Goal: Task Accomplishment & Management: Use online tool/utility

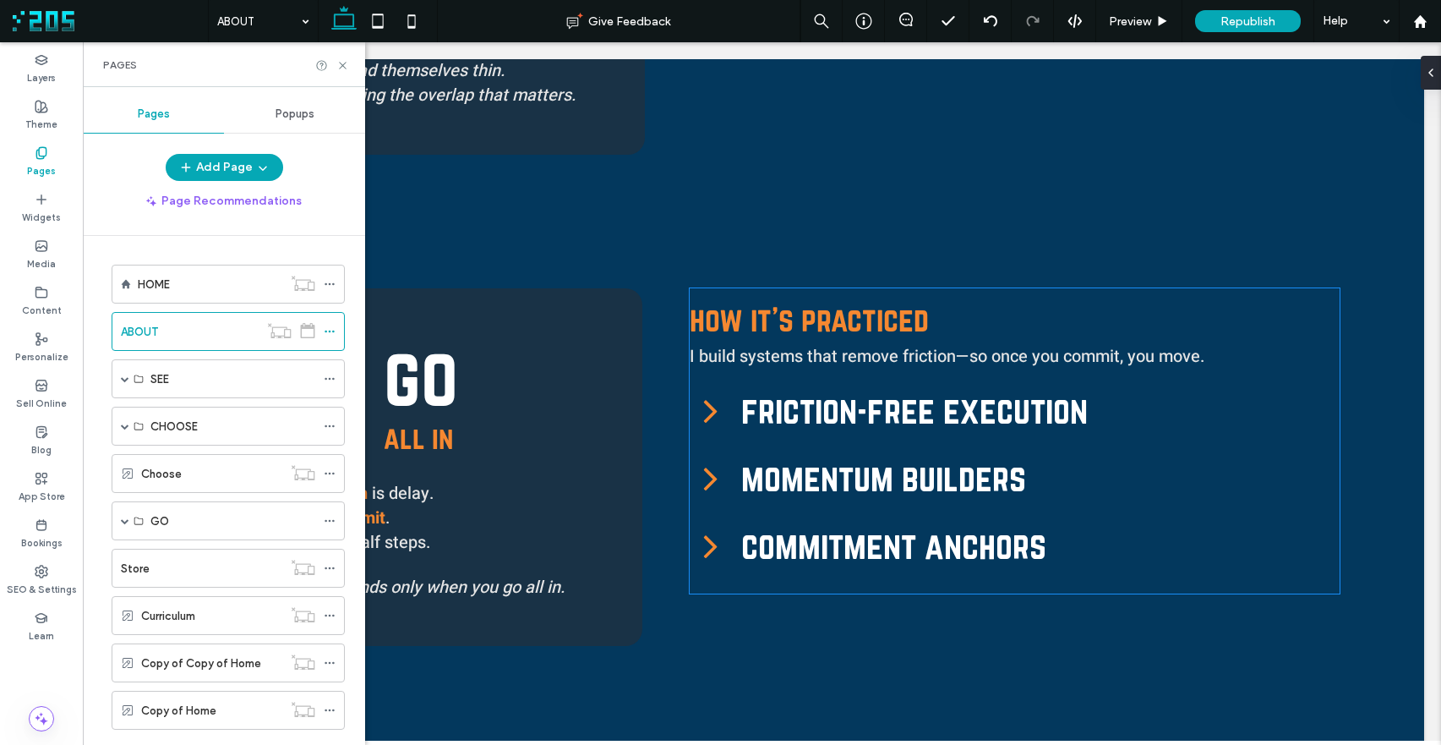
click at [800, 401] on span "friction-free execution" at bounding box center [1040, 410] width 598 height 41
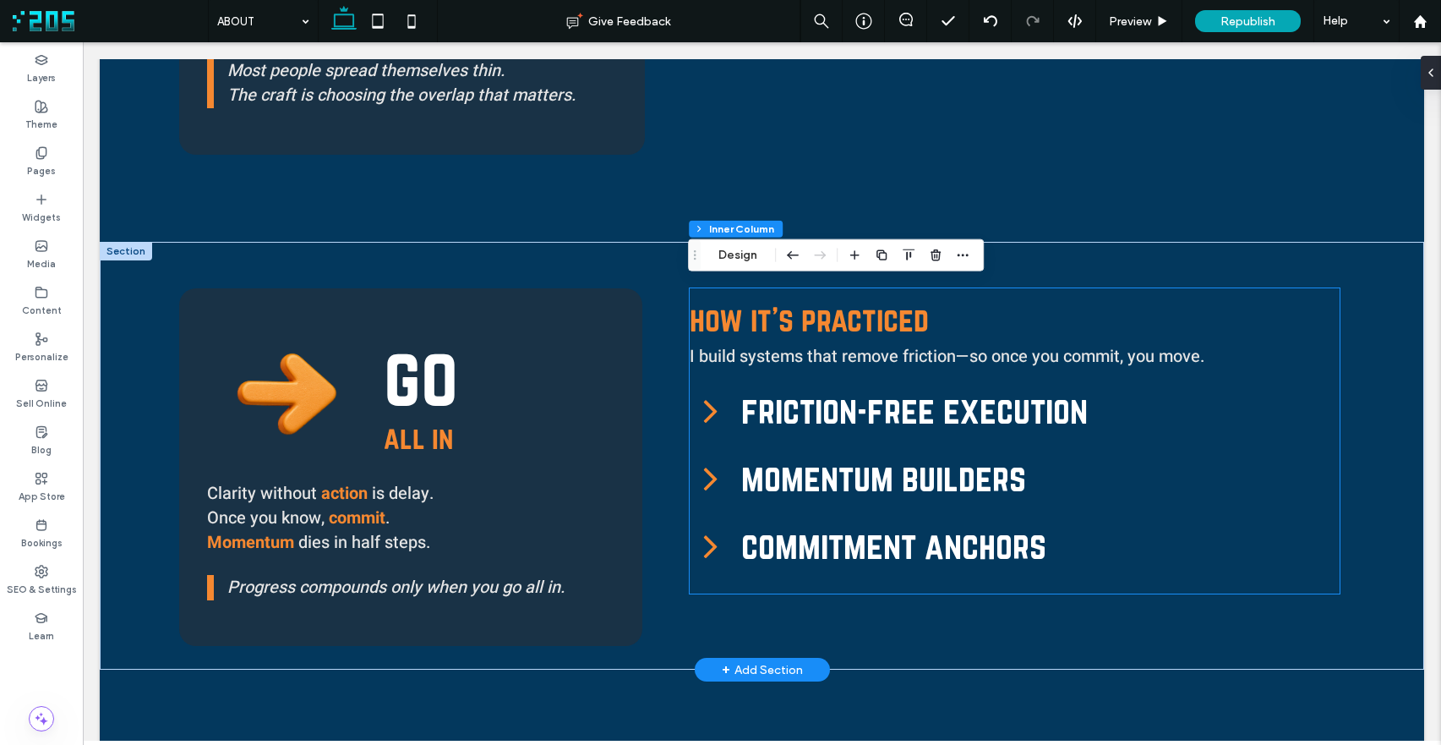
scroll to position [1718, 0]
click at [799, 401] on span "friction-free execution" at bounding box center [1040, 410] width 598 height 41
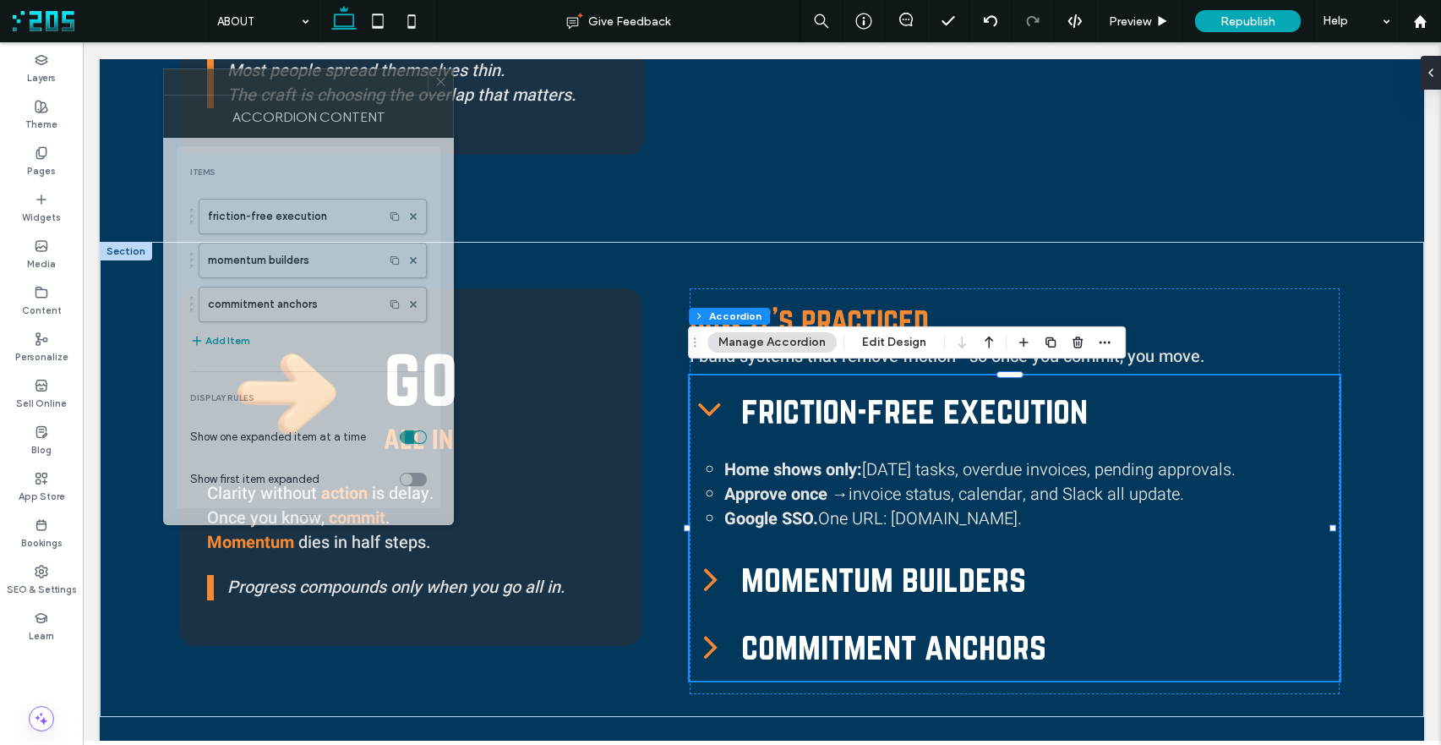
drag, startPoint x: 1351, startPoint y: 165, endPoint x: 432, endPoint y: 139, distance: 919.1
click at [380, 89] on div at bounding box center [296, 81] width 264 height 25
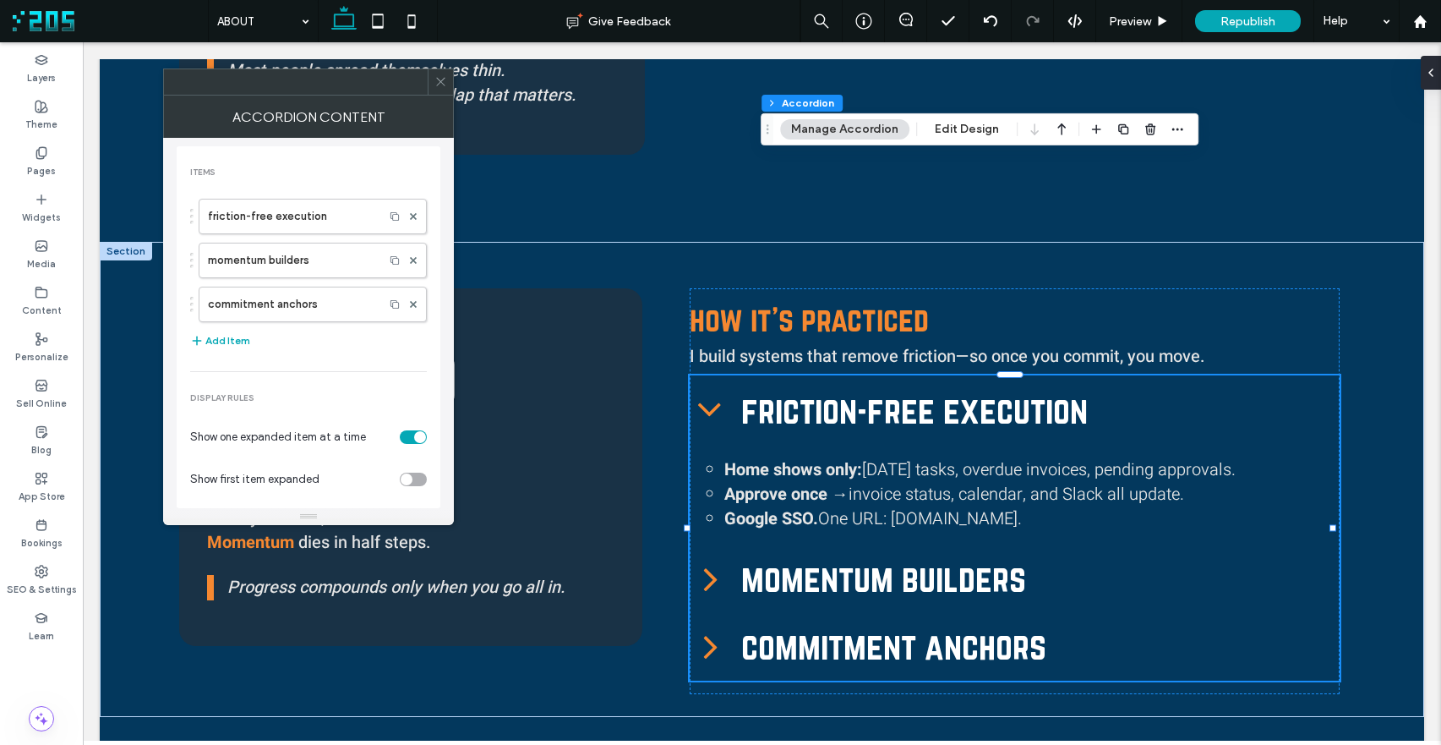
drag, startPoint x: 694, startPoint y: 341, endPoint x: 767, endPoint y: 127, distance: 225.9
click at [767, 127] on icon "Drag" at bounding box center [768, 129] width 14 height 12
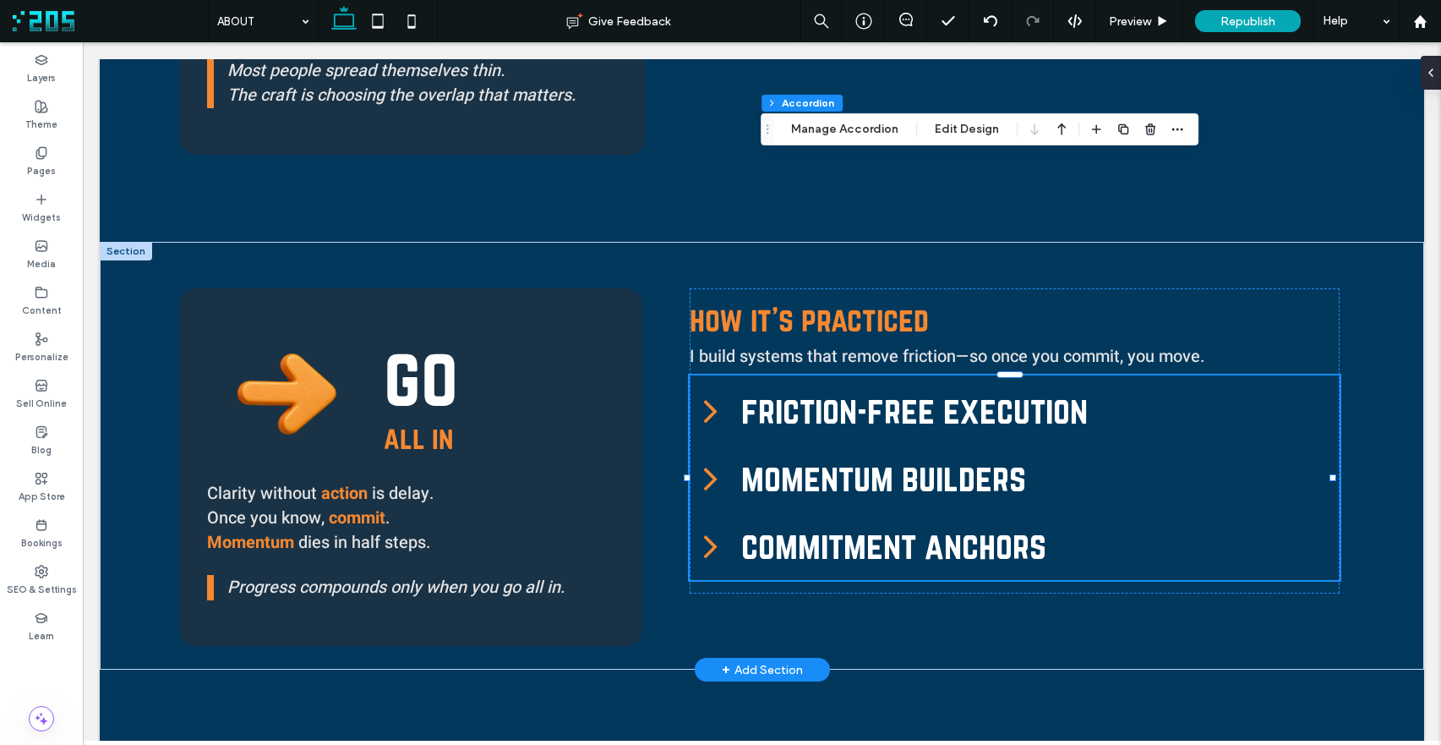
click at [882, 354] on span "I build systems that remove friction—so once you commit, you move." at bounding box center [947, 356] width 515 height 25
click at [882, 354] on div "I build systems that remove friction—so once you commit, you move." at bounding box center [1015, 356] width 651 height 25
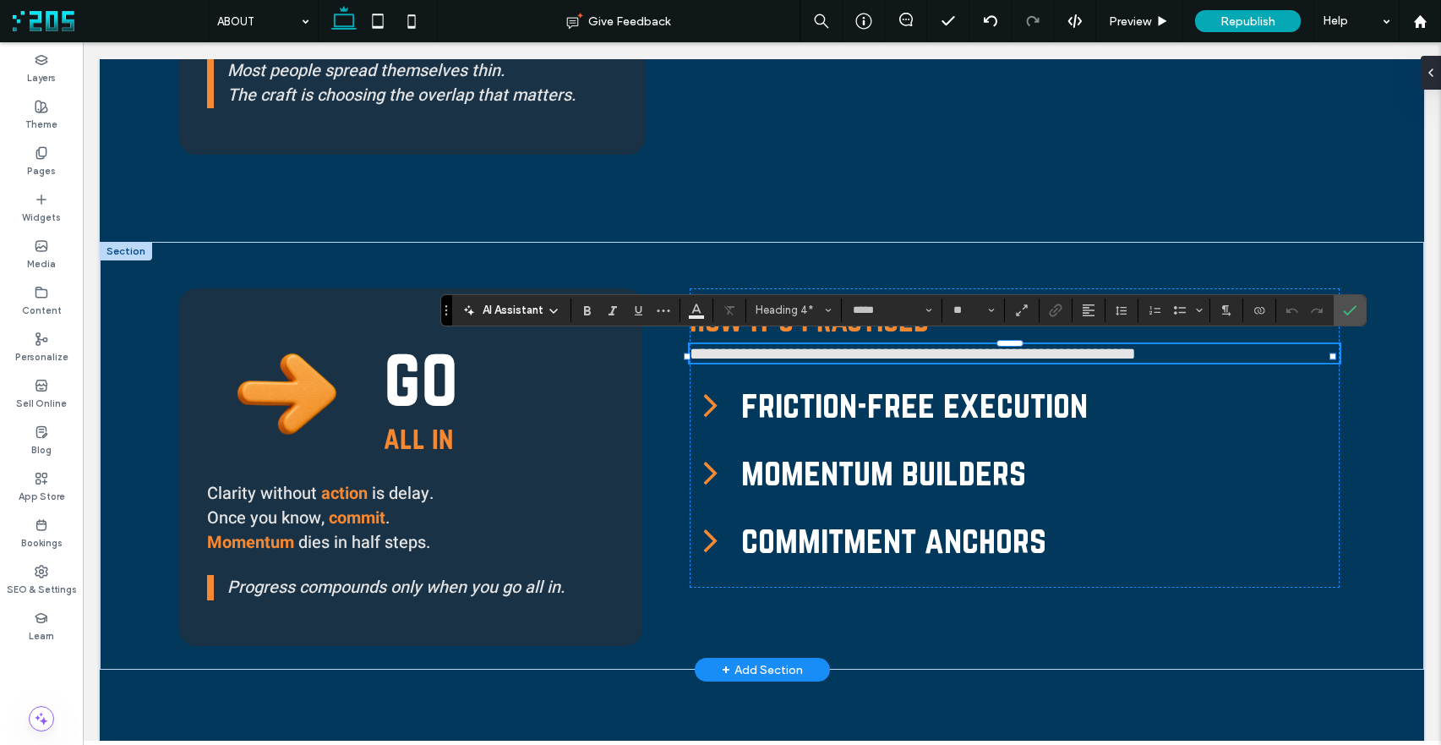
click at [896, 354] on span "**********" at bounding box center [913, 353] width 446 height 17
type input "**"
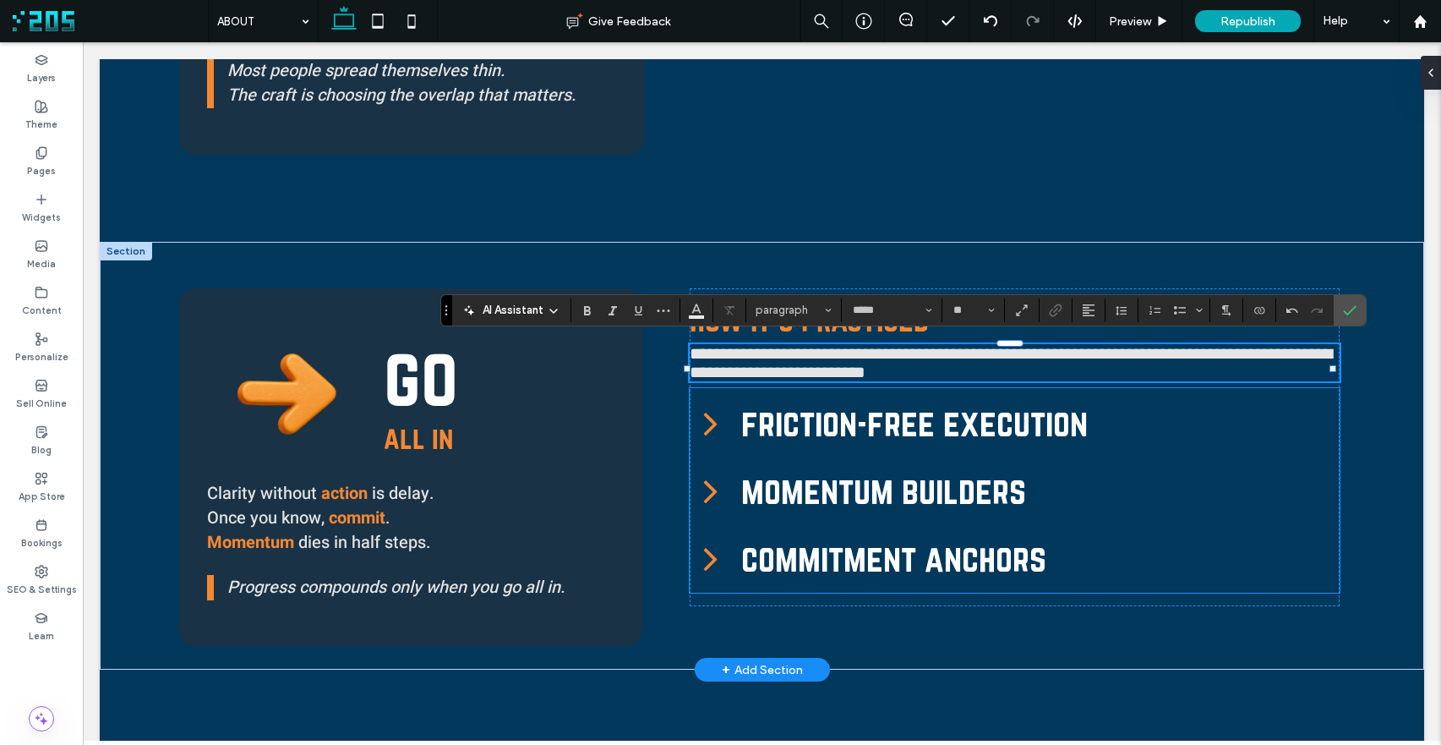
click at [971, 443] on span "friction-free execution" at bounding box center [1040, 422] width 598 height 41
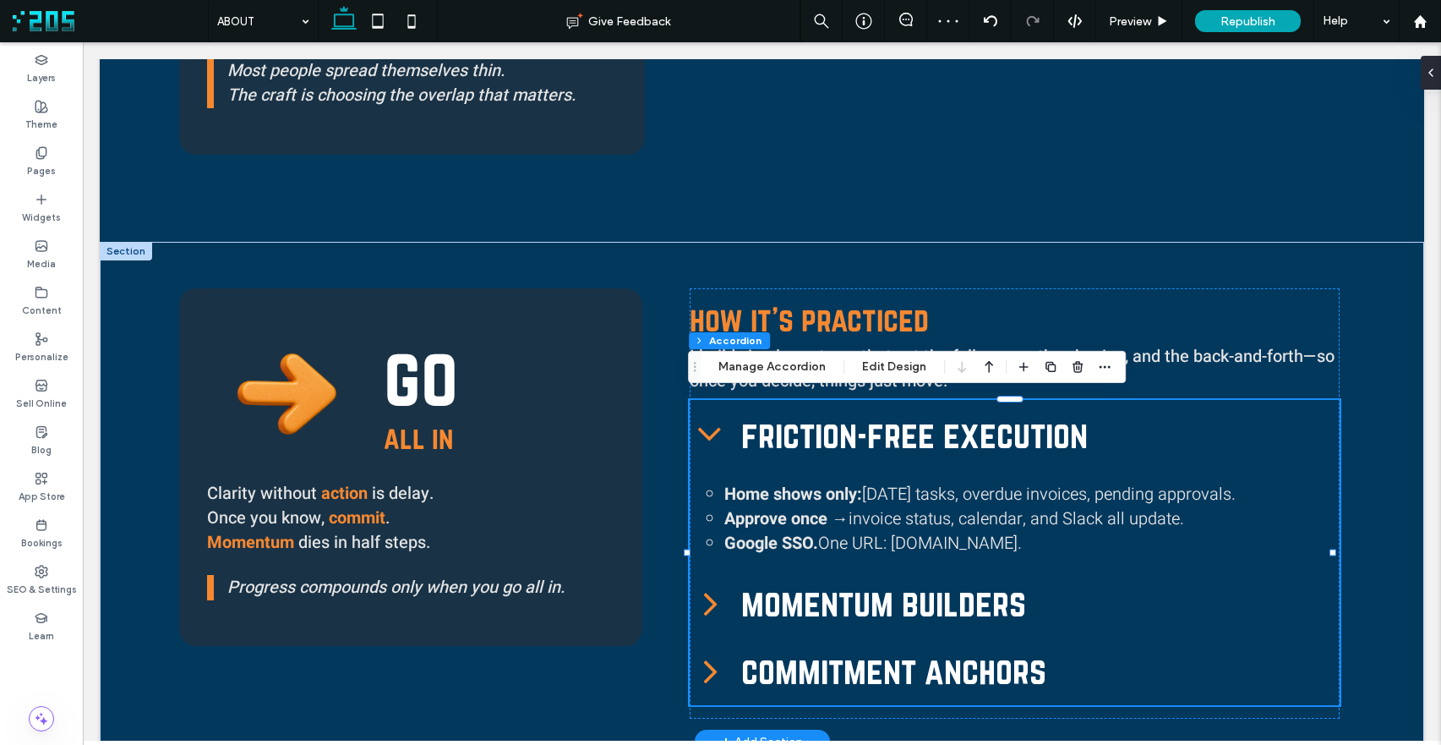
click at [788, 427] on span "friction-free execution" at bounding box center [1040, 434] width 598 height 41
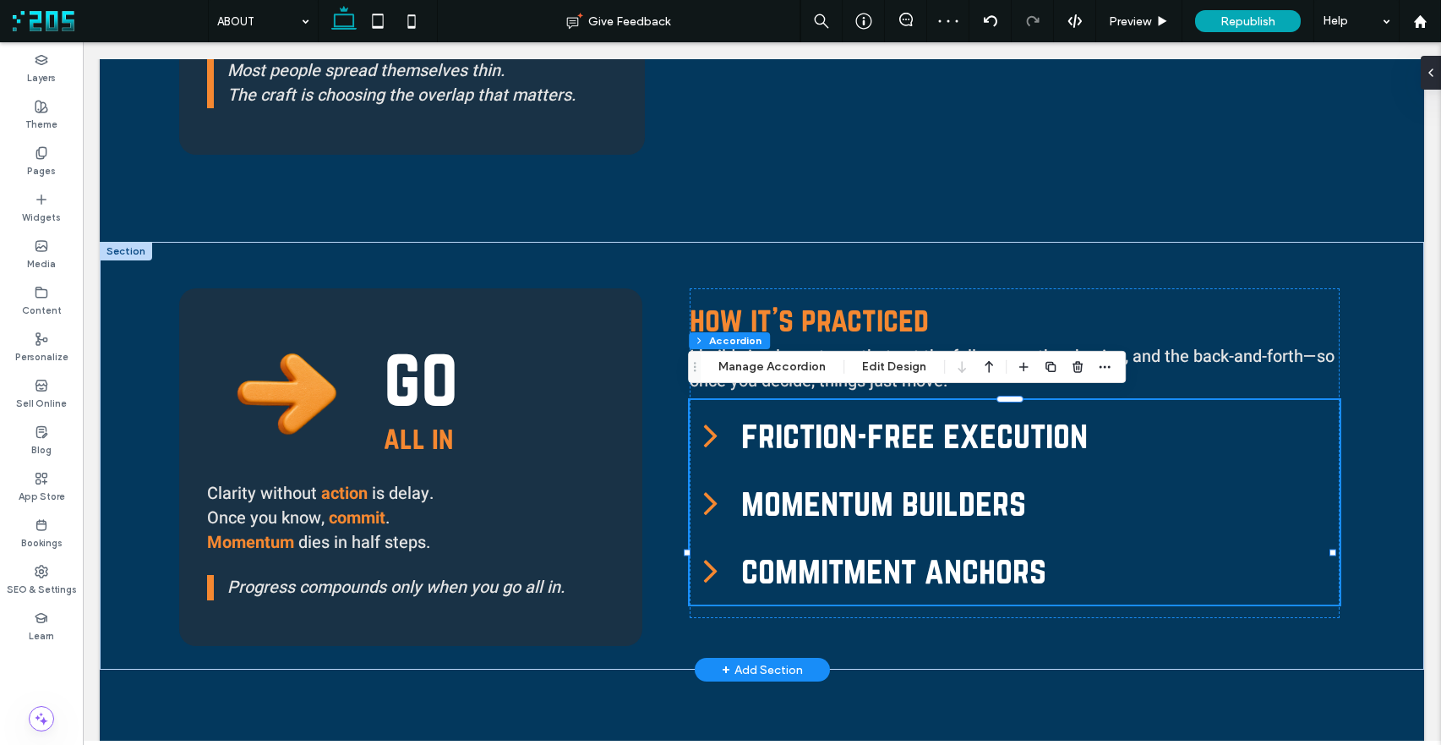
click at [788, 427] on span "friction-free execution" at bounding box center [1040, 434] width 598 height 41
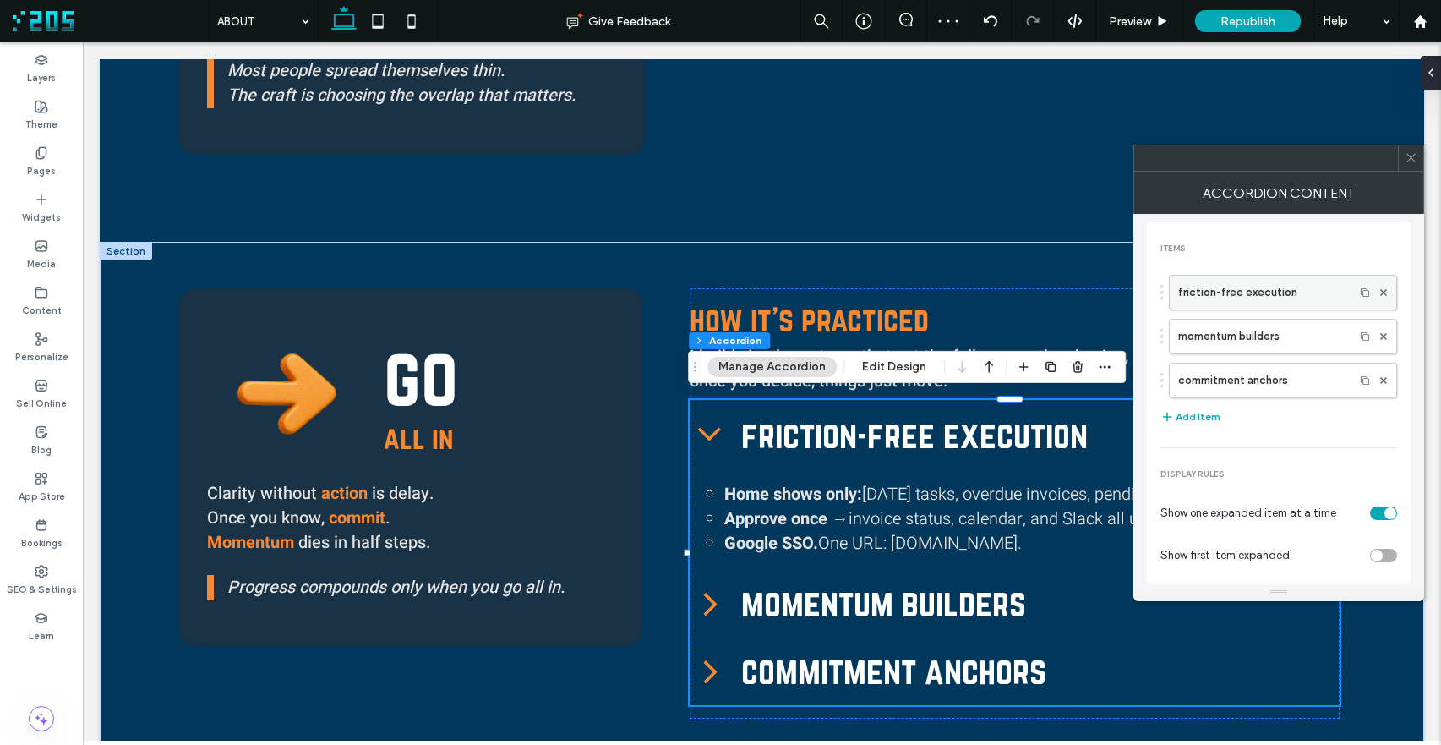
click at [1236, 292] on label "friction-free execution" at bounding box center [1261, 293] width 167 height 34
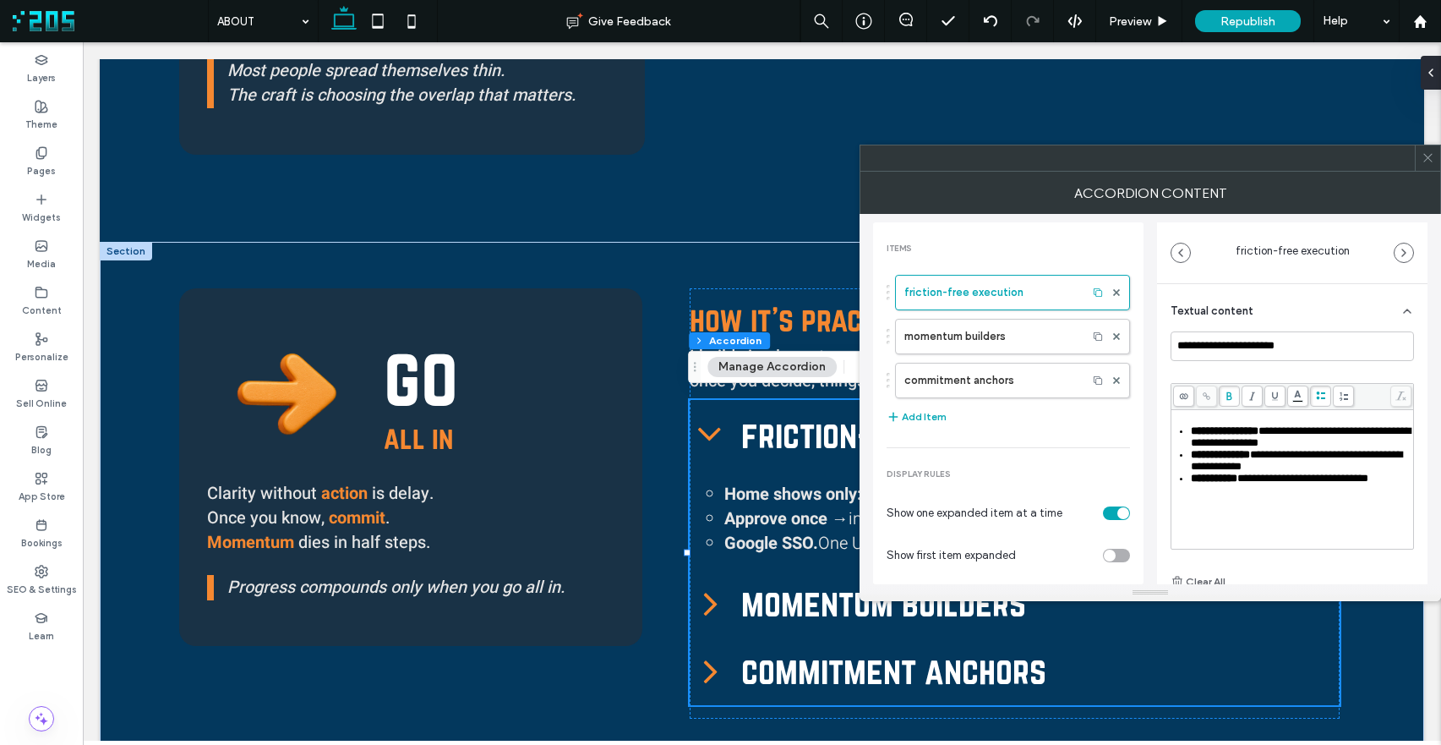
click at [1286, 463] on span "**********" at bounding box center [1296, 460] width 211 height 23
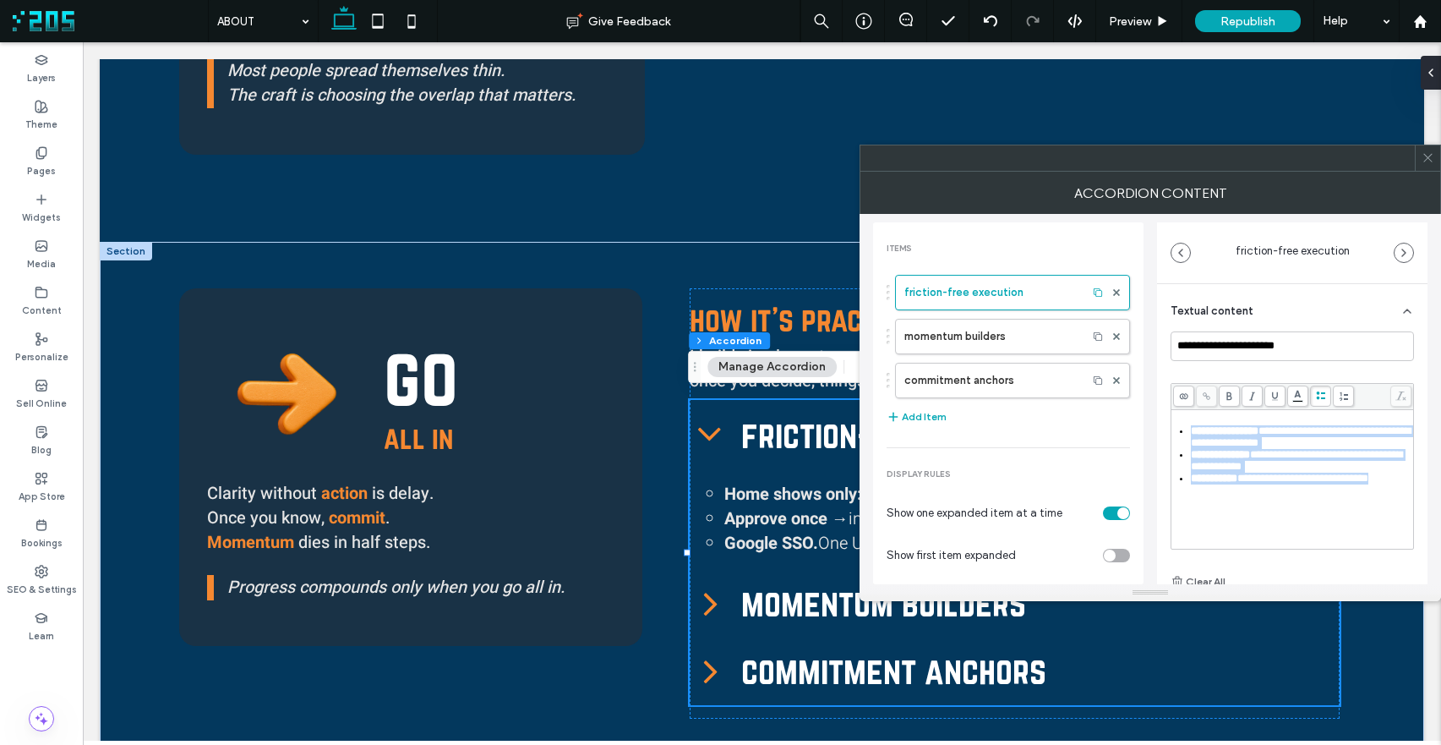
drag, startPoint x: 1298, startPoint y: 496, endPoint x: 1179, endPoint y: 432, distance: 135.4
click at [1179, 432] on ul "**********" at bounding box center [1293, 454] width 238 height 59
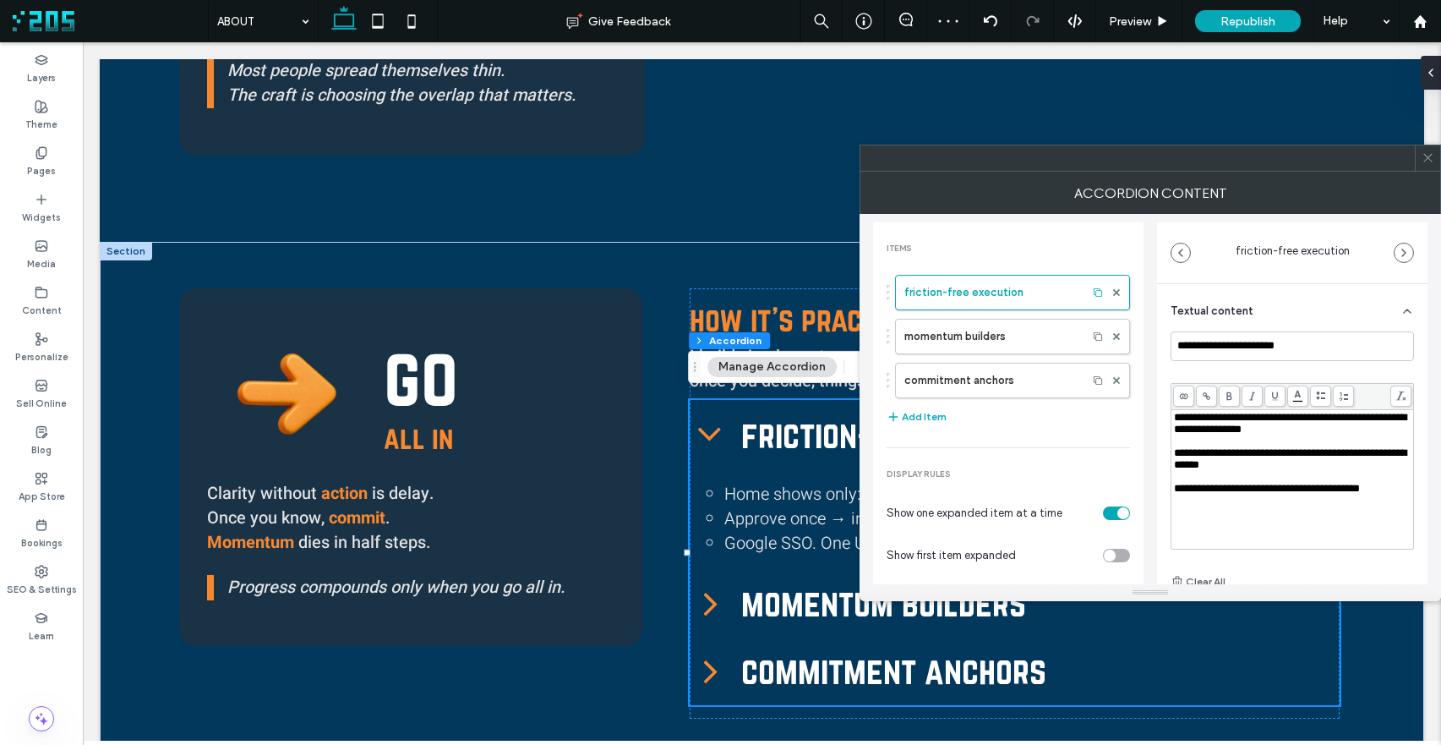
click at [1319, 398] on use at bounding box center [1322, 395] width 10 height 8
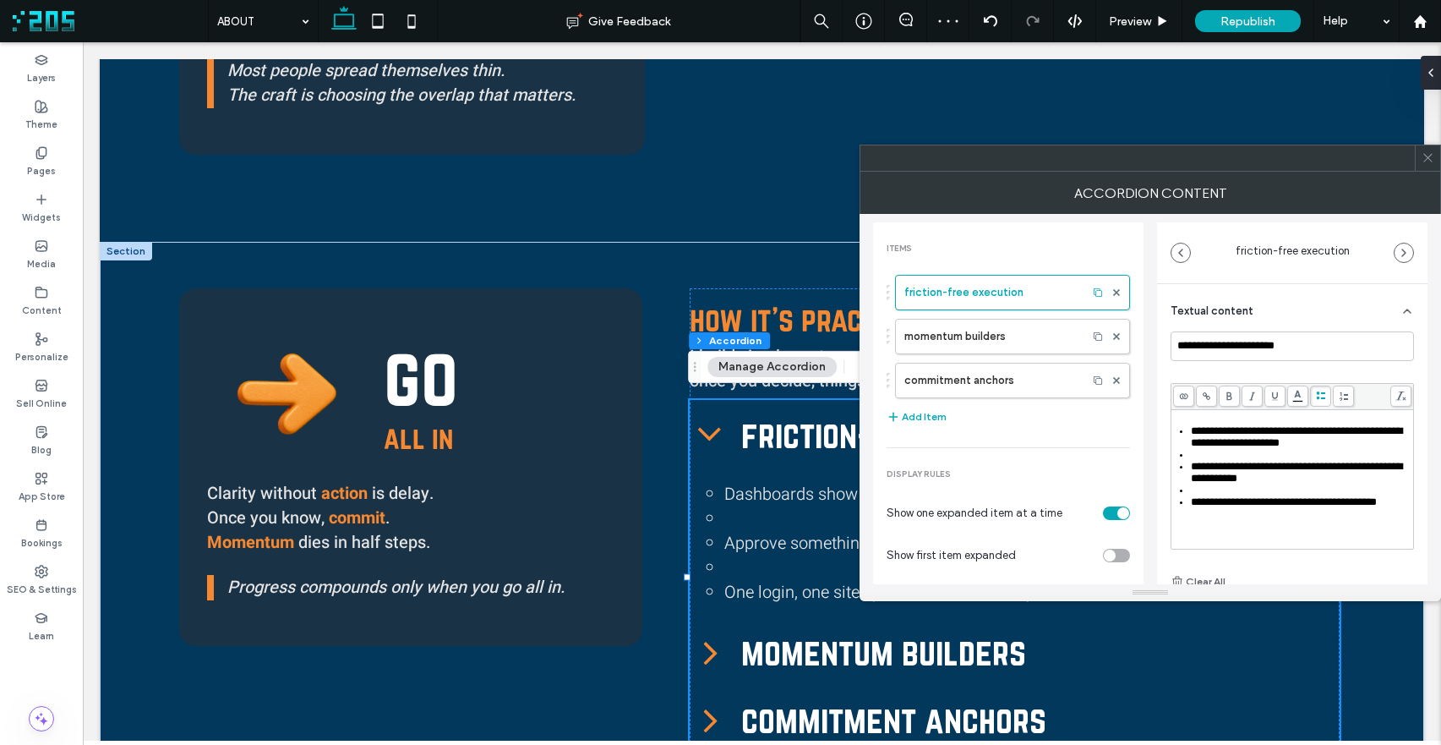
click at [1230, 454] on div "Rich Text Editor" at bounding box center [1301, 455] width 221 height 12
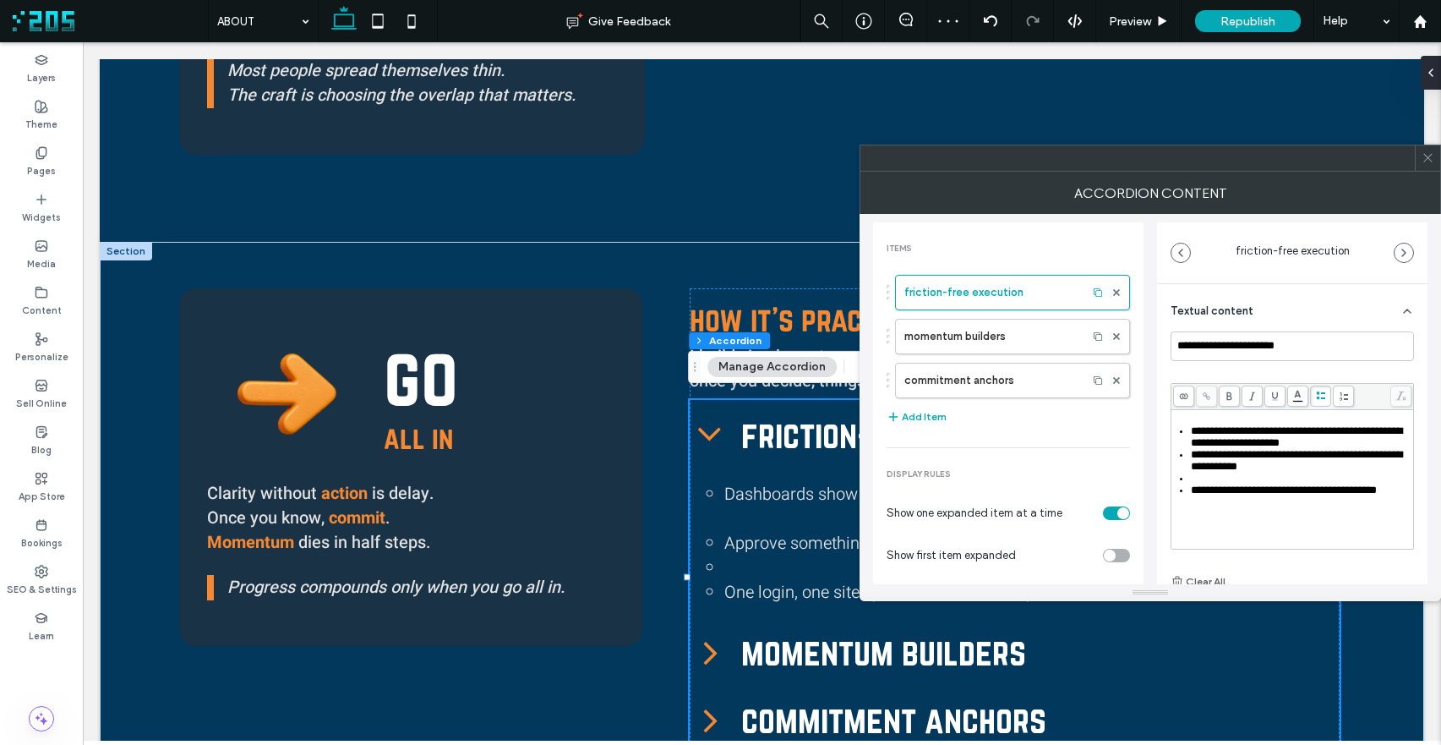
click at [1209, 483] on div "Rich Text Editor" at bounding box center [1301, 478] width 221 height 12
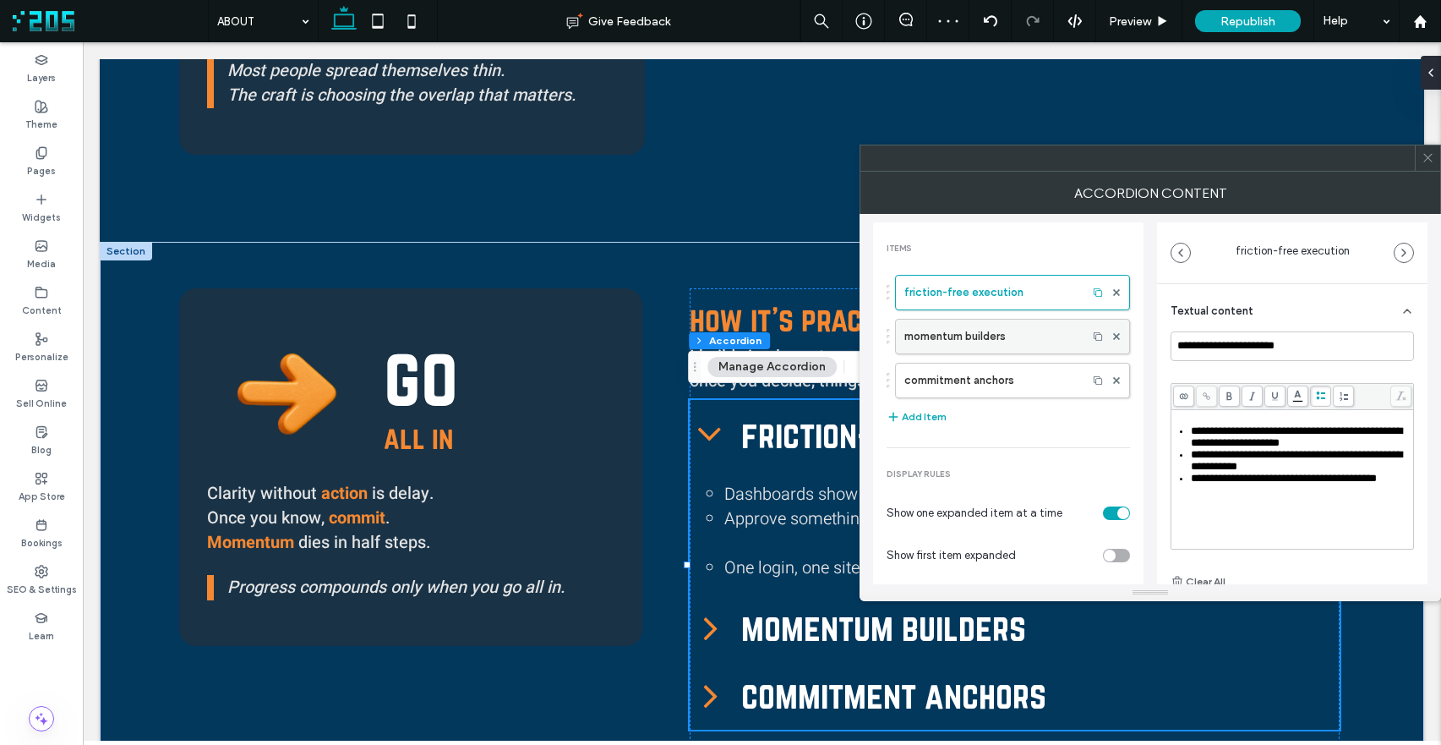
click at [1001, 341] on label "momentum builders" at bounding box center [991, 336] width 174 height 34
type input "**********"
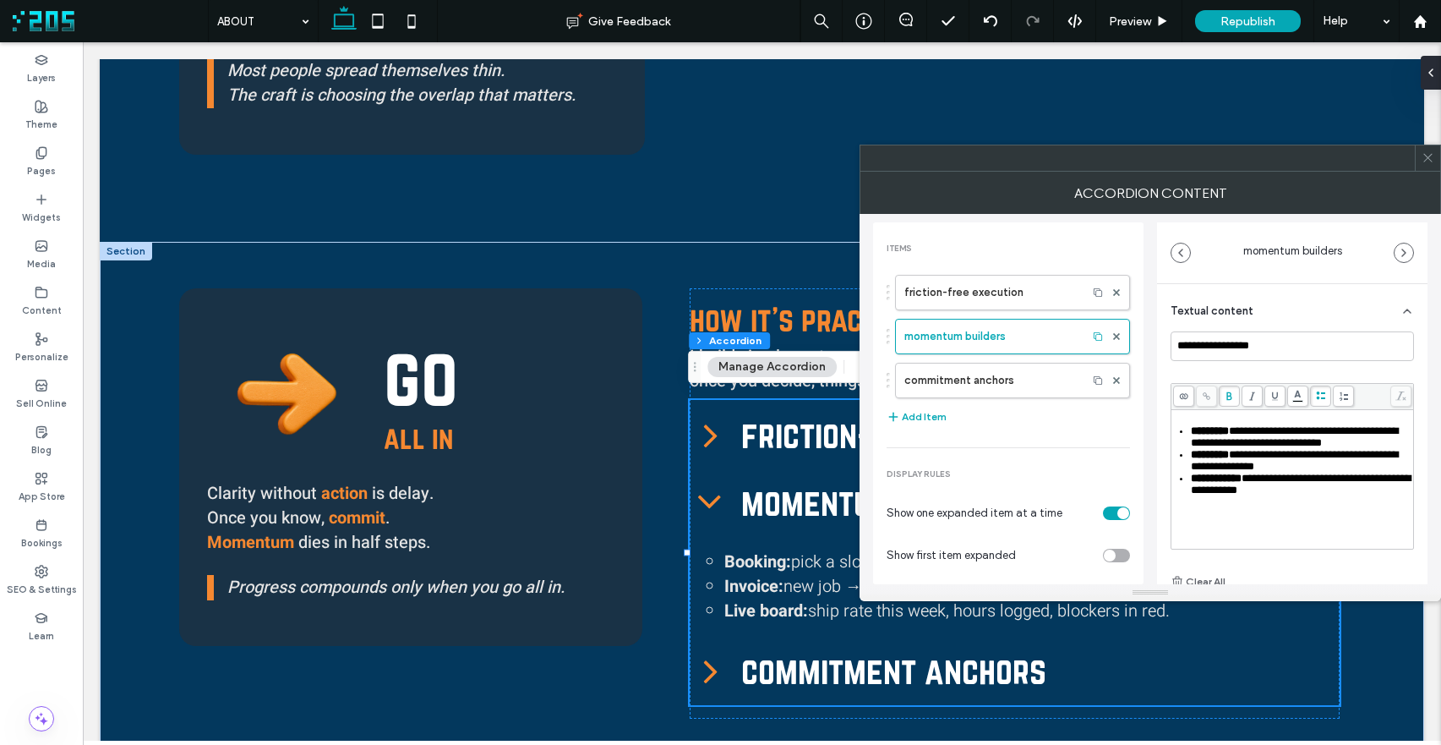
click at [1280, 464] on span "**********" at bounding box center [1294, 460] width 207 height 23
click at [1235, 435] on span "**********" at bounding box center [1296, 436] width 211 height 23
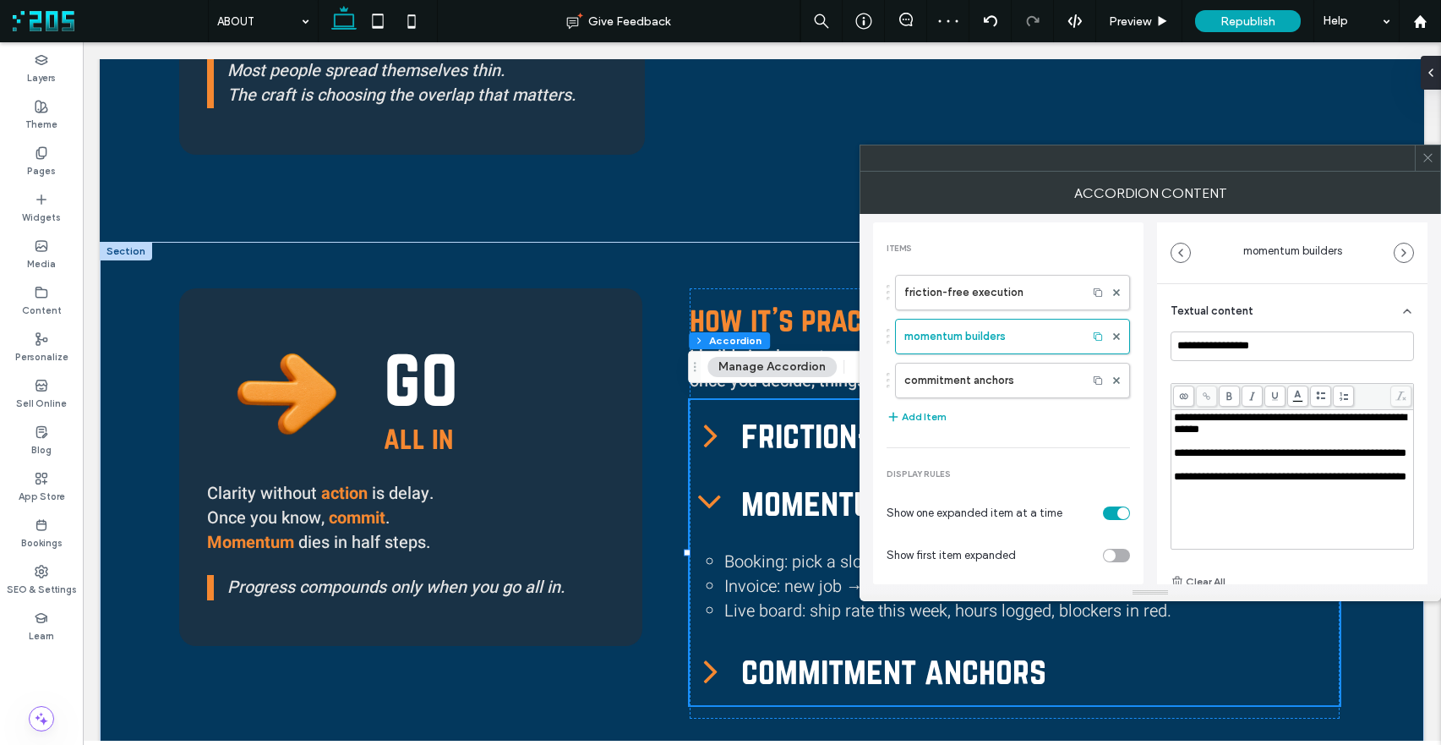
click at [1225, 429] on span "**********" at bounding box center [1290, 423] width 232 height 23
click at [1316, 396] on icon at bounding box center [1320, 395] width 9 height 9
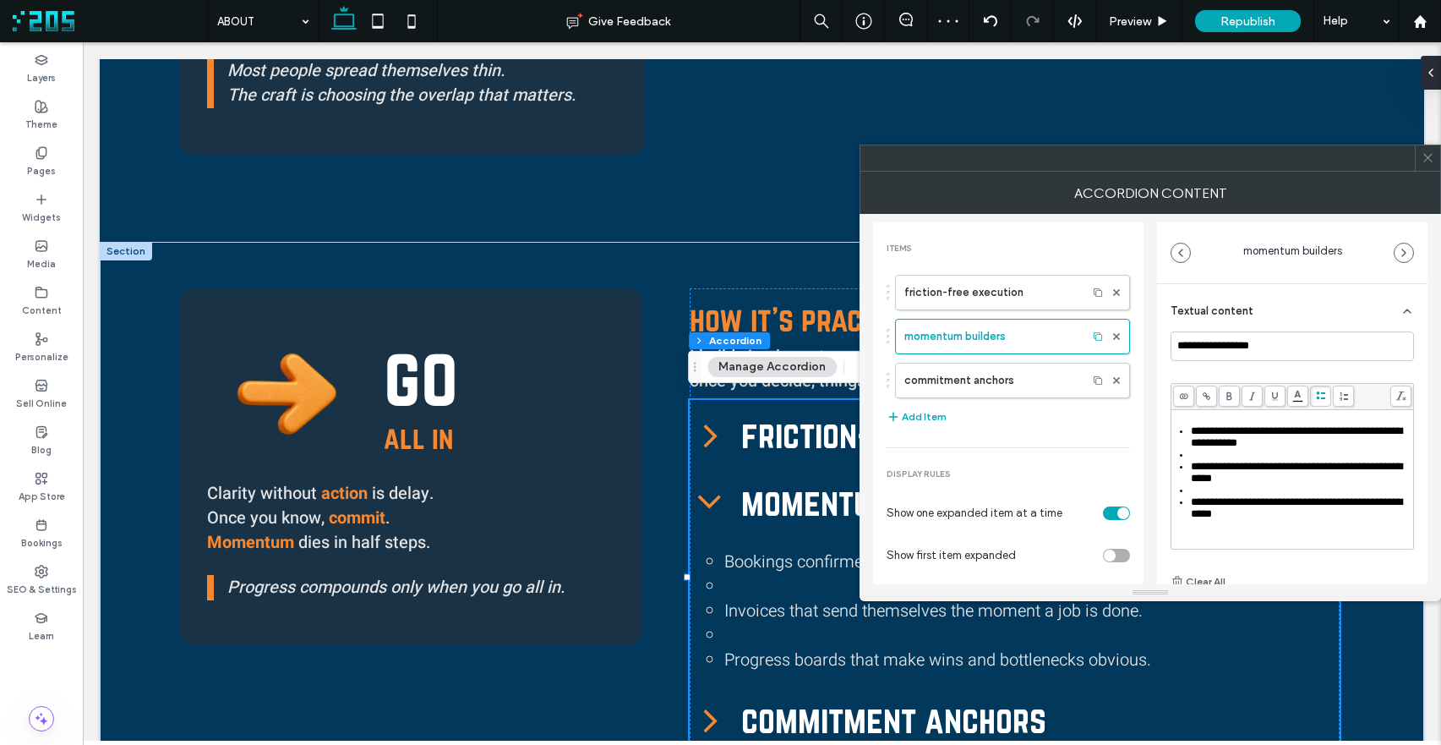
click at [1219, 459] on div "Rich Text Editor" at bounding box center [1301, 455] width 221 height 12
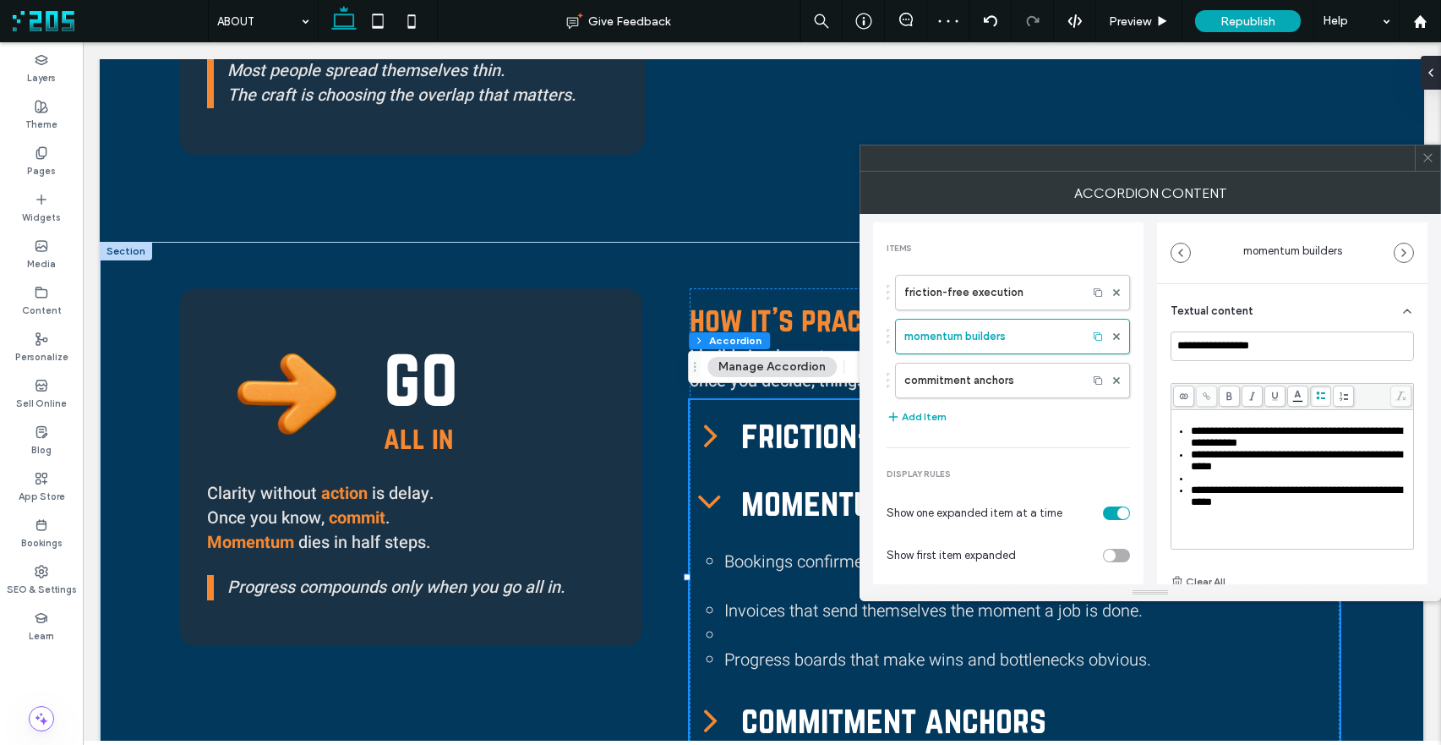
click at [1203, 472] on span "**********" at bounding box center [1296, 460] width 211 height 23
click at [1204, 482] on div "Rich Text Editor" at bounding box center [1301, 478] width 221 height 12
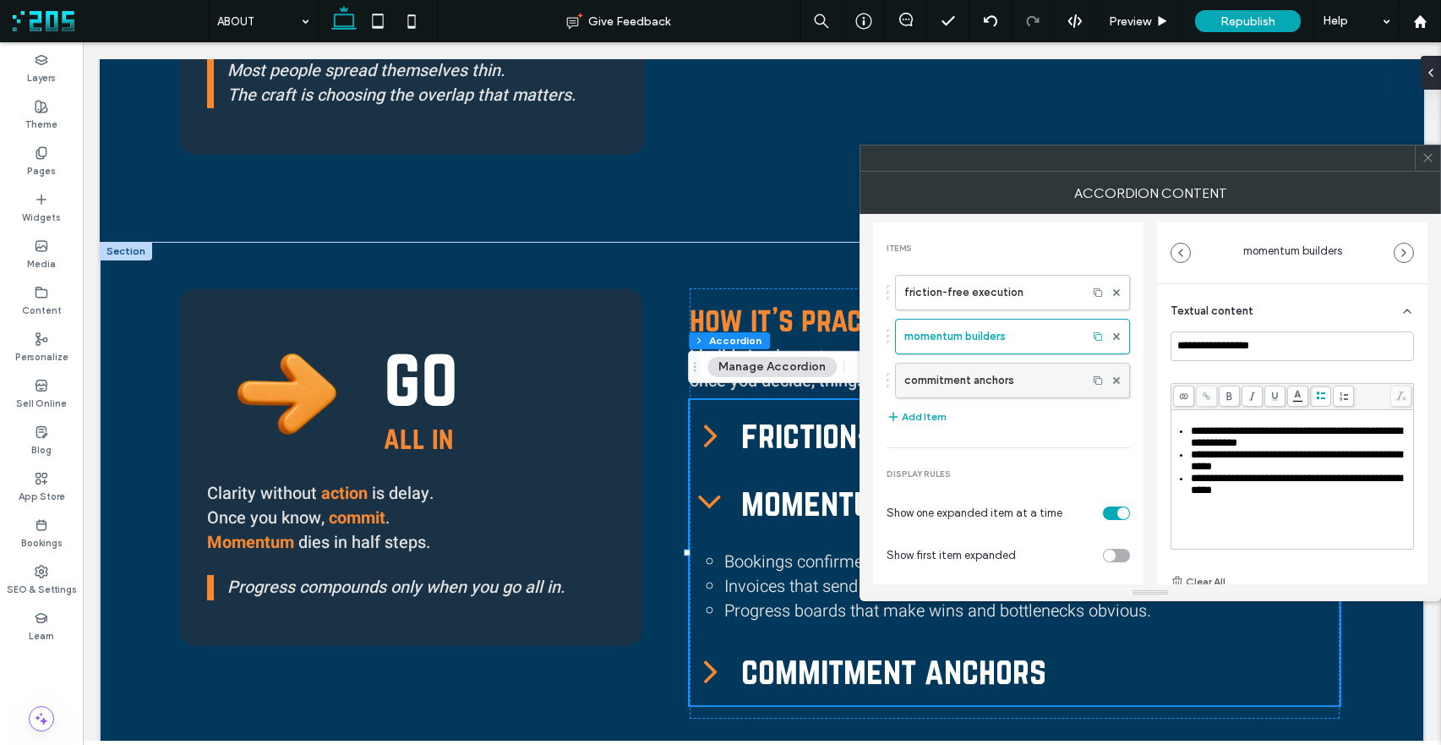
click at [979, 374] on label "commitment anchors" at bounding box center [991, 380] width 174 height 34
type input "**********"
type input "******"
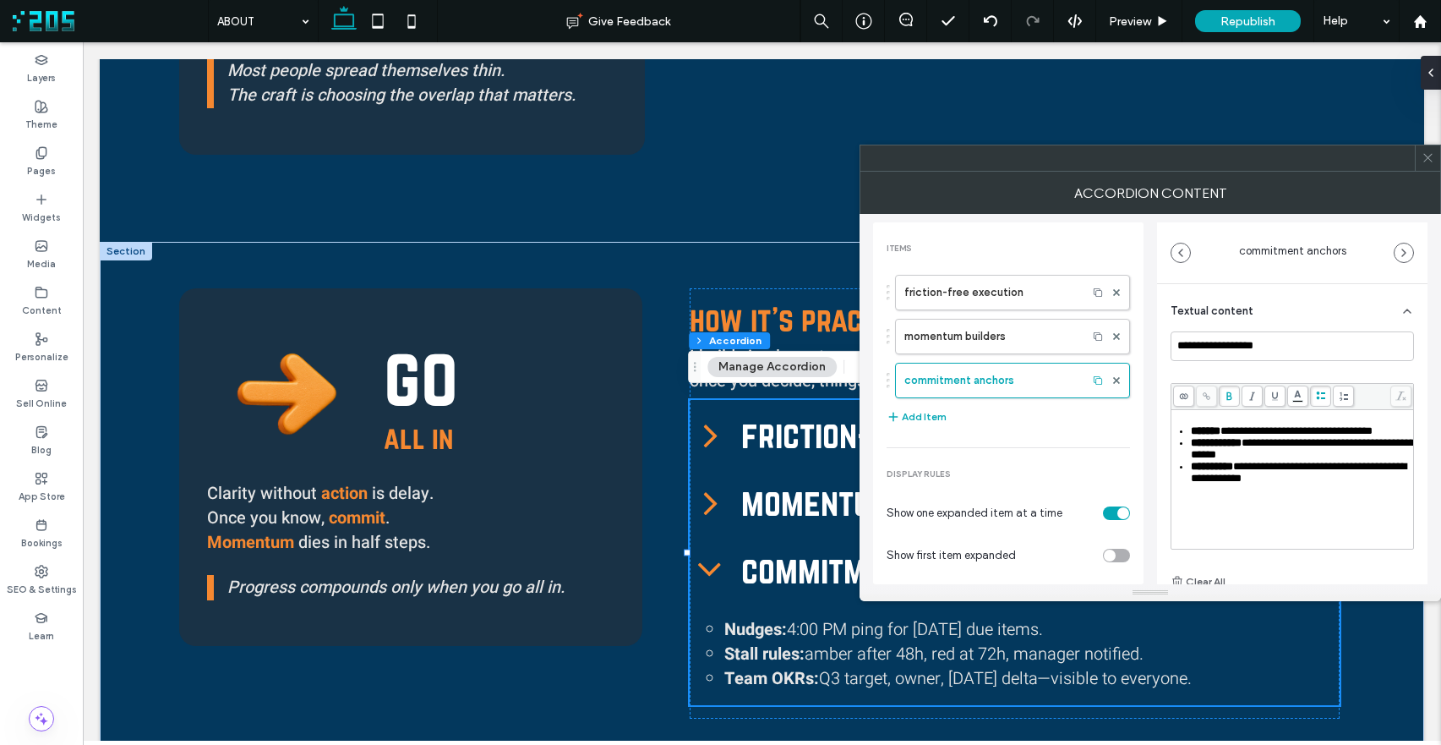
click at [1269, 460] on span "**********" at bounding box center [1303, 448] width 224 height 23
click at [1308, 477] on span "**********" at bounding box center [1296, 472] width 211 height 23
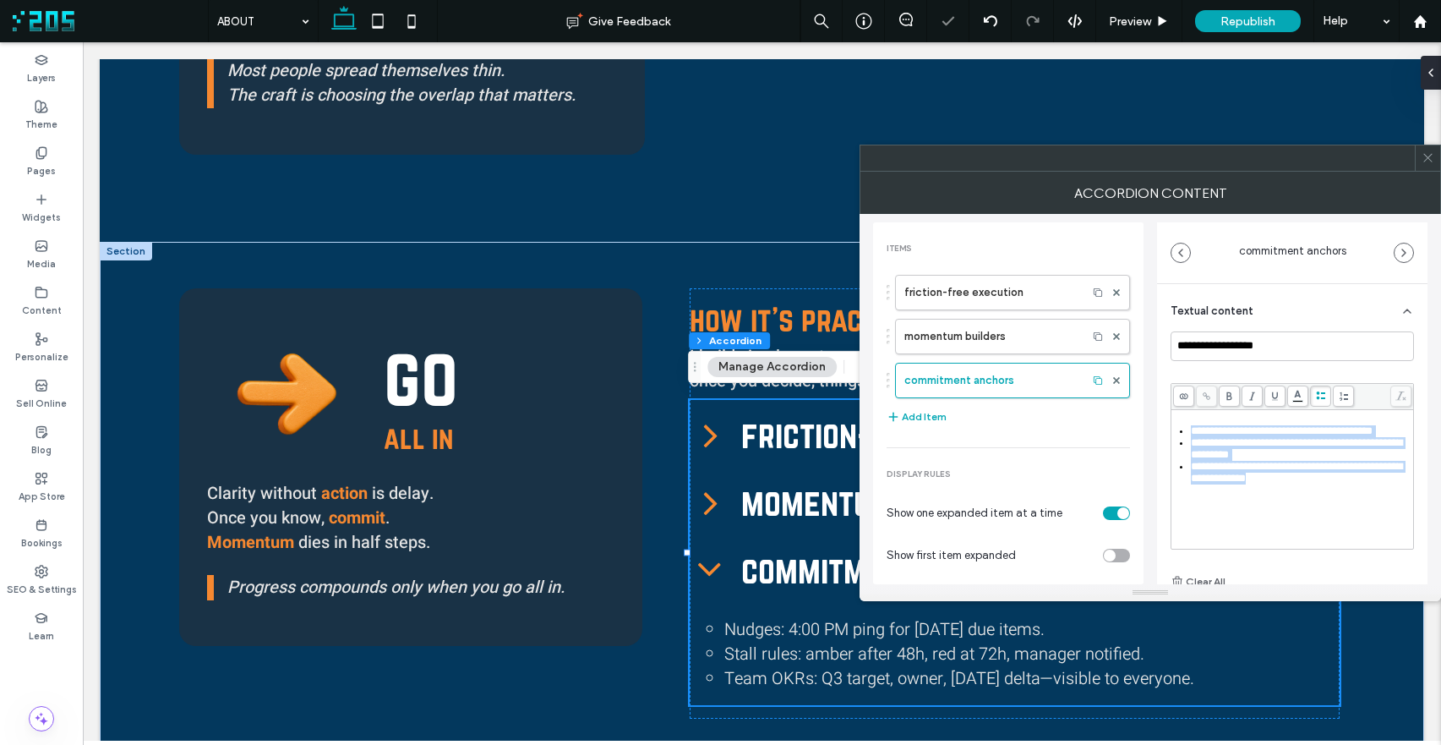
drag, startPoint x: 1346, startPoint y: 499, endPoint x: 1162, endPoint y: 426, distance: 198.1
click at [1162, 426] on div "**********" at bounding box center [1292, 493] width 270 height 418
click at [1316, 395] on icon at bounding box center [1320, 395] width 9 height 9
click at [1222, 444] on div "Rich Text Editor" at bounding box center [1301, 443] width 221 height 12
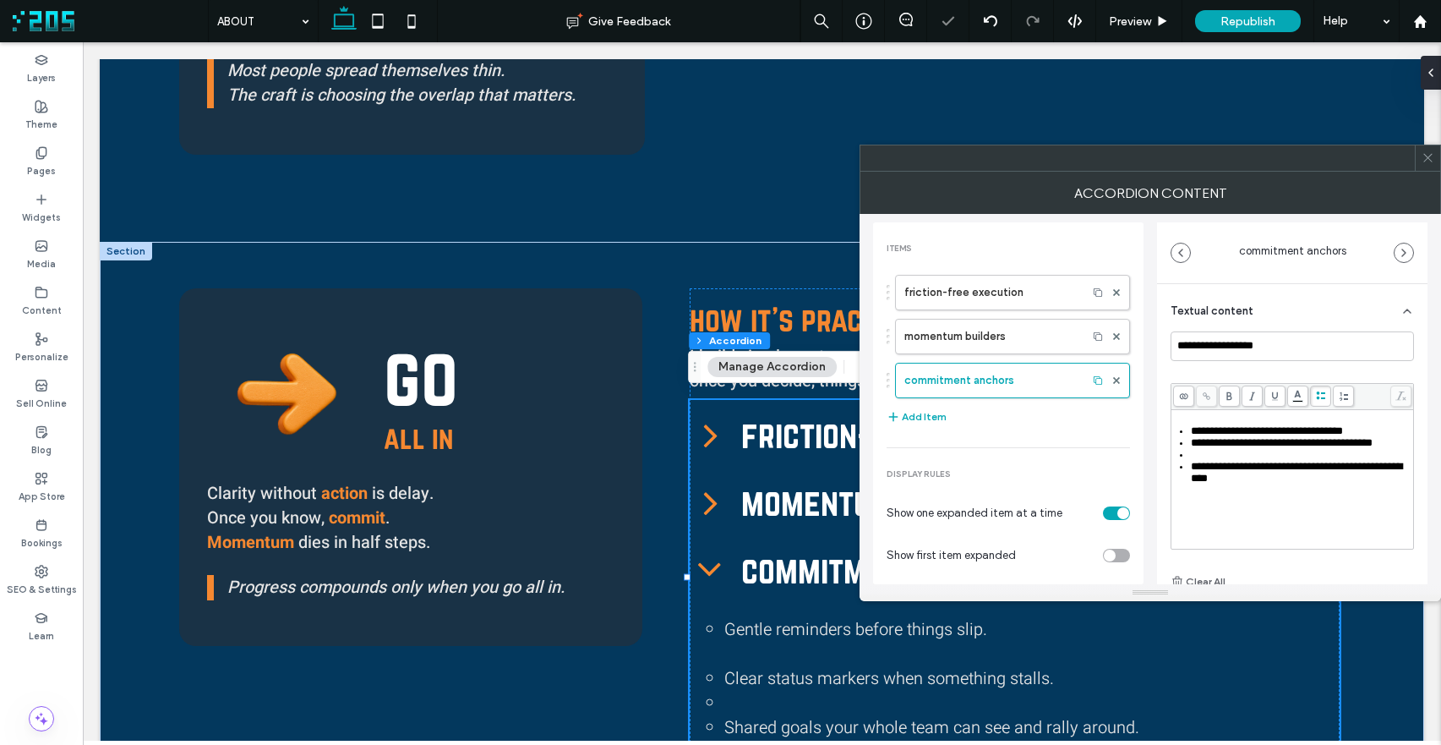
click at [1202, 461] on div "Rich Text Editor" at bounding box center [1301, 455] width 221 height 12
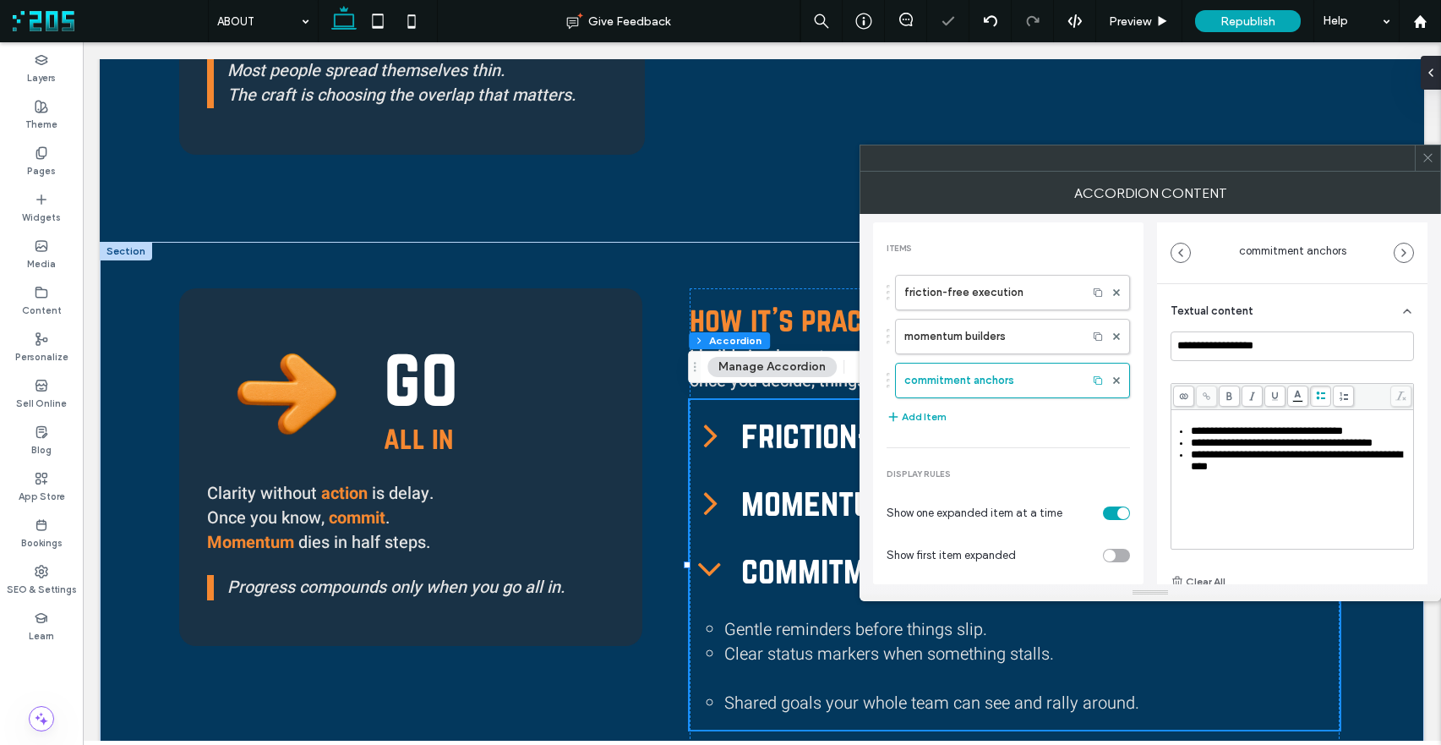
click at [1227, 502] on div "**********" at bounding box center [1293, 492] width 238 height 135
click at [1428, 160] on icon at bounding box center [1428, 157] width 13 height 13
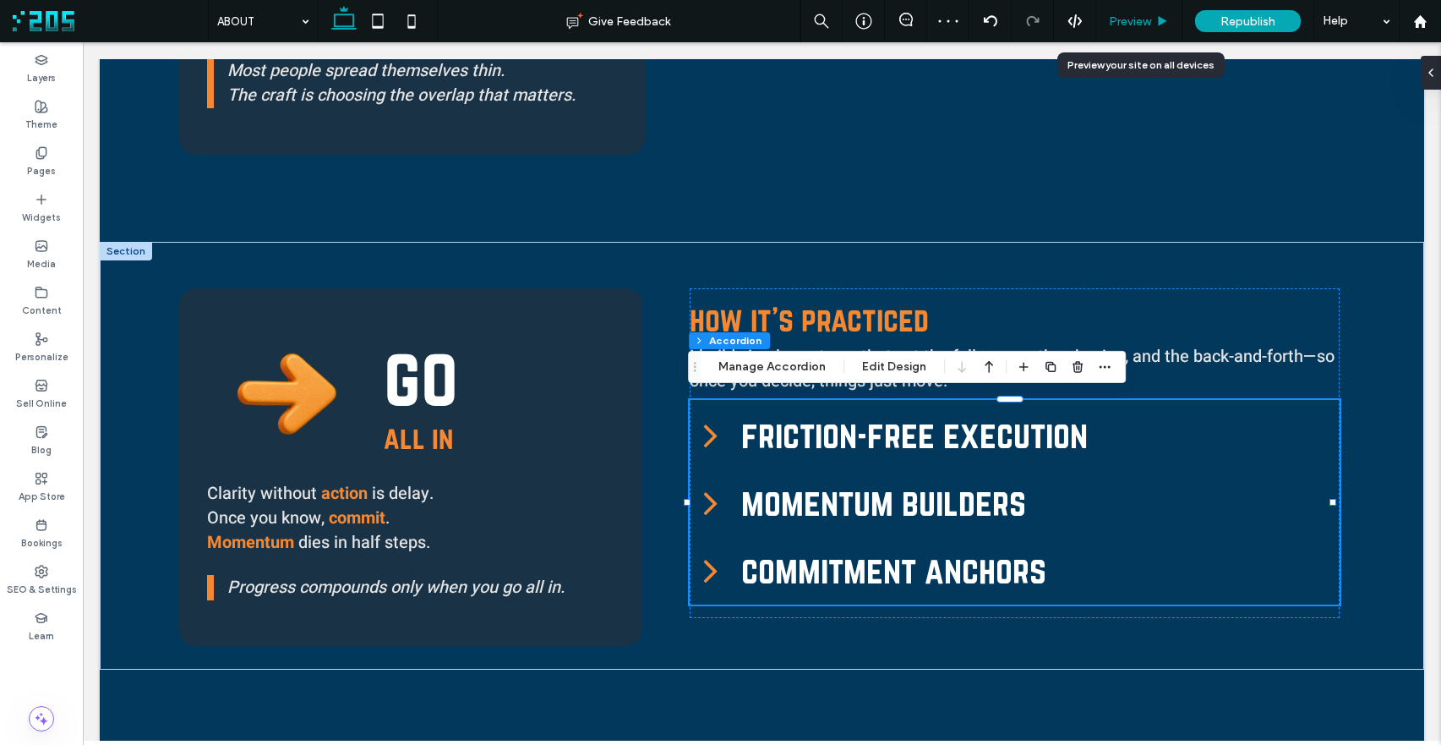
click at [1149, 20] on span "Preview" at bounding box center [1130, 21] width 42 height 14
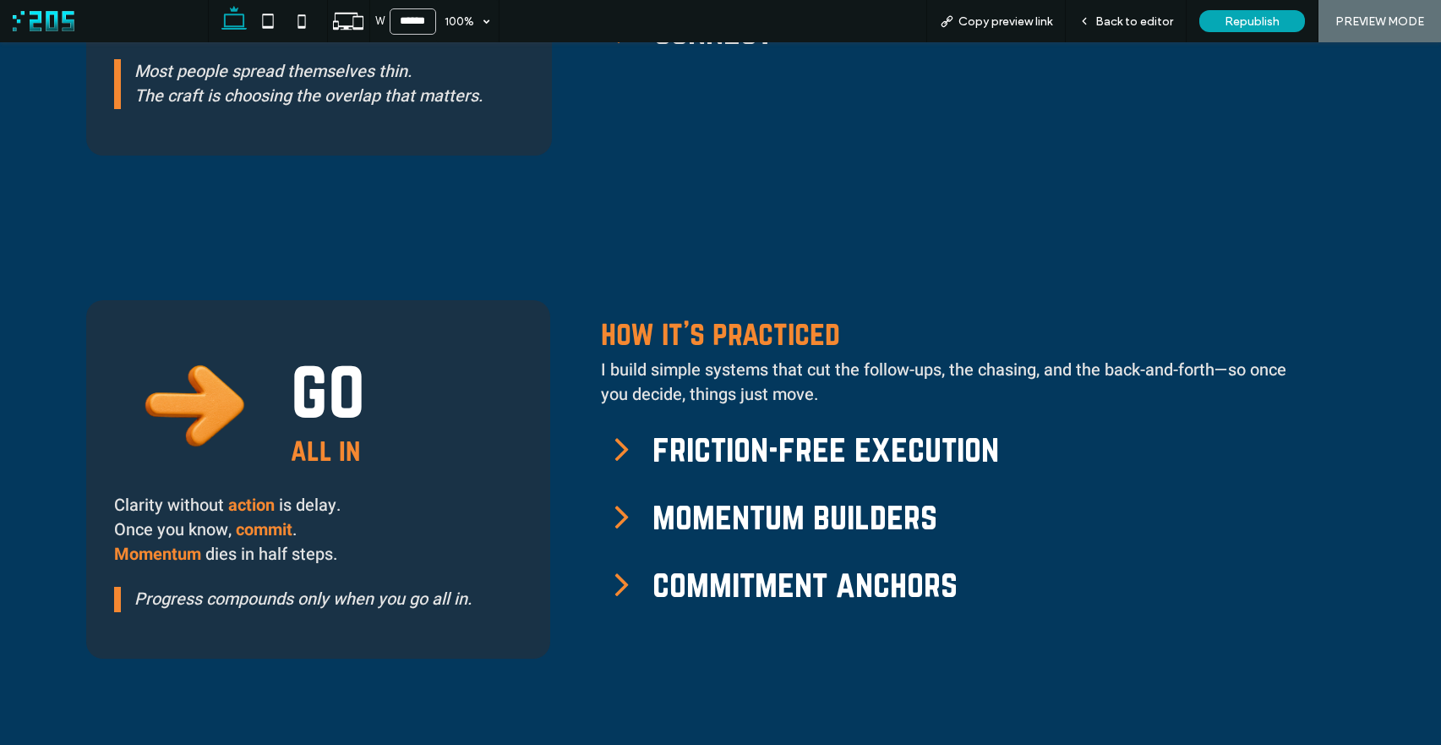
click at [1149, 20] on span "Back to editor" at bounding box center [1134, 21] width 78 height 14
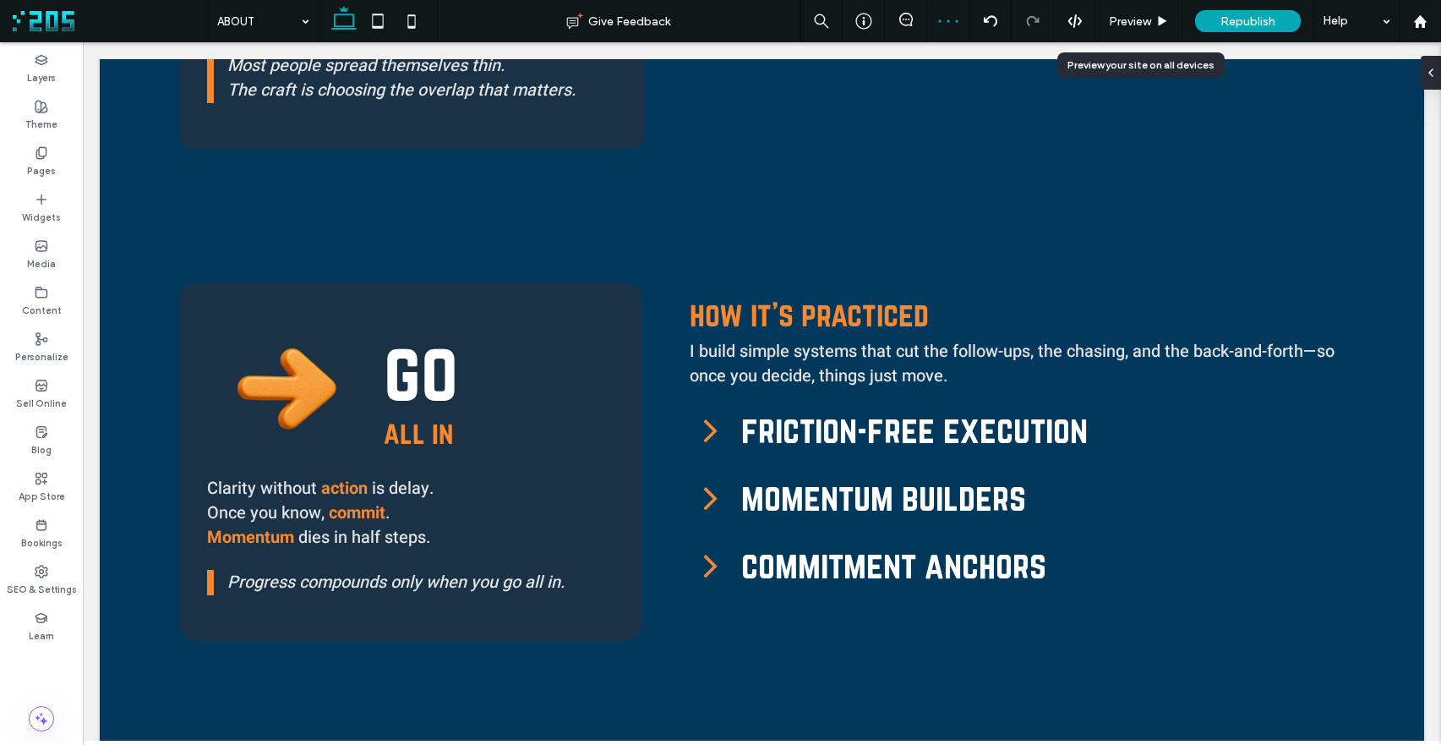
scroll to position [1718, 0]
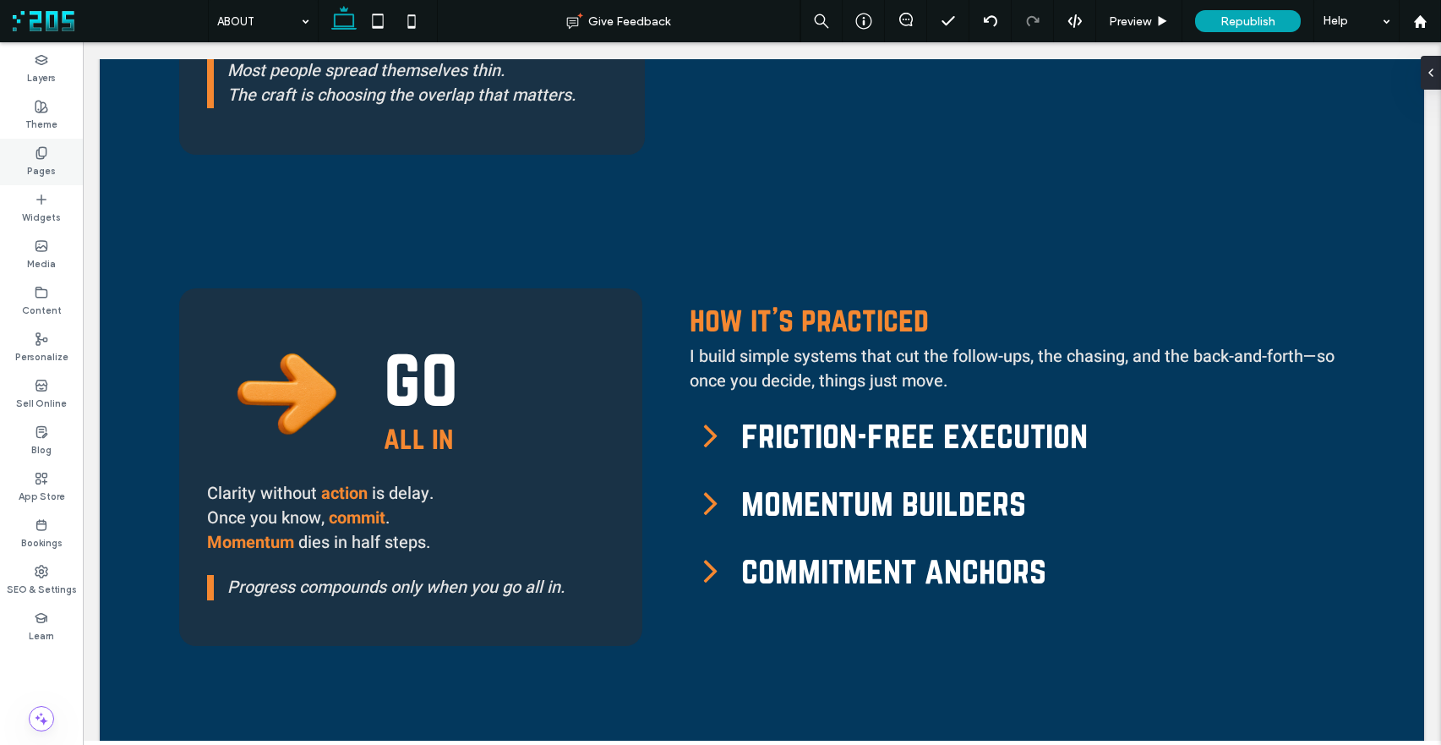
click at [28, 168] on label "Pages" at bounding box center [41, 169] width 29 height 19
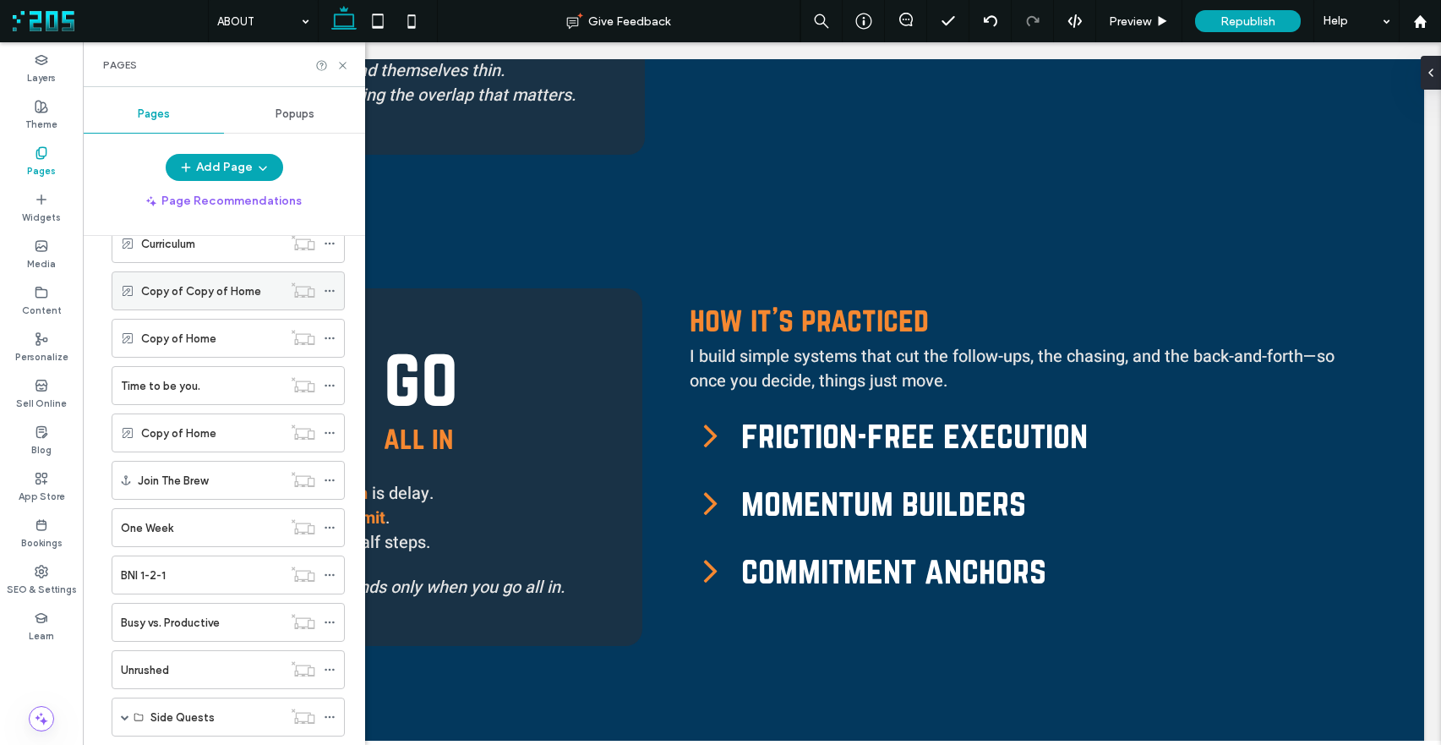
scroll to position [0, 0]
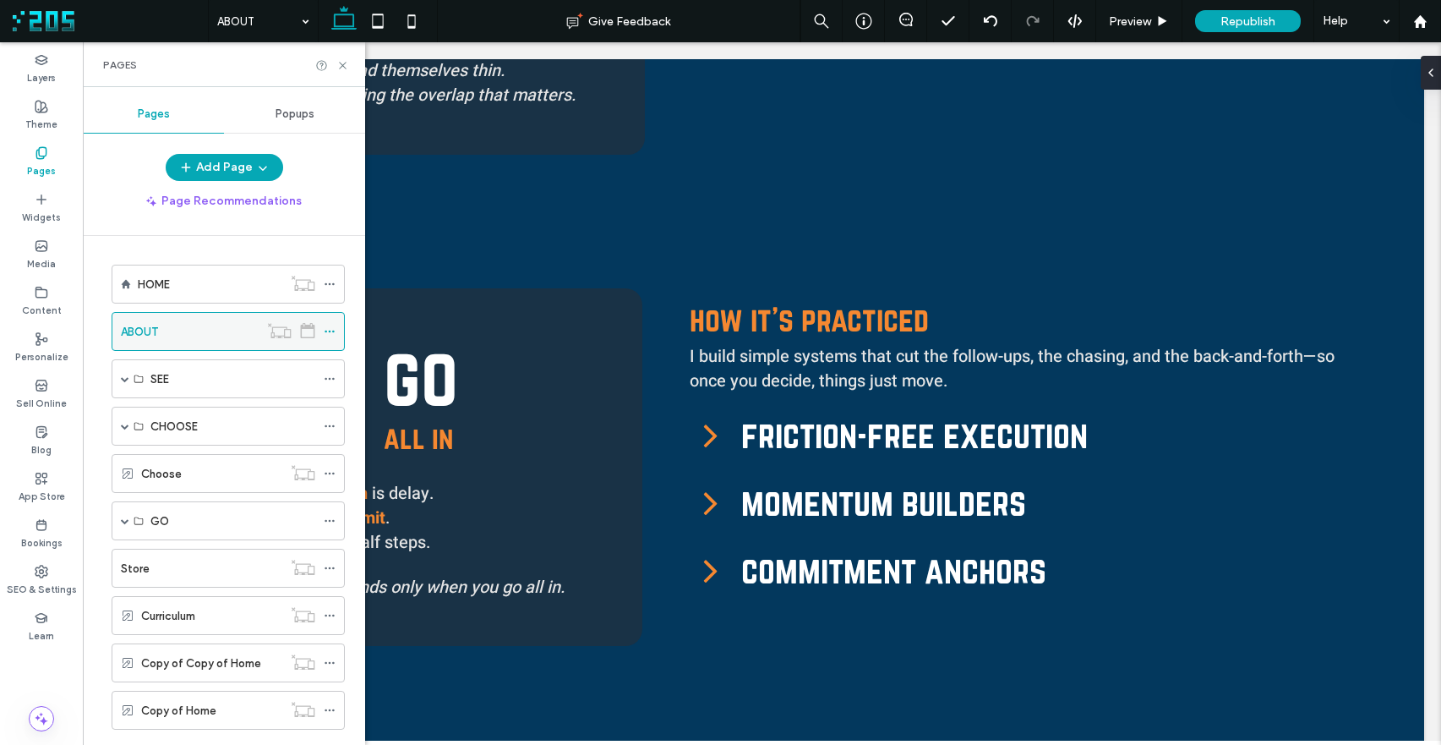
click at [329, 329] on icon at bounding box center [330, 331] width 12 height 12
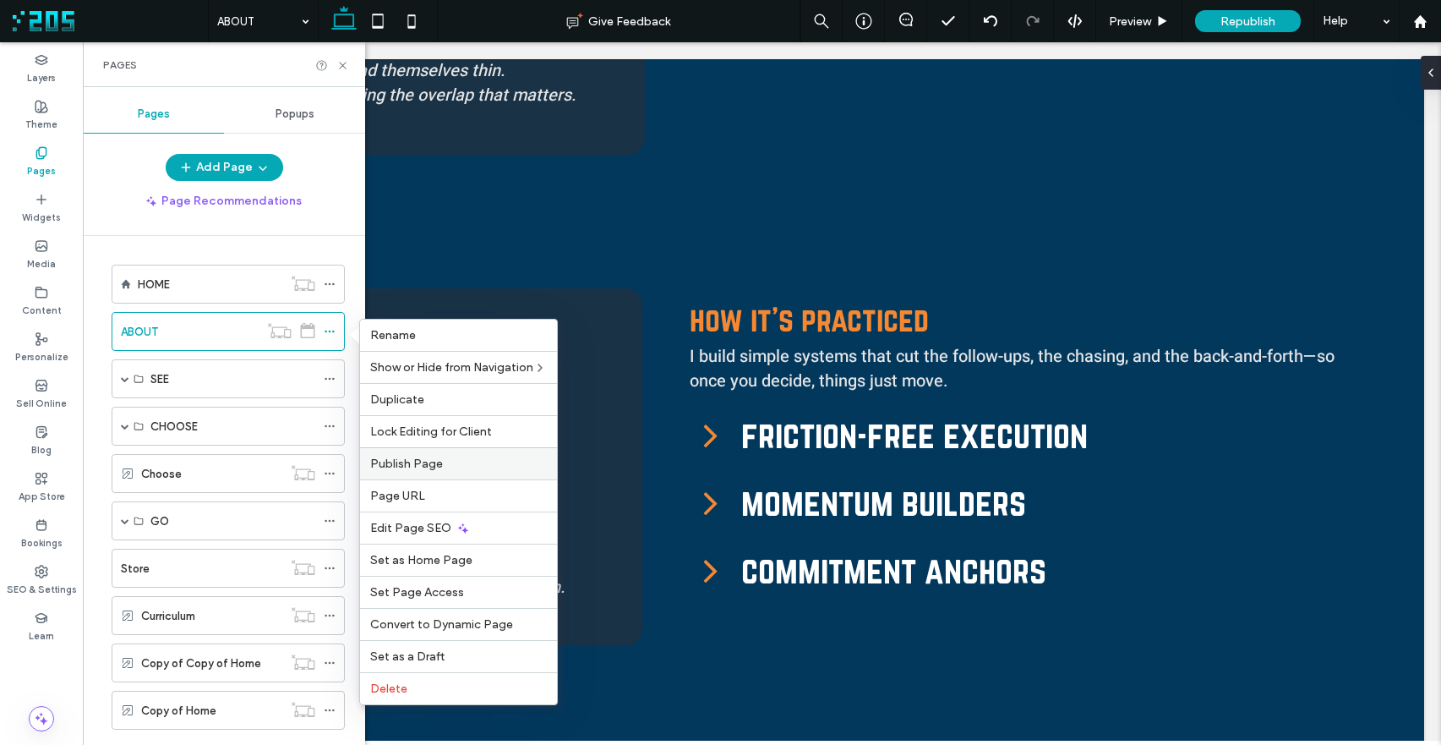
click at [444, 463] on label "Publish Page" at bounding box center [458, 463] width 177 height 14
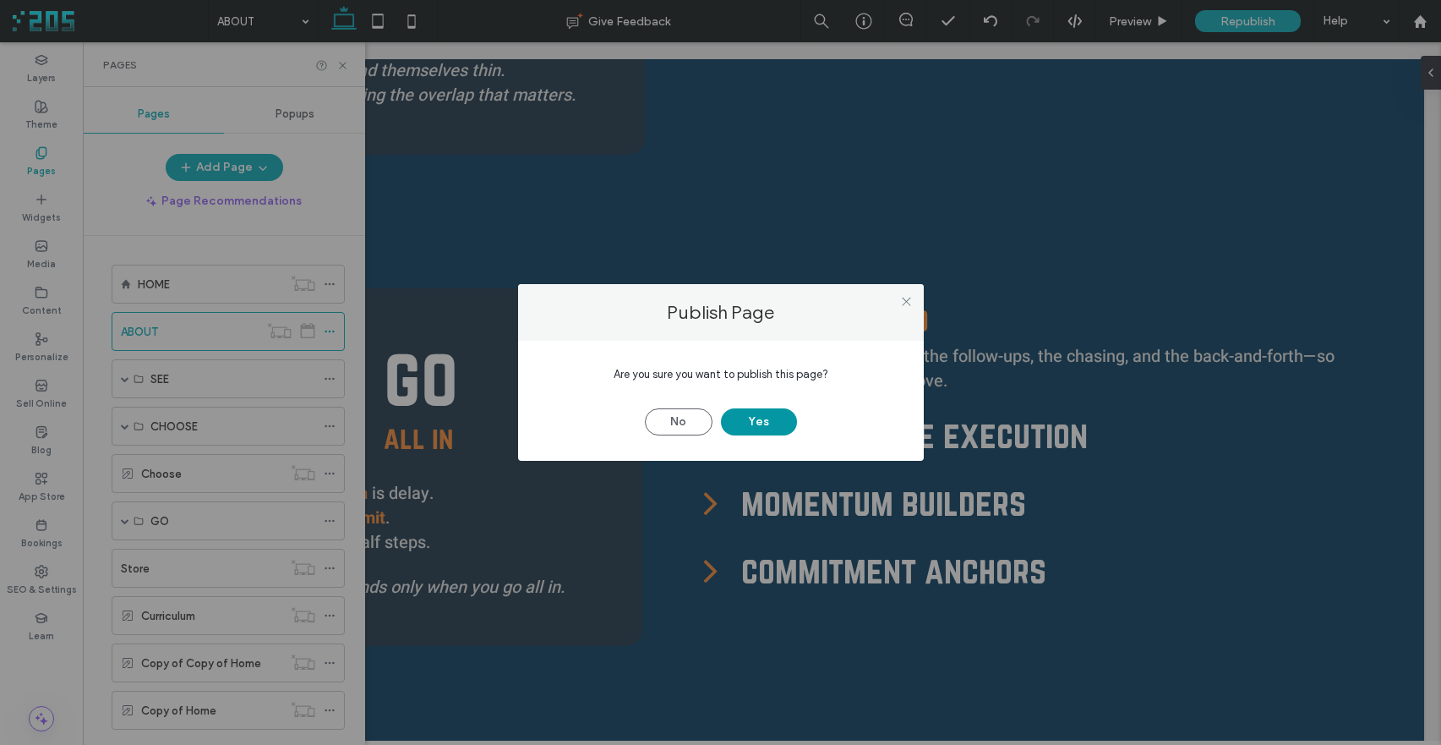
click at [782, 419] on button "Yes" at bounding box center [759, 421] width 76 height 27
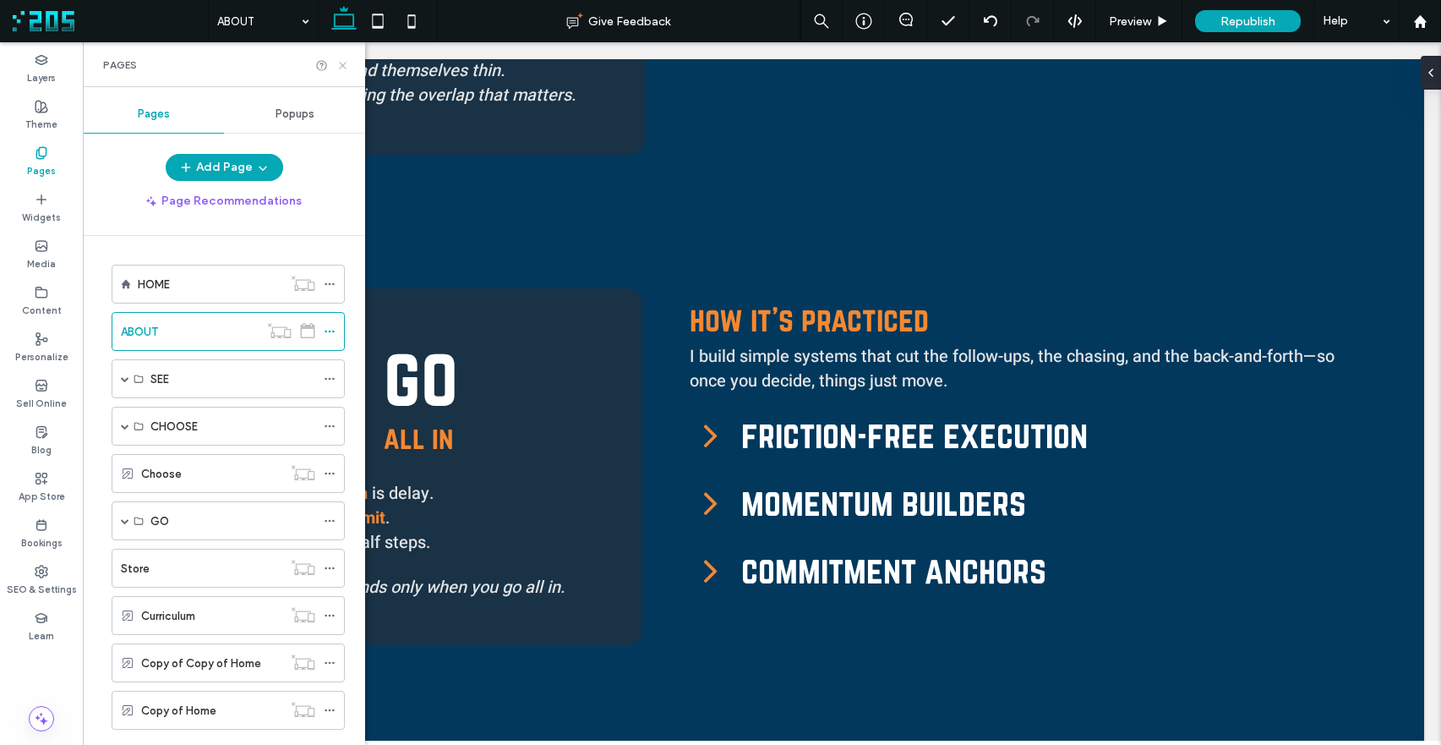
click at [340, 65] on icon at bounding box center [342, 65] width 13 height 13
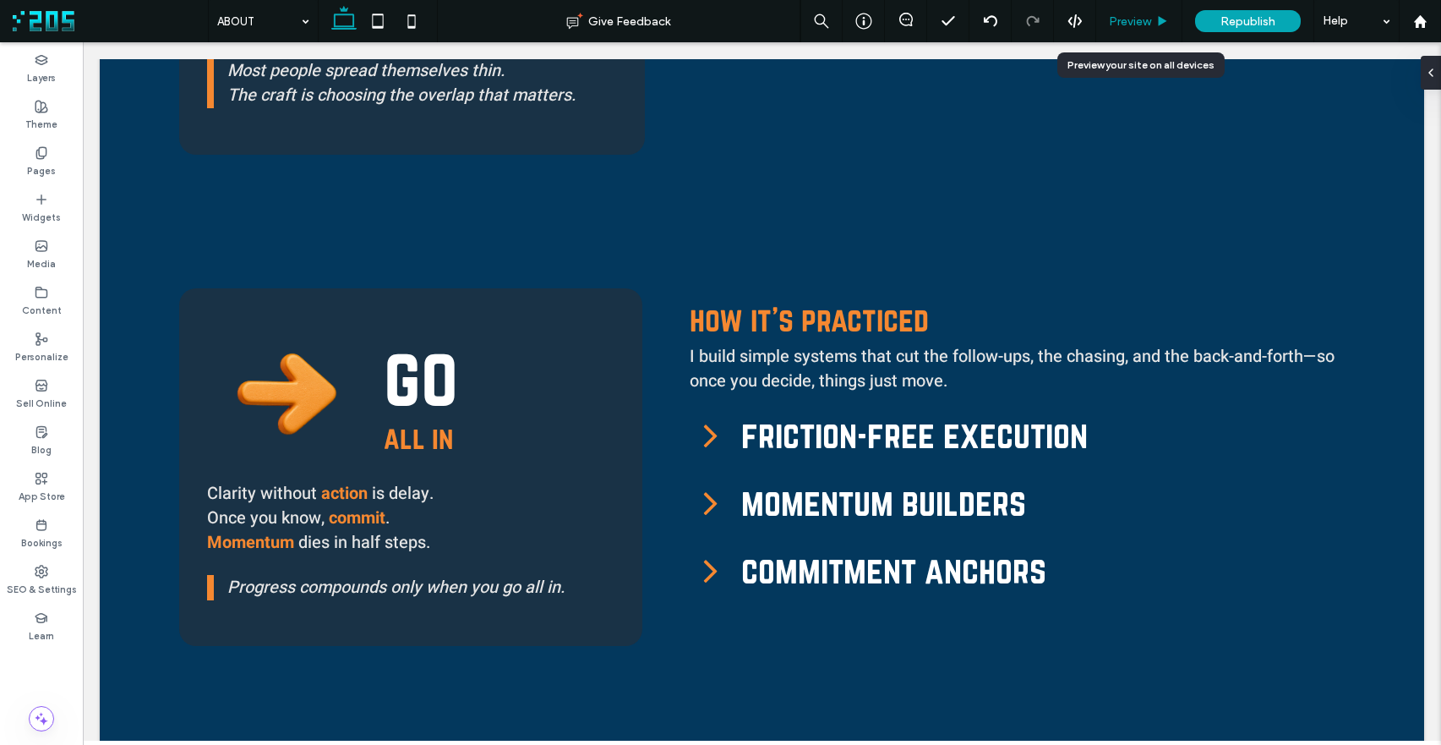
click at [1136, 17] on span "Preview" at bounding box center [1130, 21] width 42 height 14
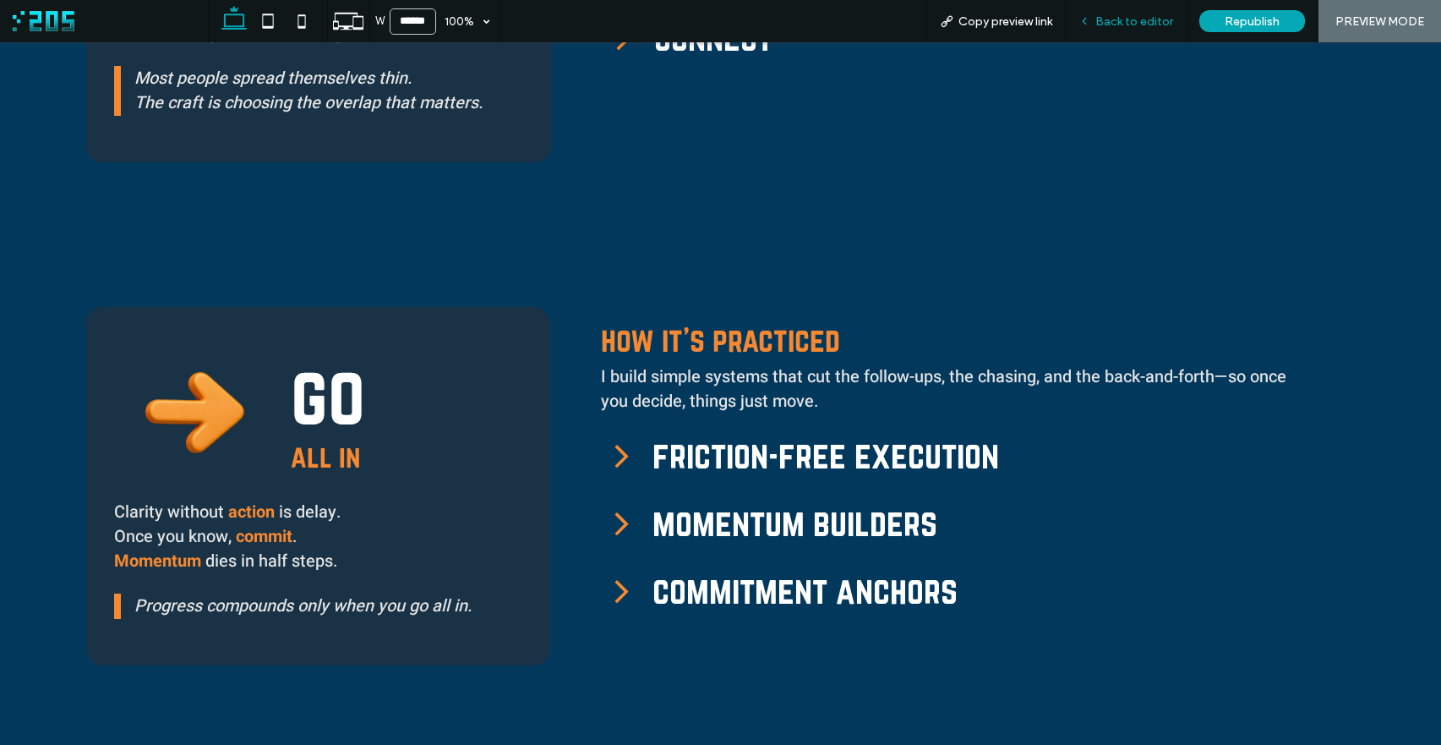
scroll to position [1735, 0]
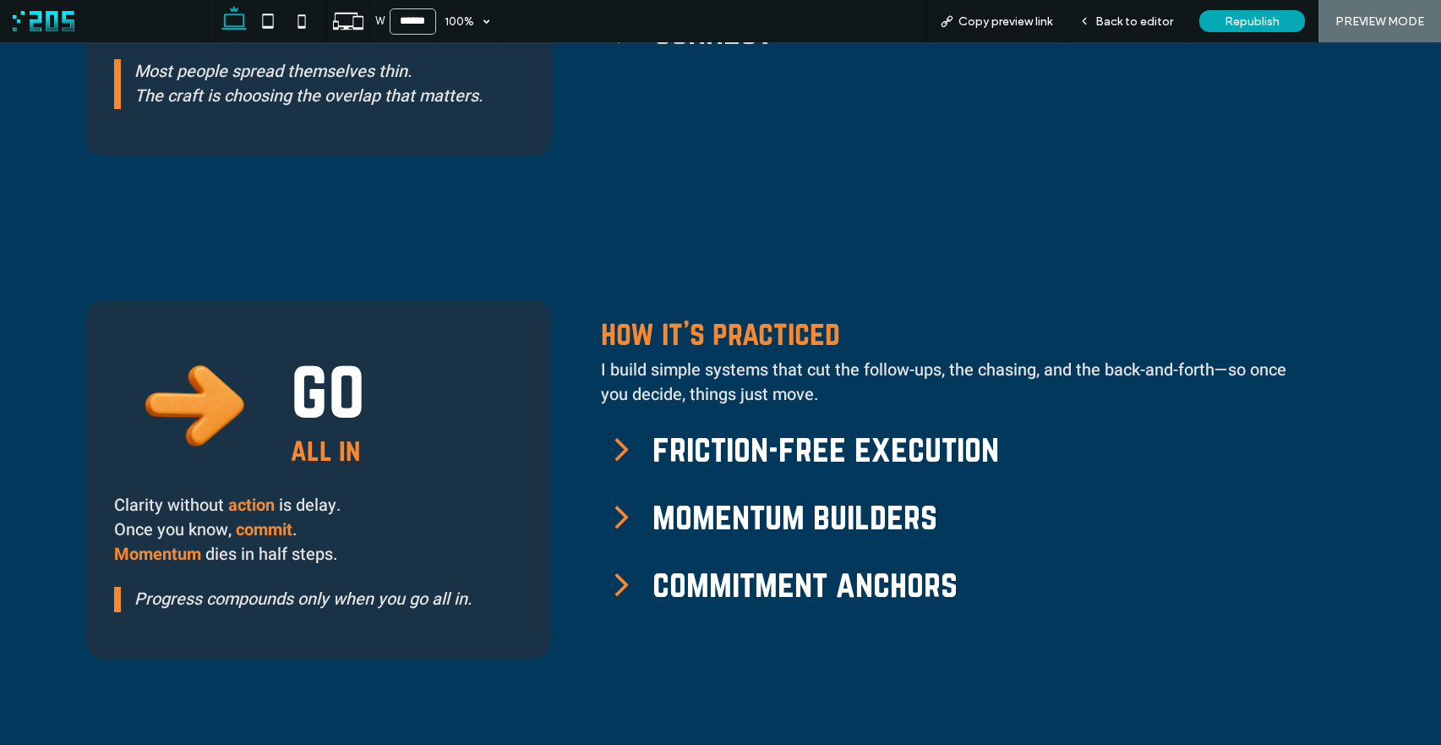
click at [618, 429] on icon at bounding box center [622, 448] width 41 height 41
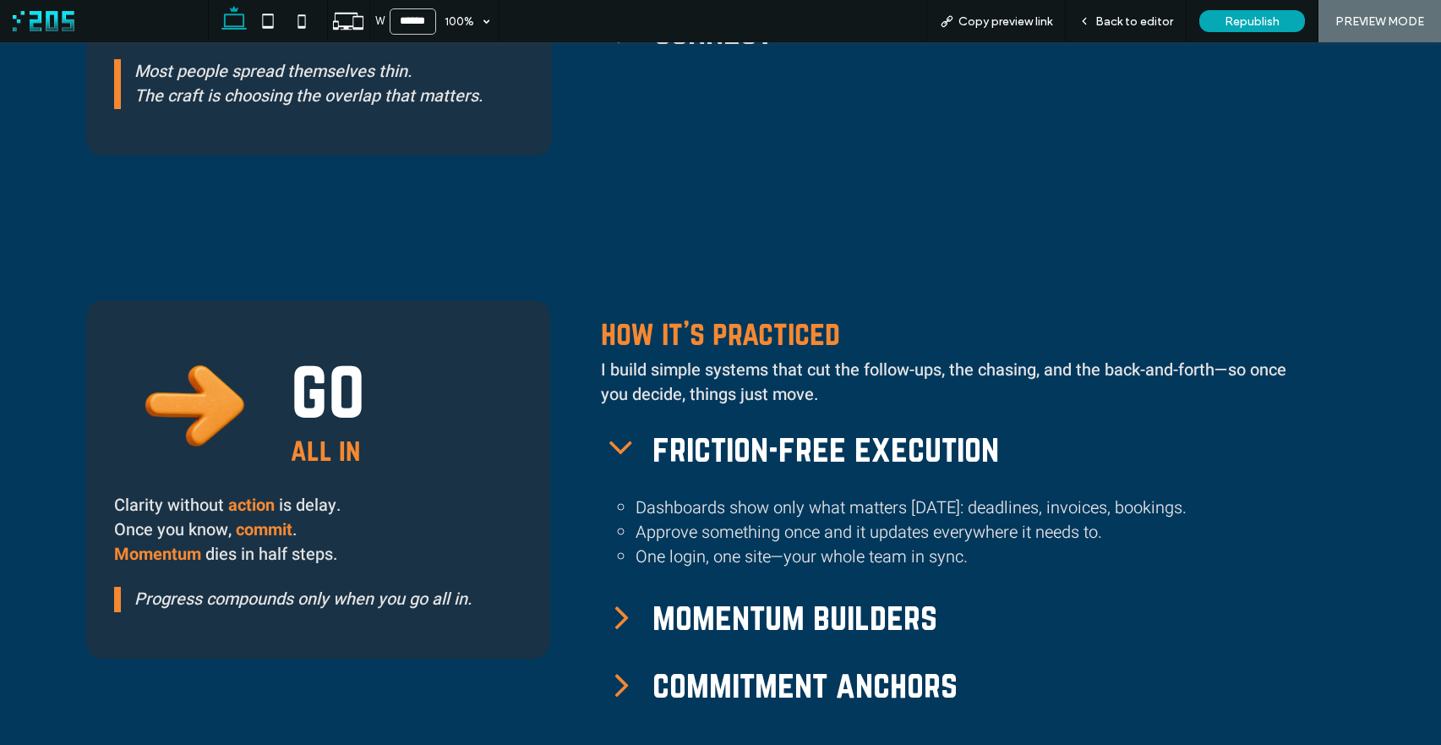
click at [616, 607] on icon at bounding box center [622, 616] width 41 height 41
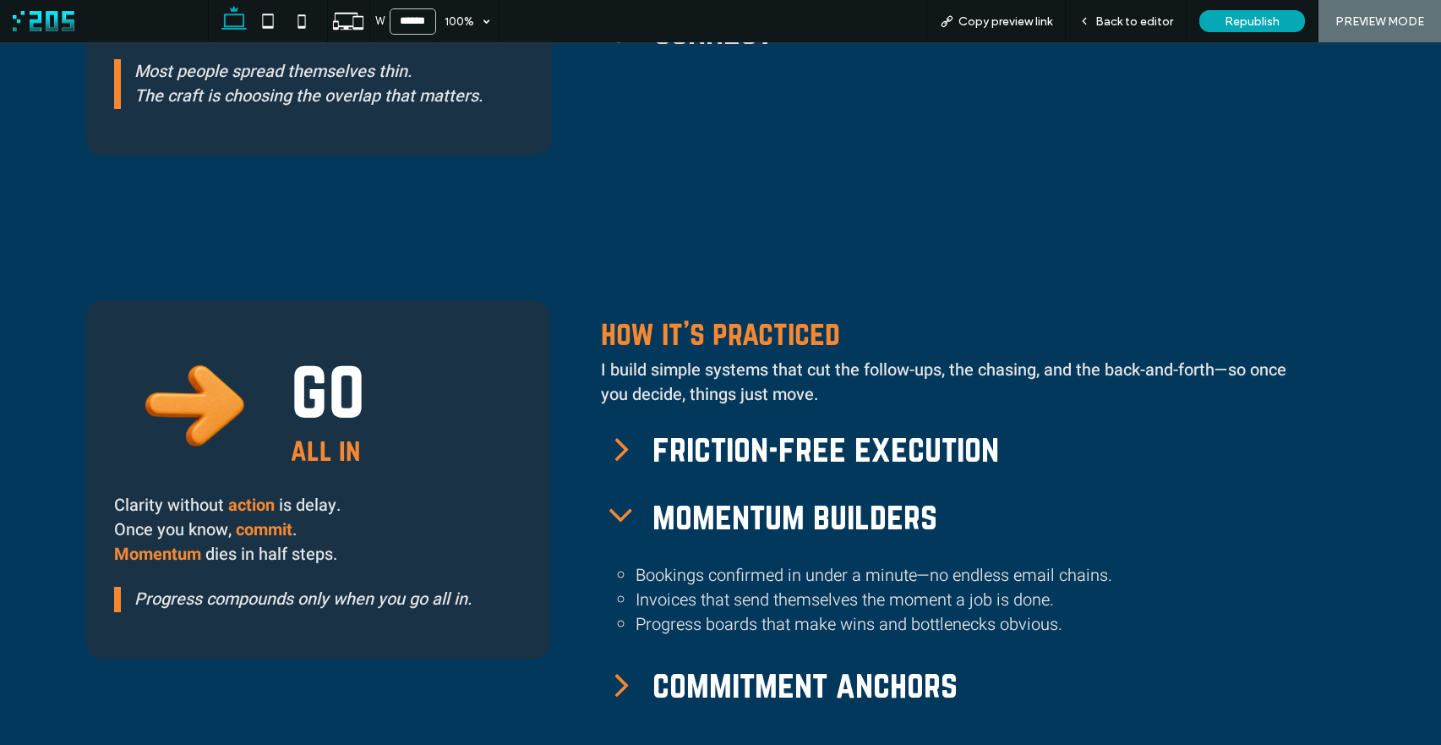
click at [624, 674] on icon at bounding box center [622, 683] width 41 height 41
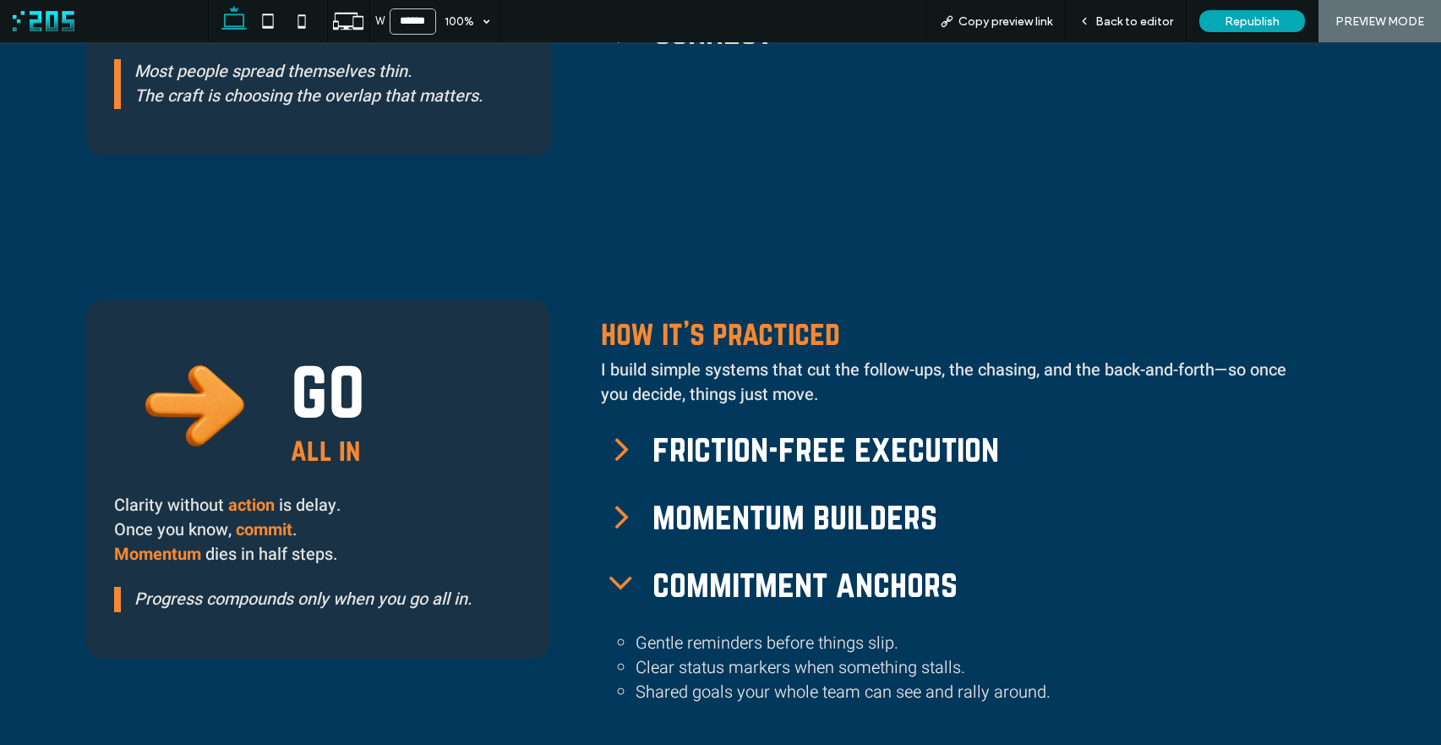
click at [618, 581] on icon at bounding box center [620, 583] width 23 height 14
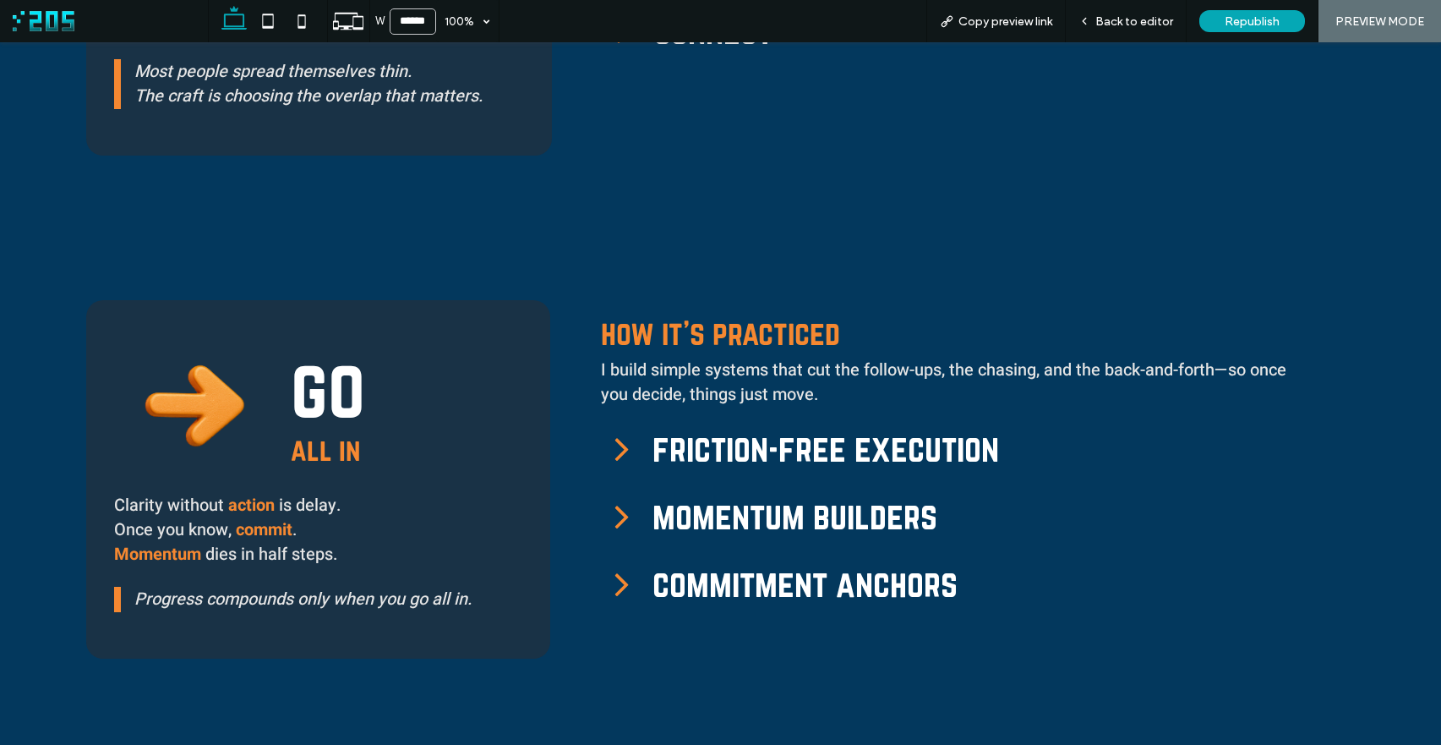
drag, startPoint x: 623, startPoint y: 506, endPoint x: 620, endPoint y: 465, distance: 41.6
click at [623, 506] on icon at bounding box center [622, 515] width 41 height 41
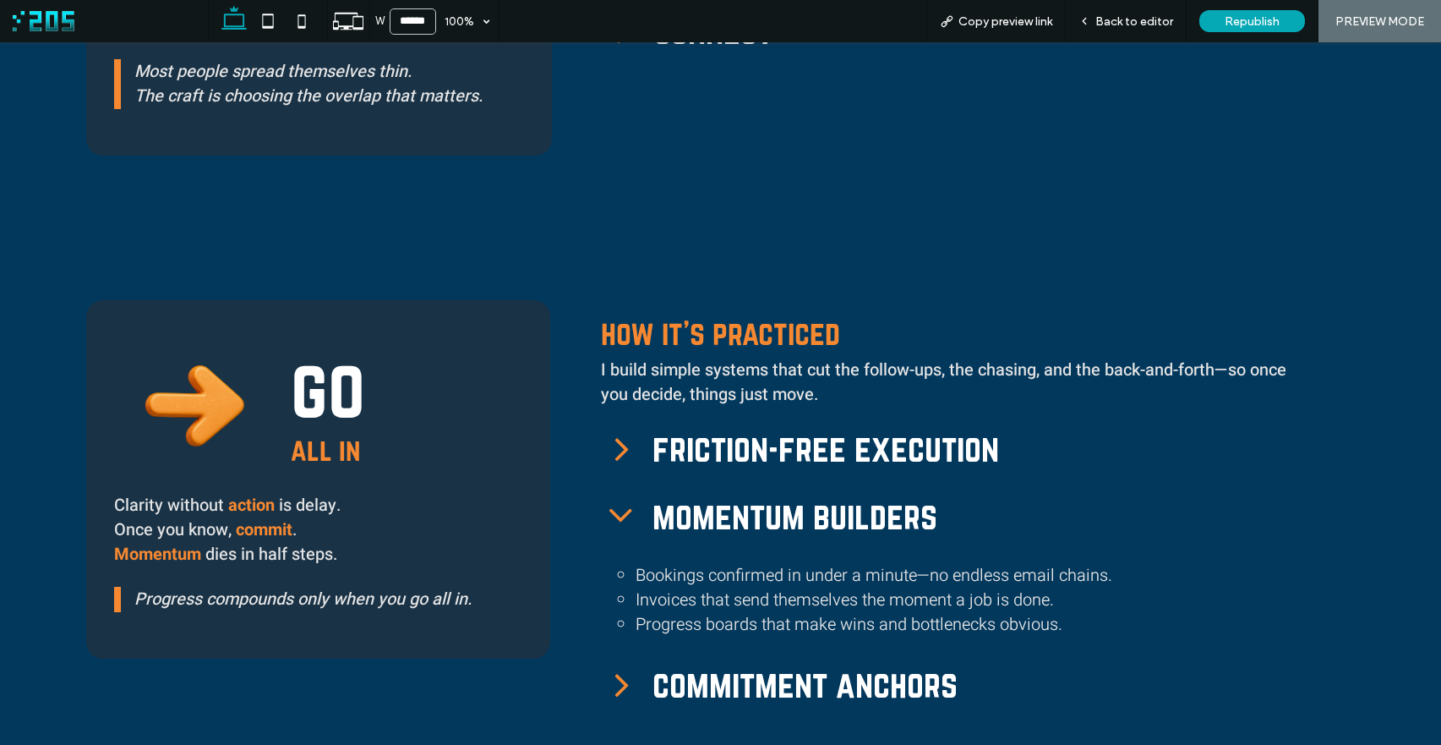
click at [611, 429] on icon at bounding box center [622, 448] width 41 height 41
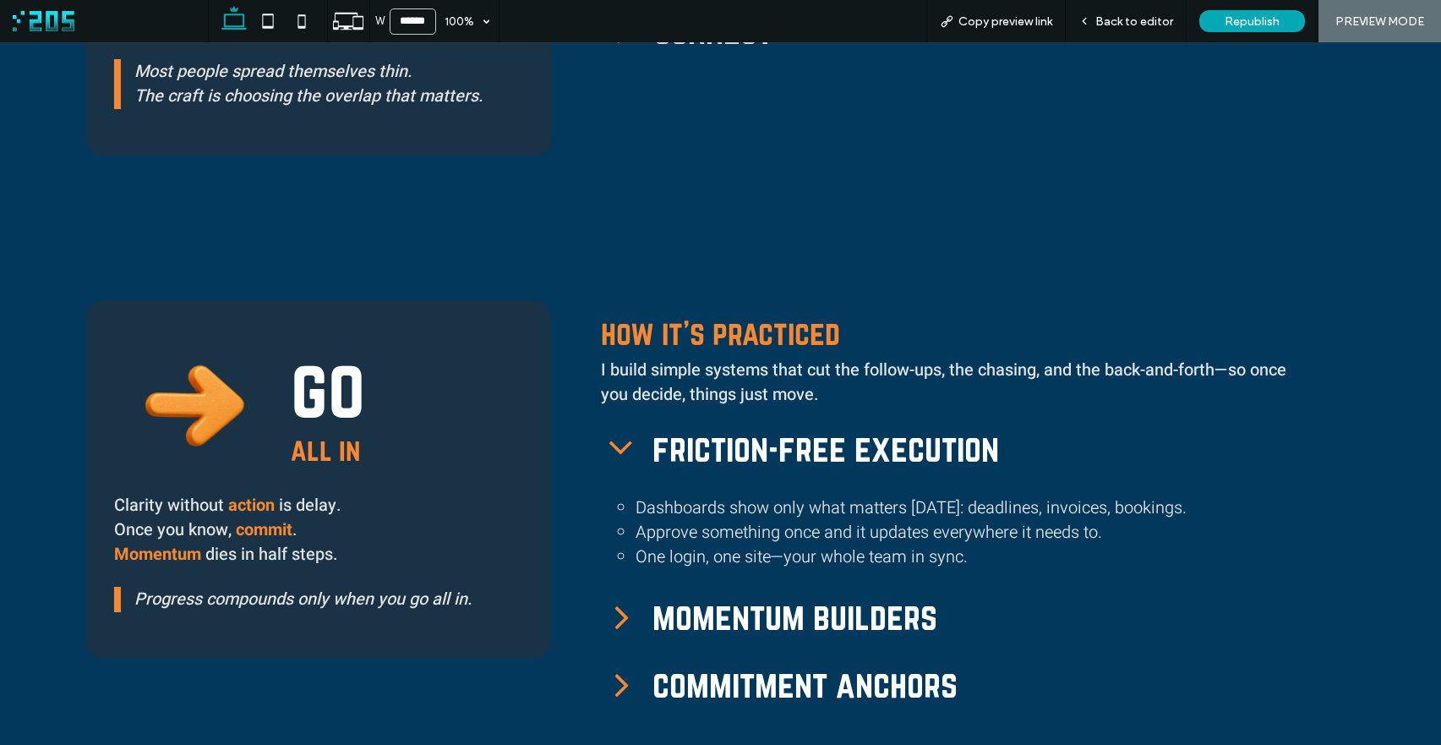
click at [611, 429] on icon at bounding box center [622, 448] width 41 height 41
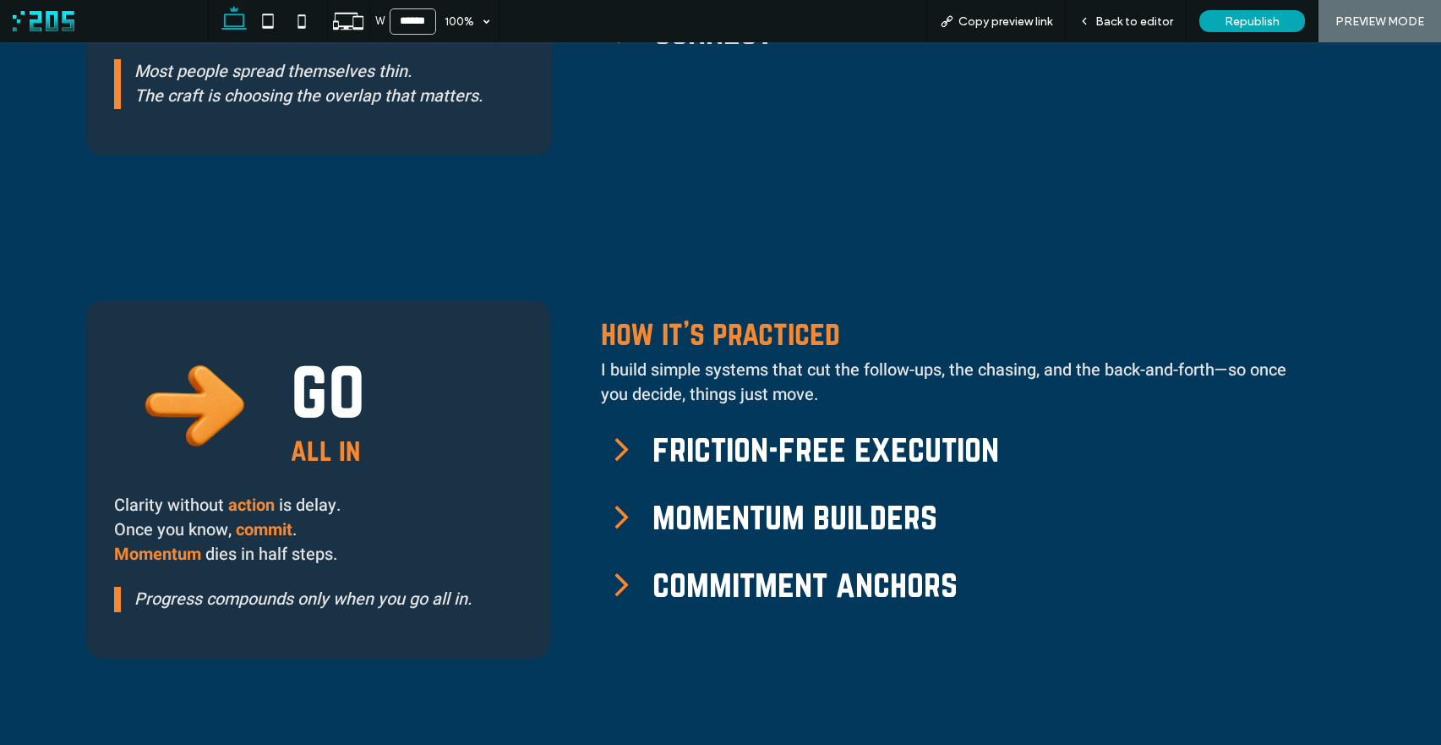
click at [620, 520] on icon at bounding box center [622, 515] width 41 height 41
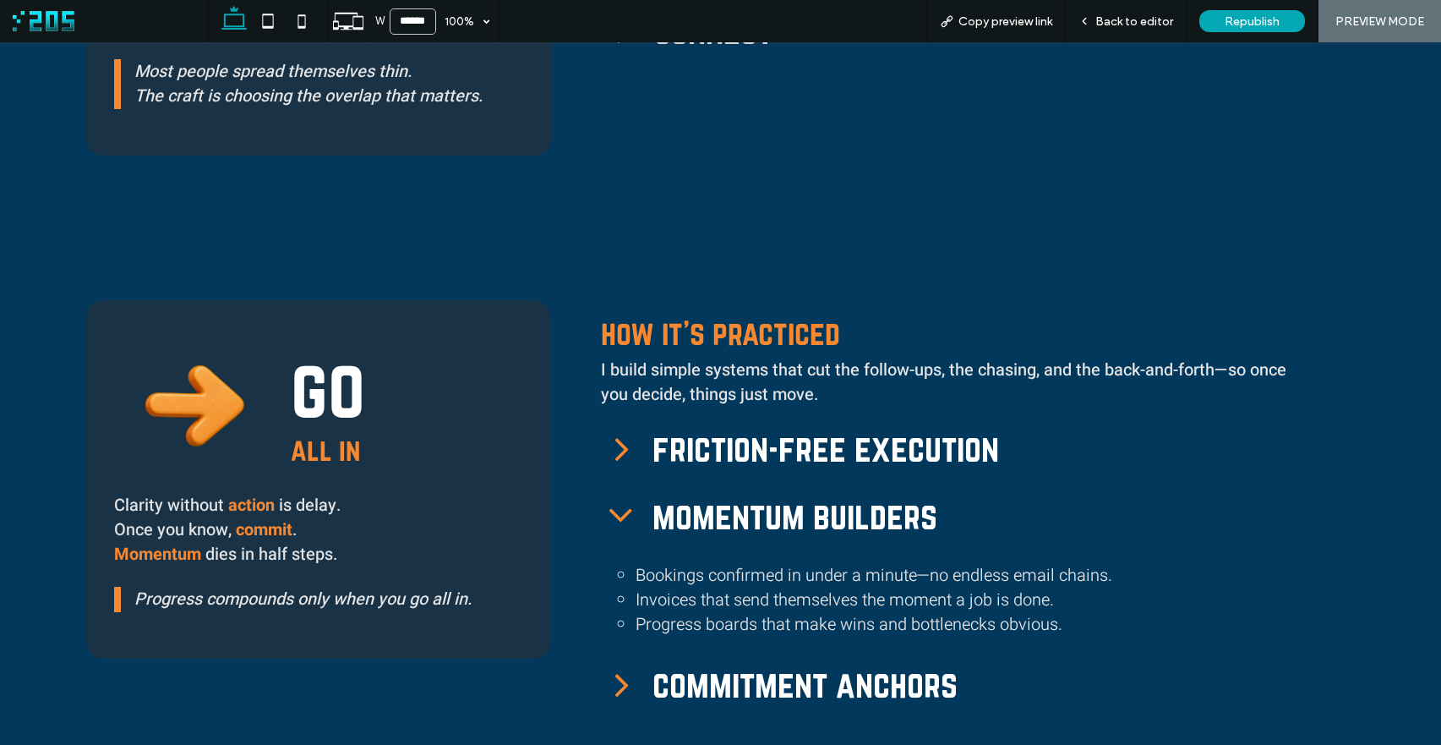
click at [615, 663] on icon at bounding box center [622, 683] width 41 height 41
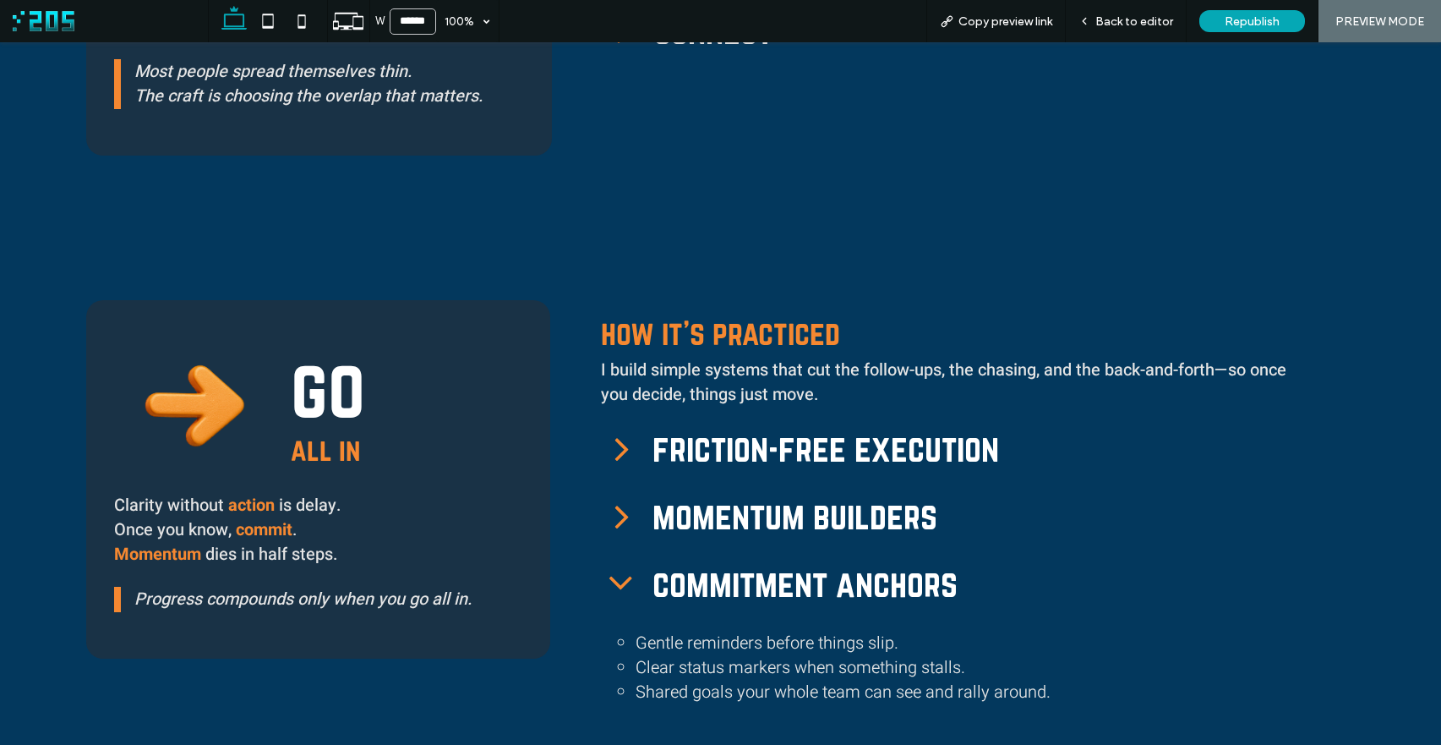
click at [626, 563] on icon at bounding box center [622, 583] width 41 height 41
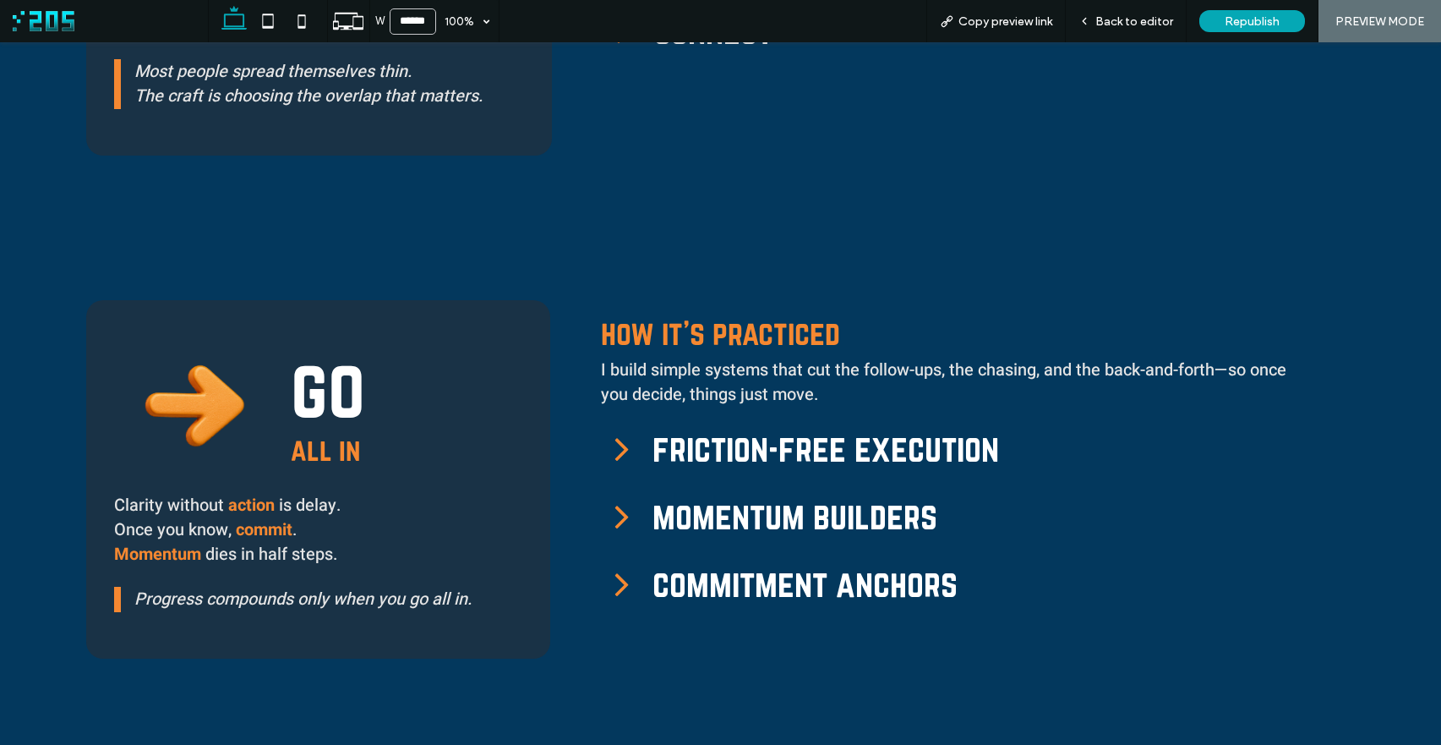
drag, startPoint x: 622, startPoint y: 512, endPoint x: 625, endPoint y: 469, distance: 43.2
click at [622, 512] on icon at bounding box center [622, 516] width 14 height 23
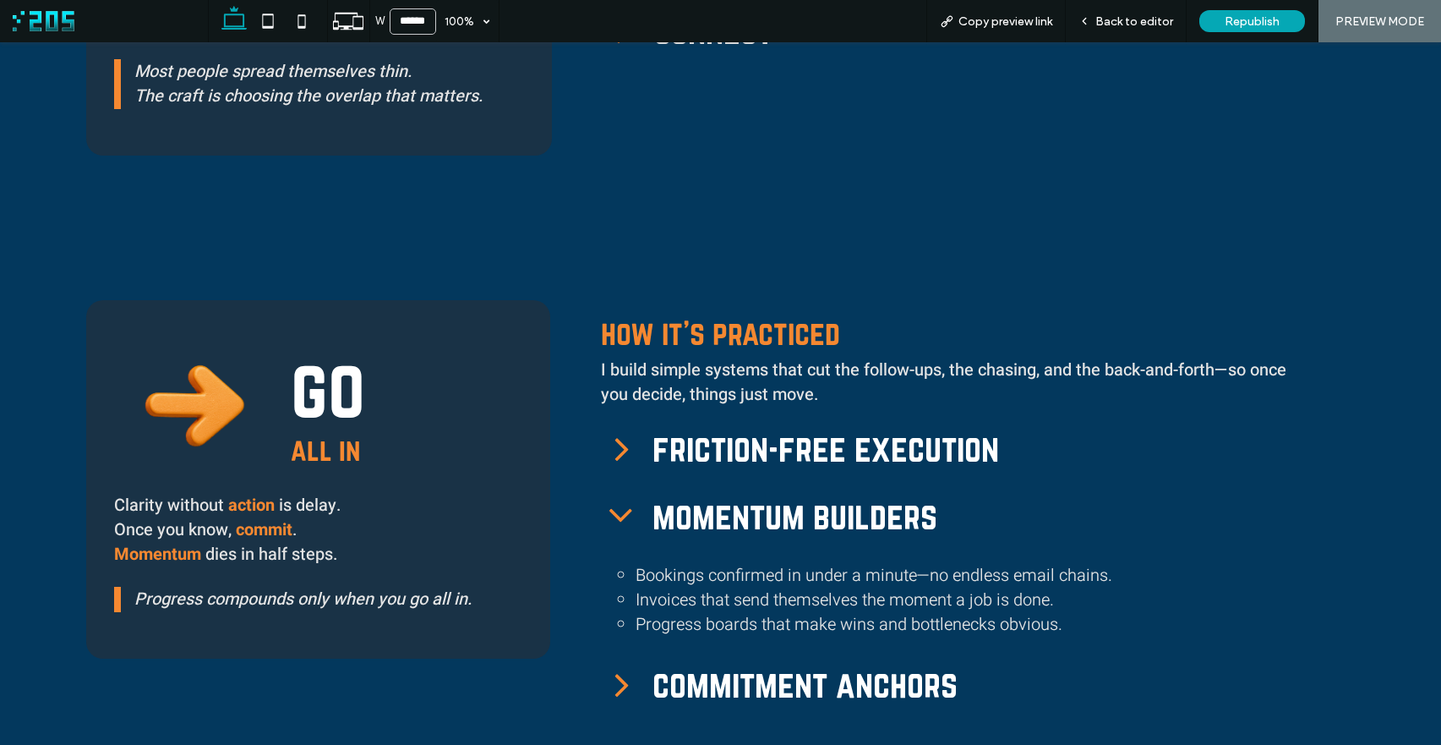
click at [627, 523] on icon at bounding box center [622, 515] width 41 height 41
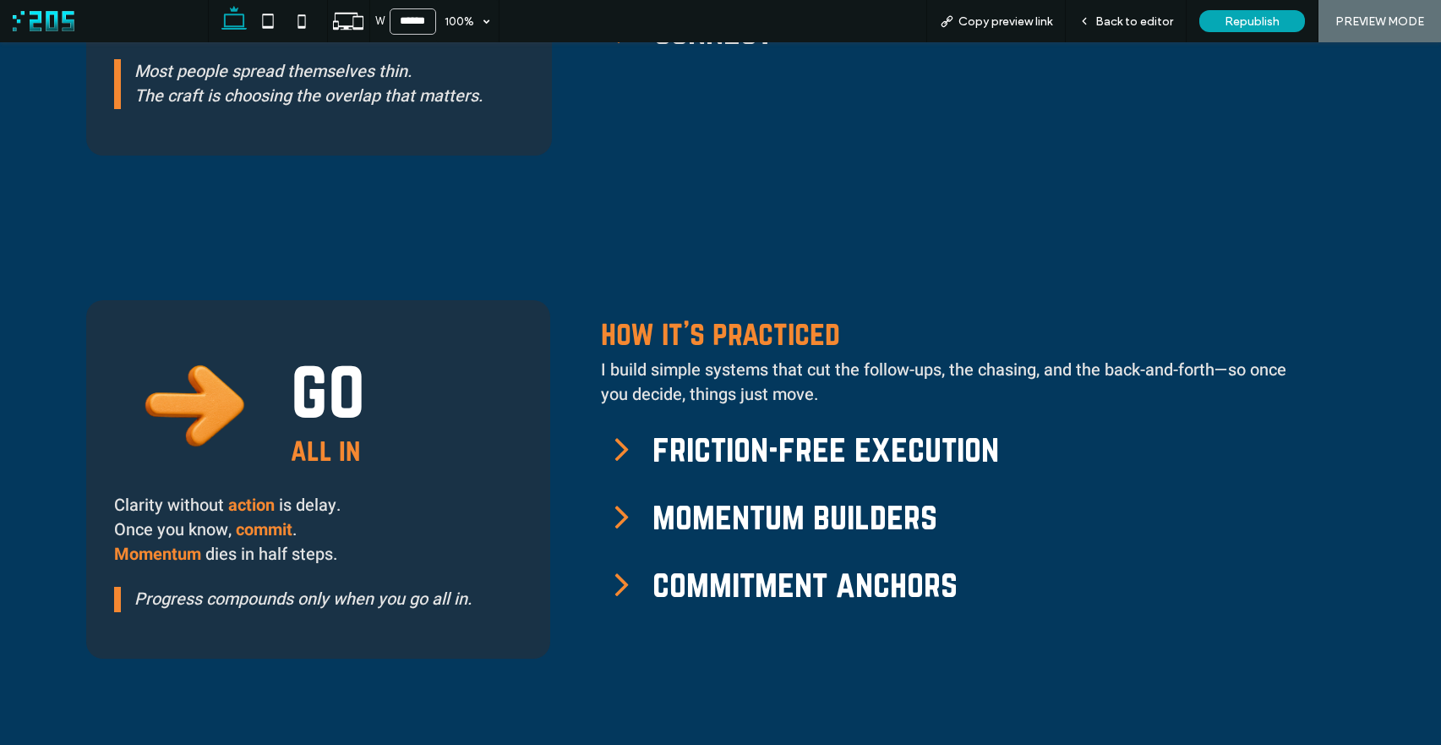
click at [629, 510] on icon at bounding box center [622, 515] width 41 height 41
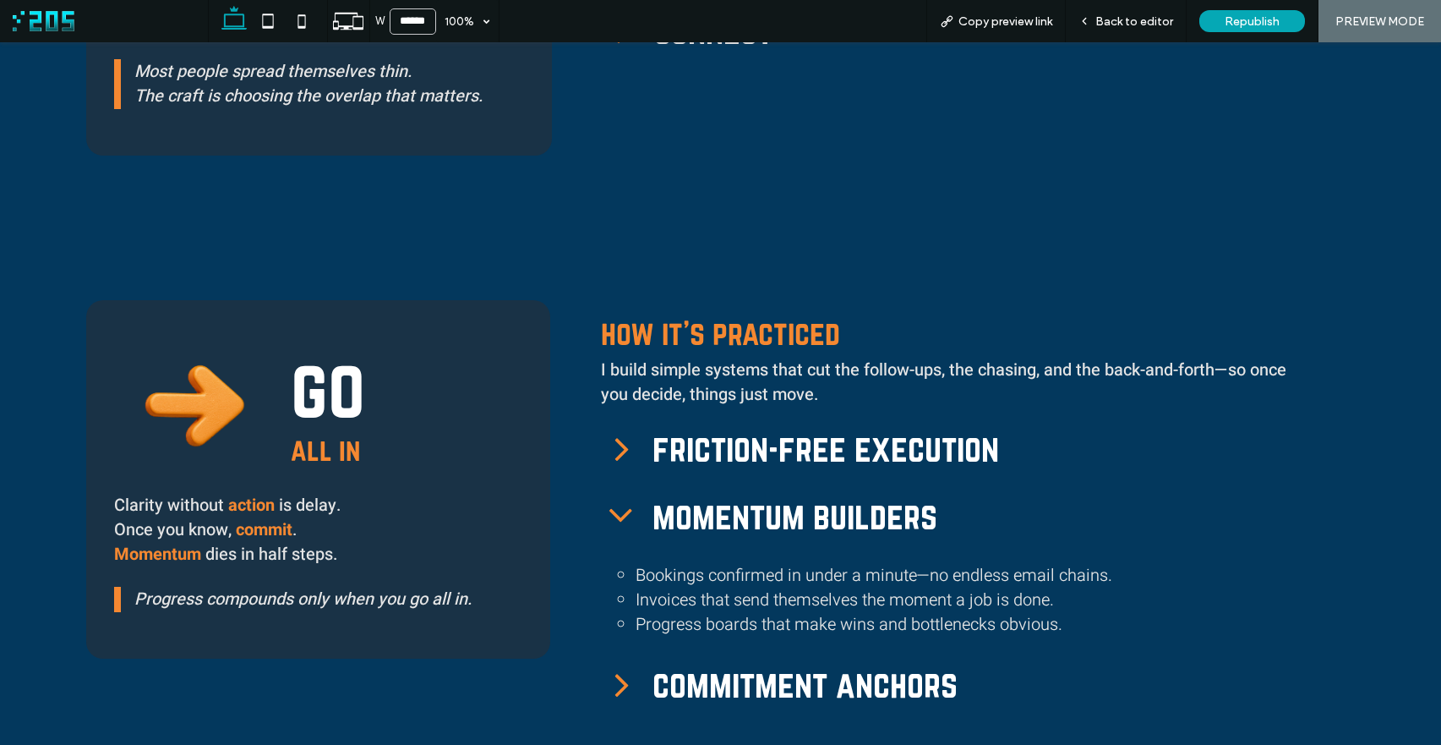
click at [634, 680] on icon at bounding box center [622, 683] width 41 height 41
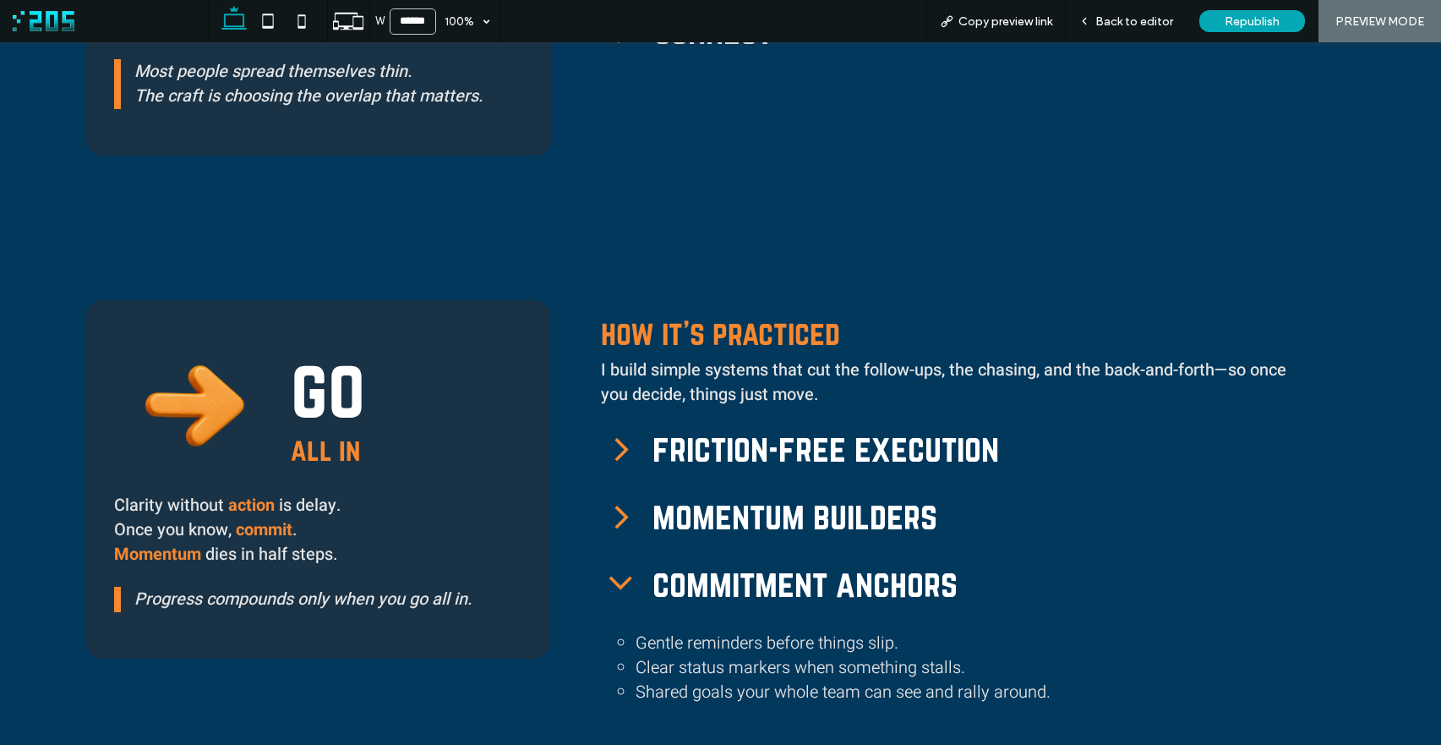
click at [632, 495] on icon at bounding box center [622, 515] width 41 height 41
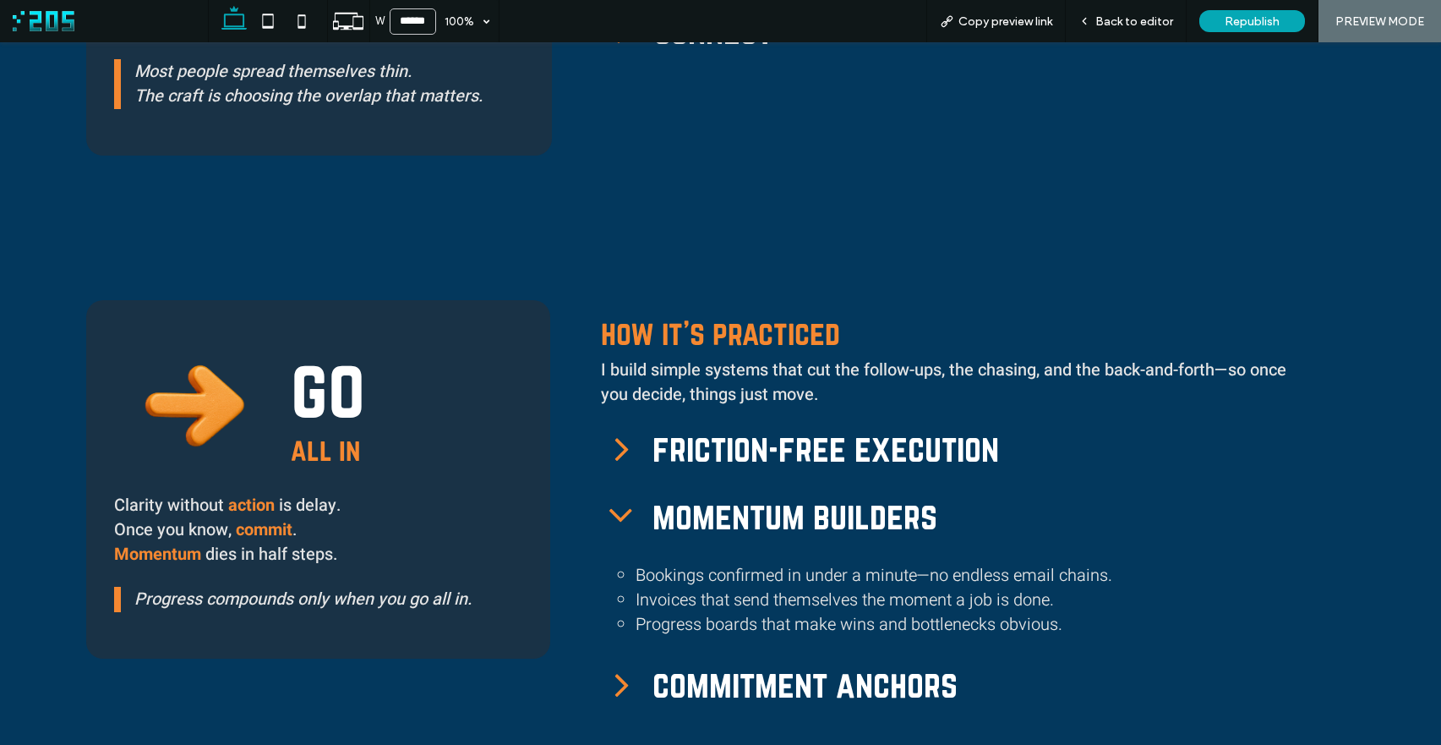
click at [630, 451] on icon at bounding box center [622, 448] width 41 height 41
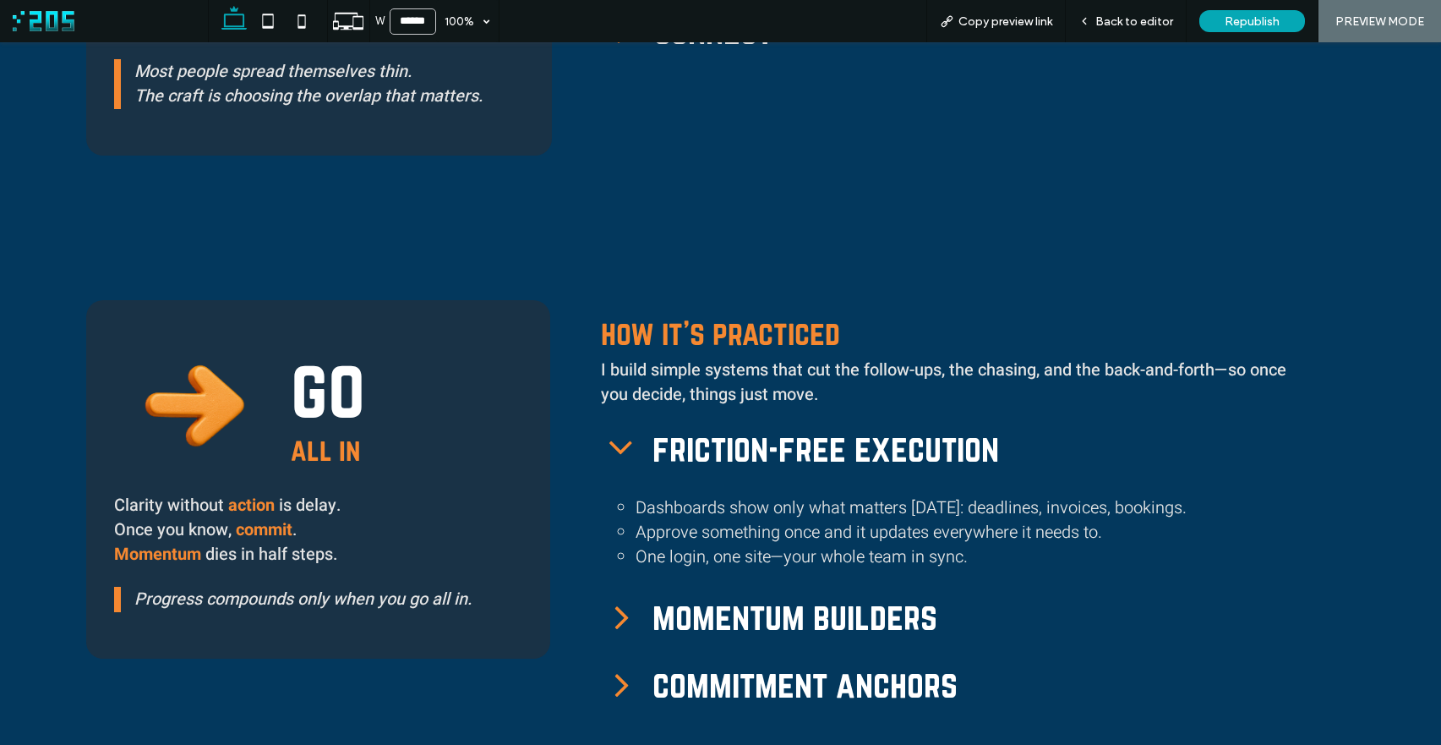
click at [630, 451] on icon at bounding box center [622, 448] width 41 height 41
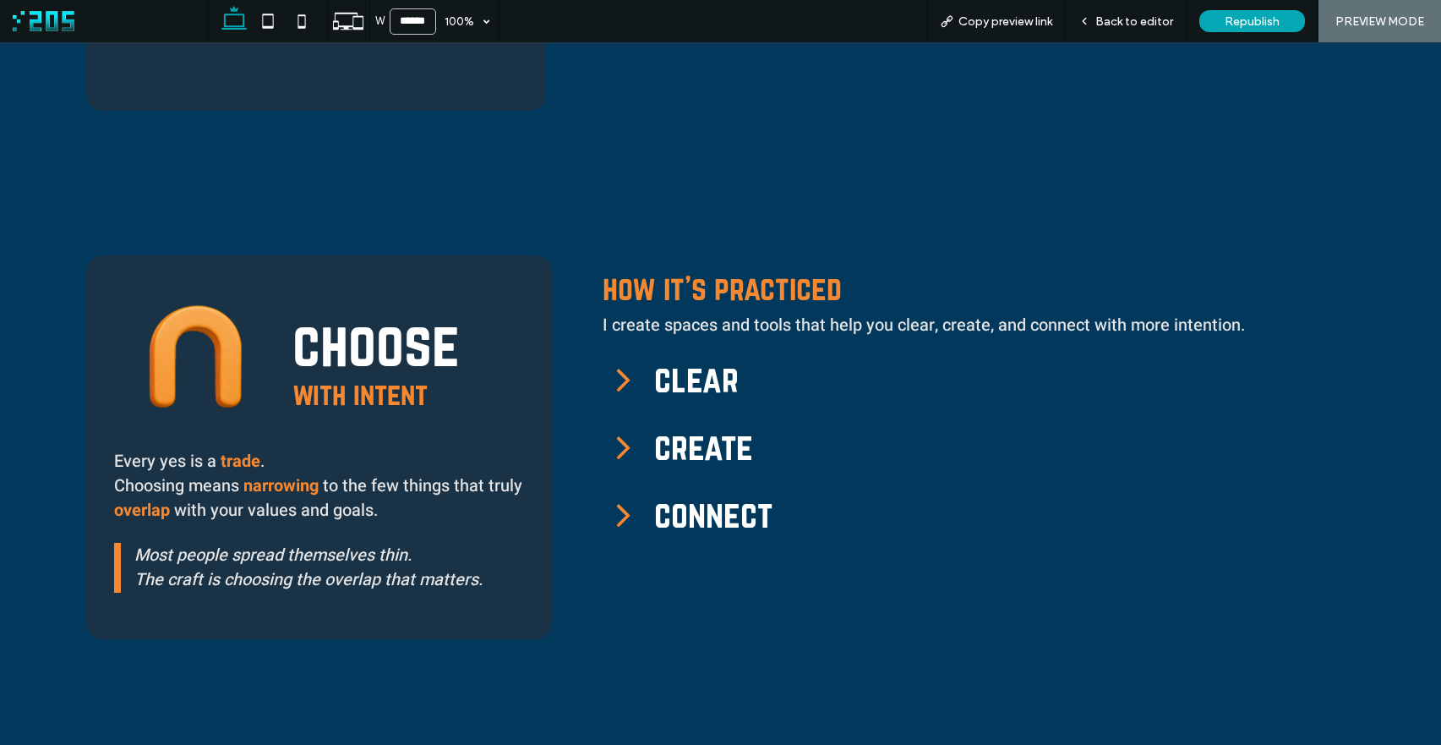
scroll to position [1306, 0]
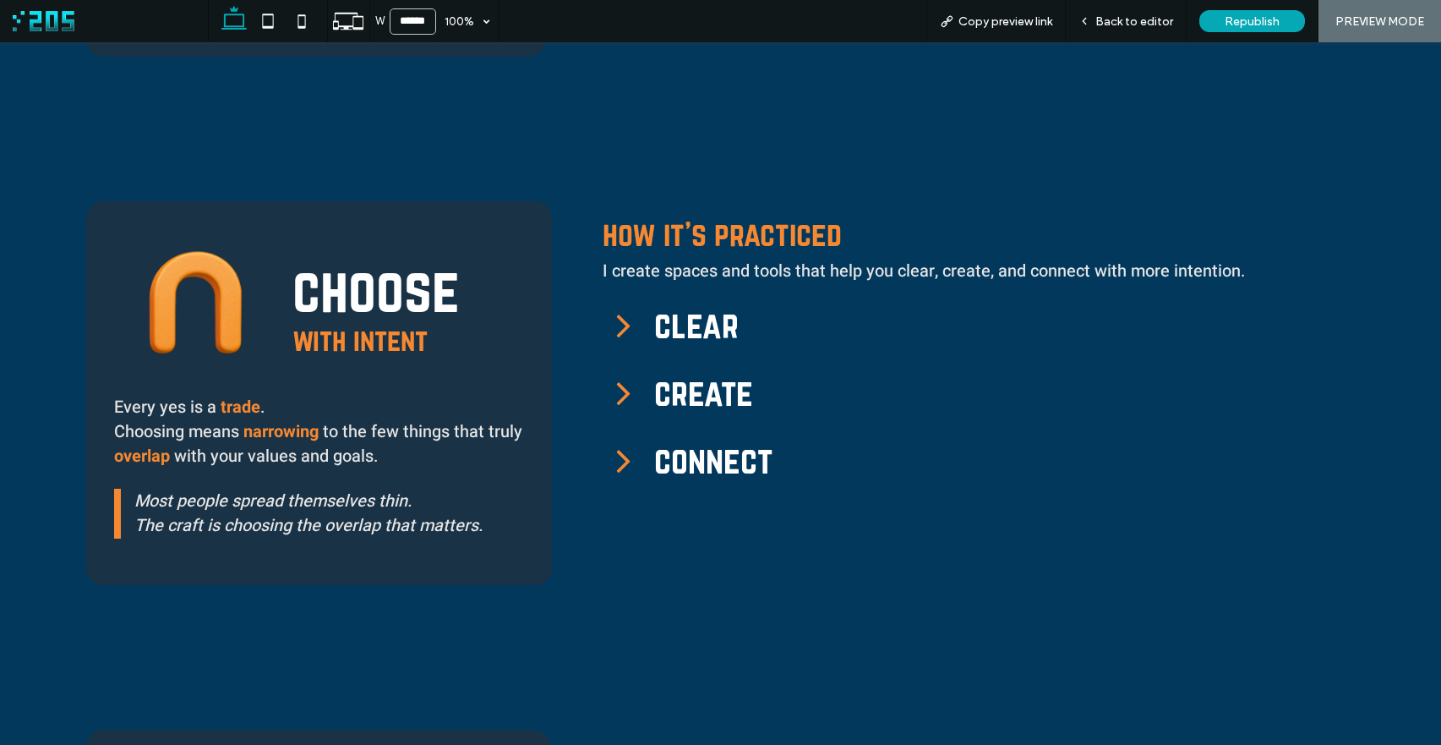
click at [641, 337] on icon at bounding box center [623, 324] width 41 height 41
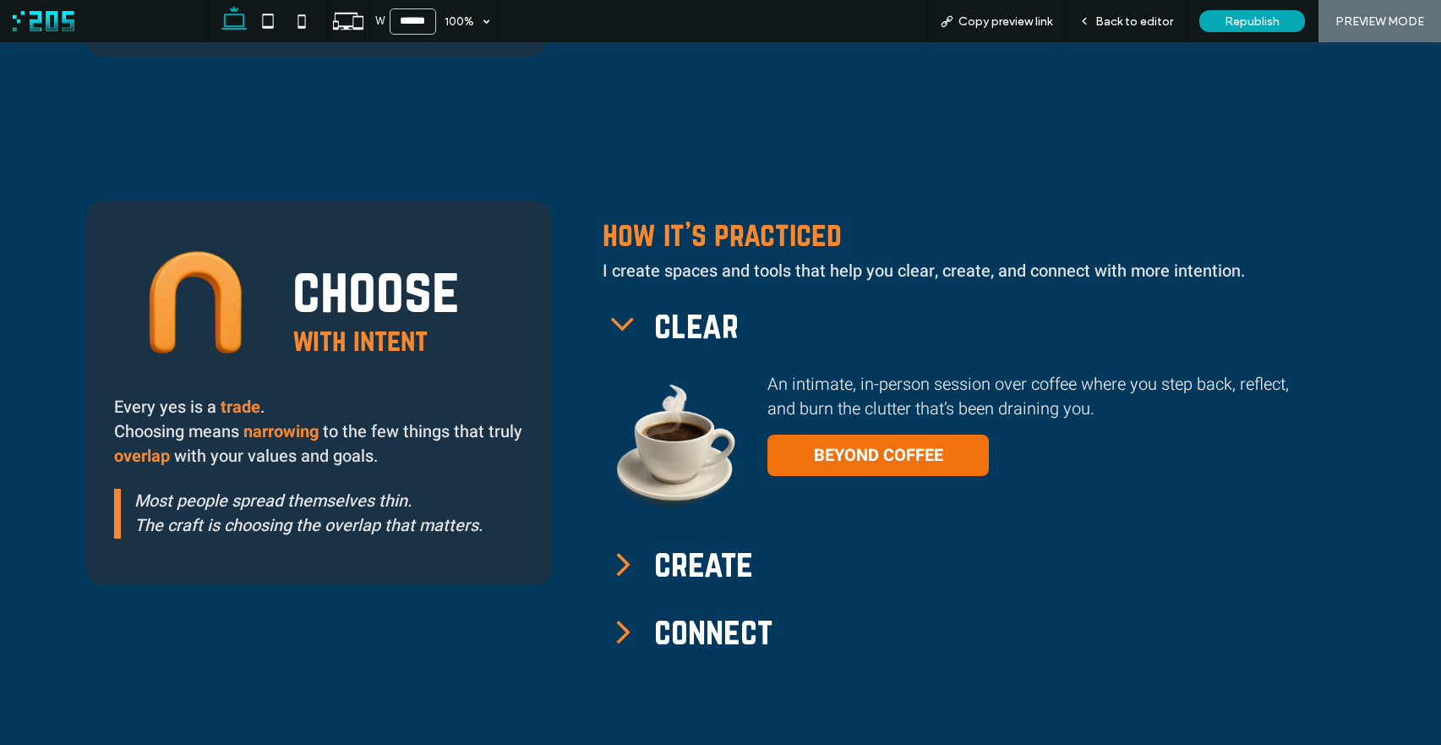
click at [628, 564] on icon at bounding box center [623, 563] width 41 height 41
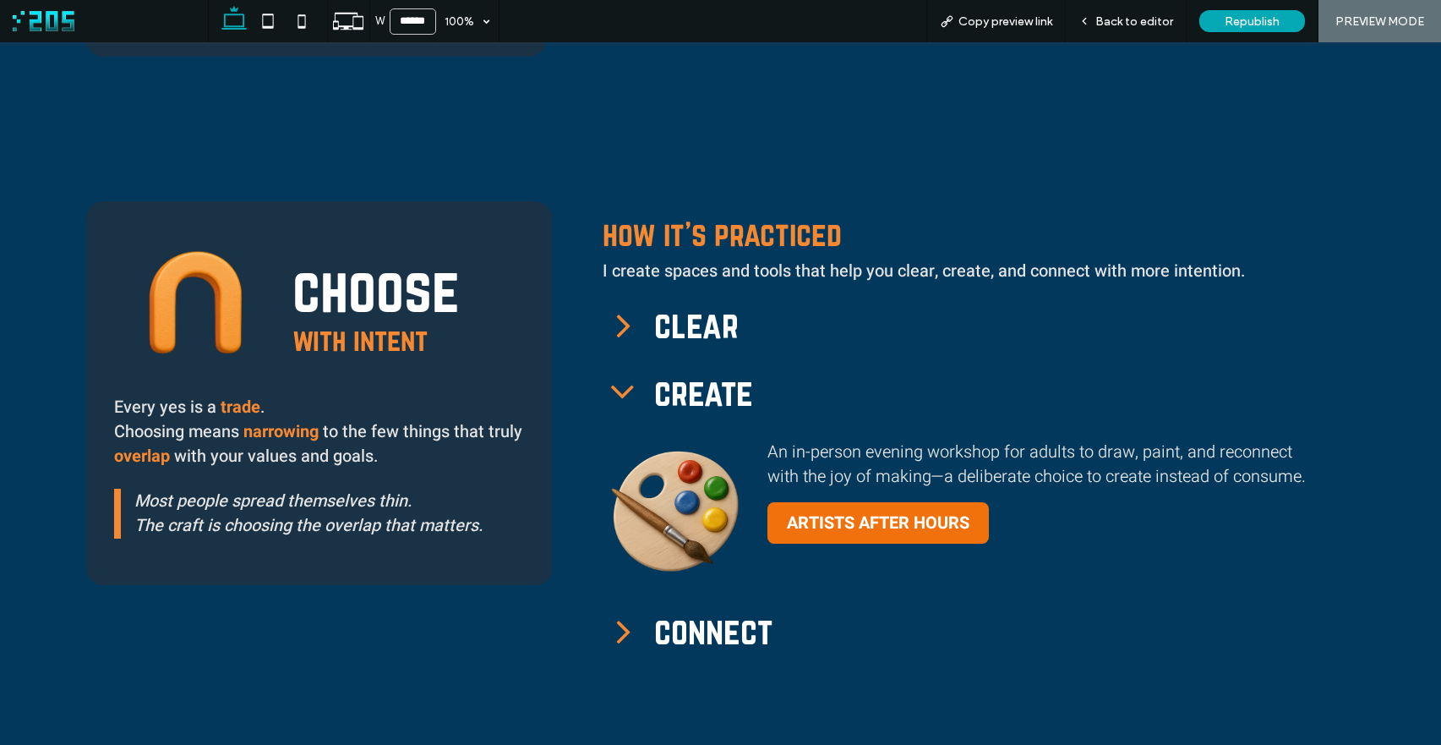
click at [627, 643] on icon at bounding box center [623, 630] width 41 height 41
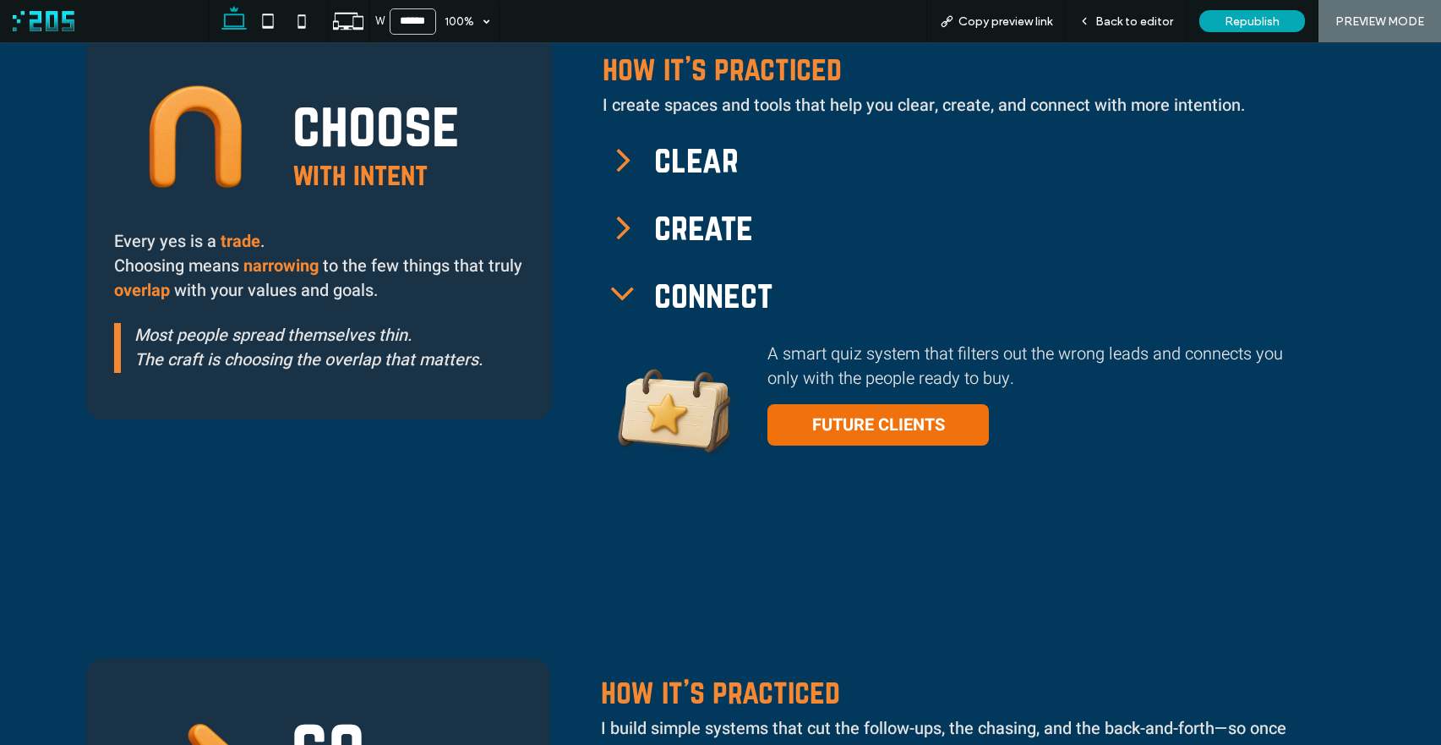
scroll to position [1417, 0]
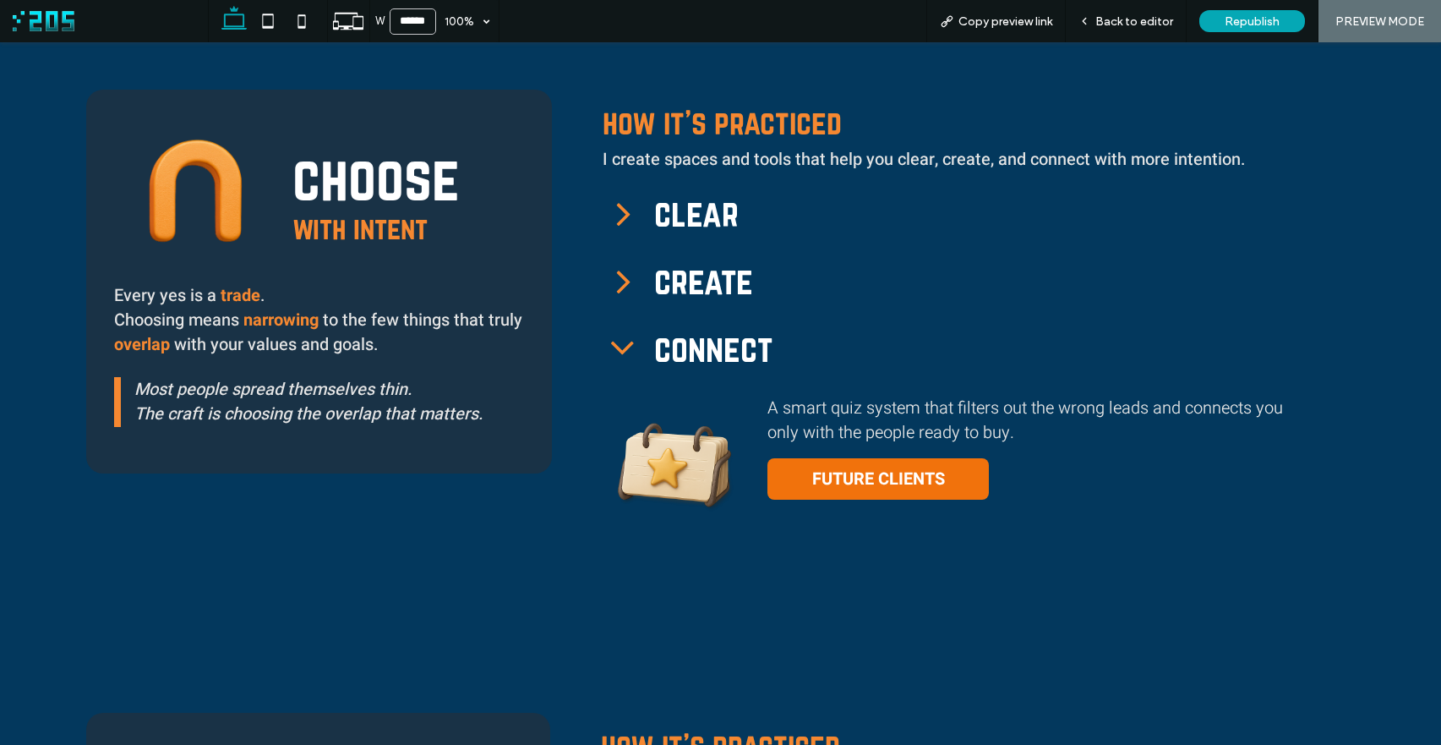
drag, startPoint x: 624, startPoint y: 341, endPoint x: 637, endPoint y: 319, distance: 25.1
click at [624, 341] on icon at bounding box center [623, 348] width 41 height 41
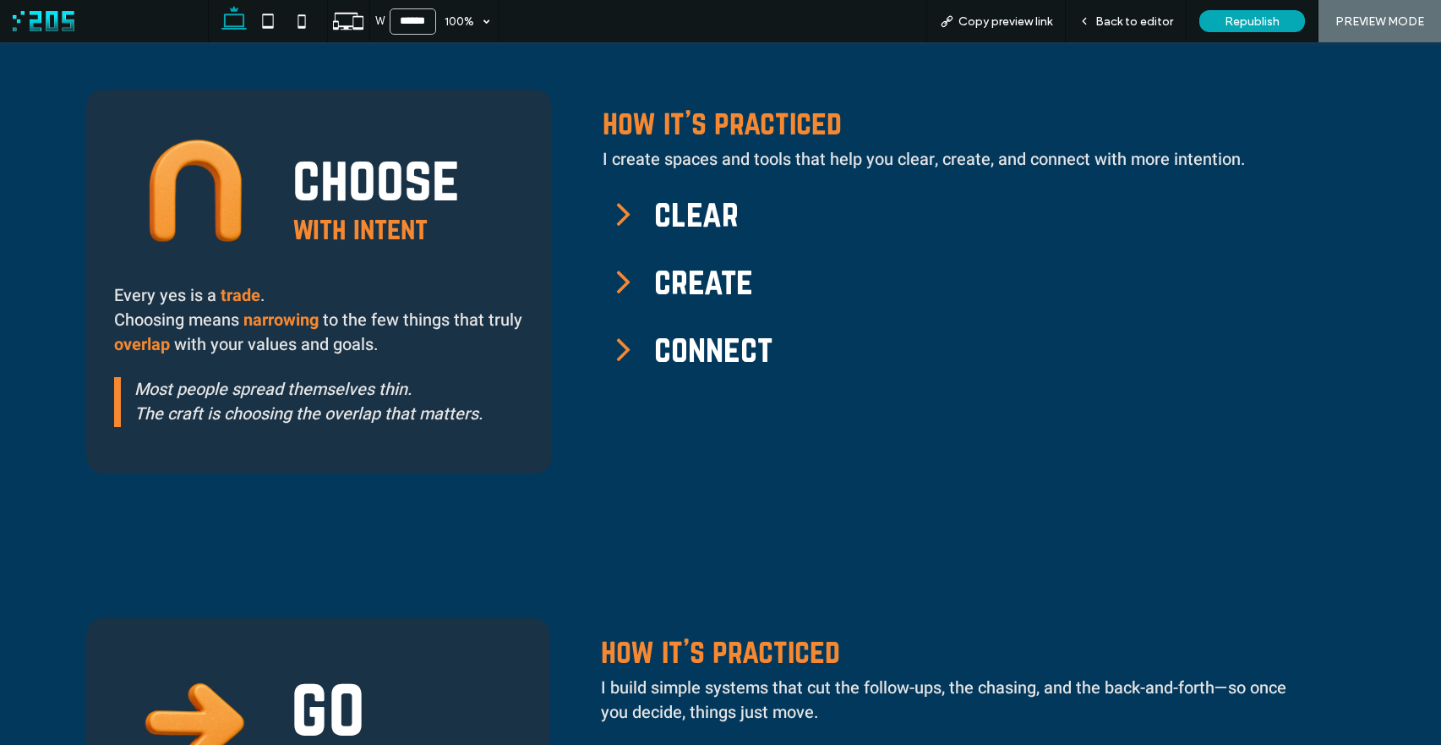
click at [629, 223] on icon at bounding box center [623, 213] width 41 height 41
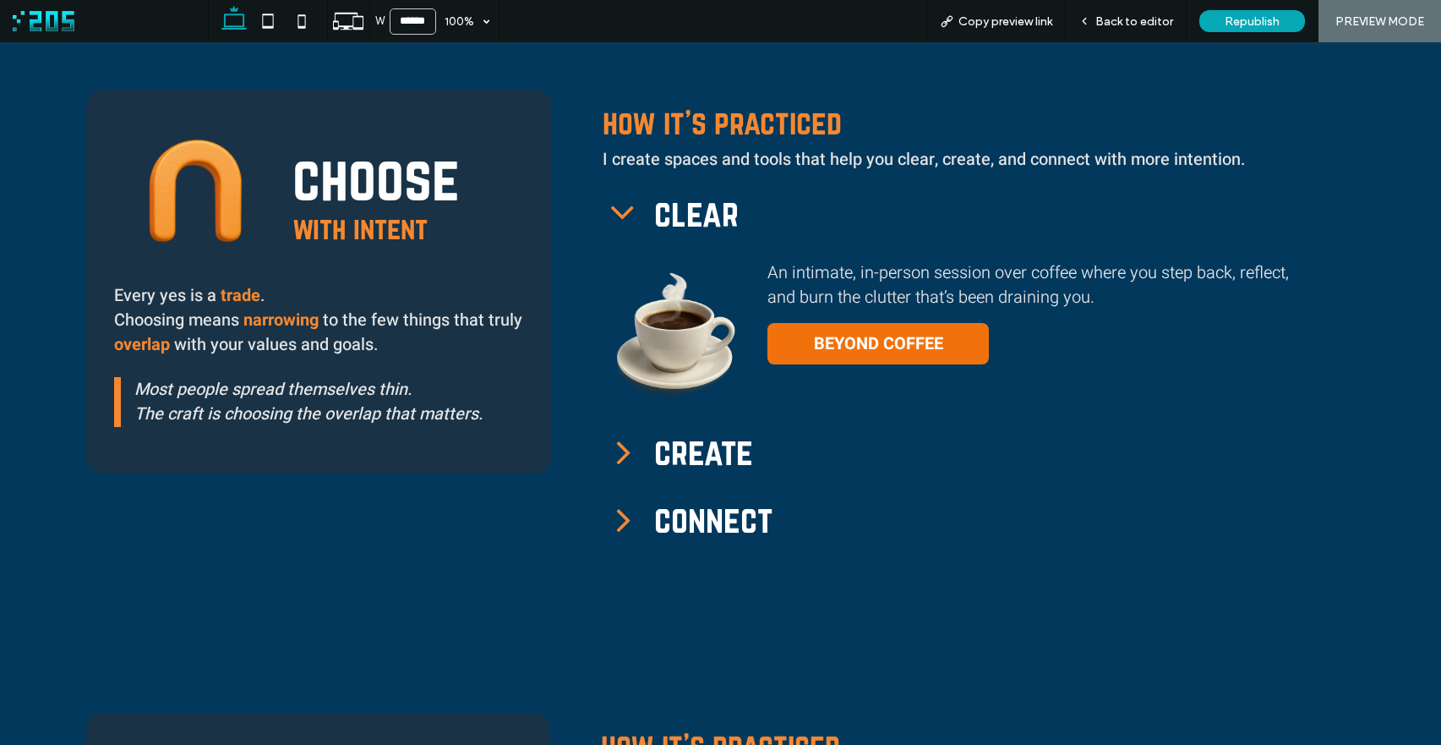
click at [669, 478] on div "create" at bounding box center [956, 452] width 706 height 68
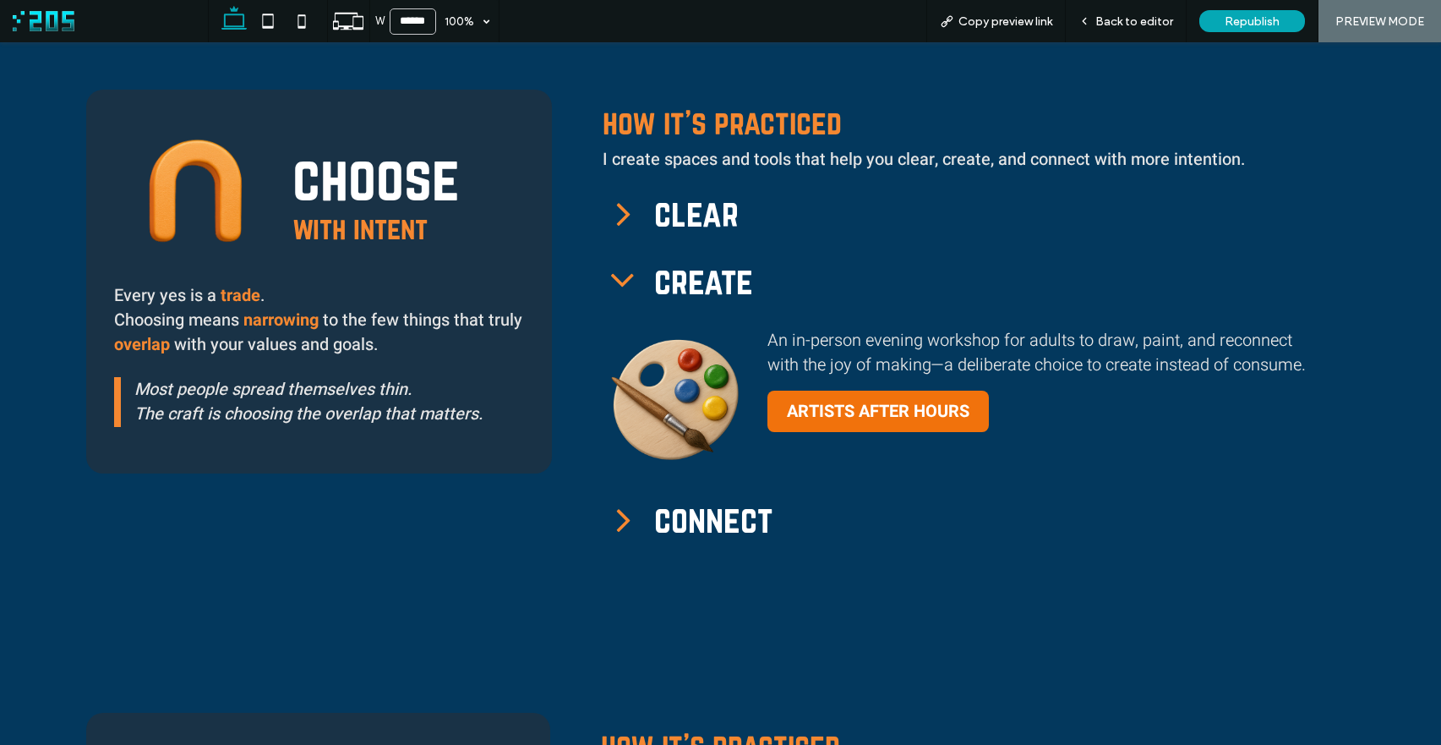
click at [614, 276] on icon at bounding box center [622, 281] width 23 height 14
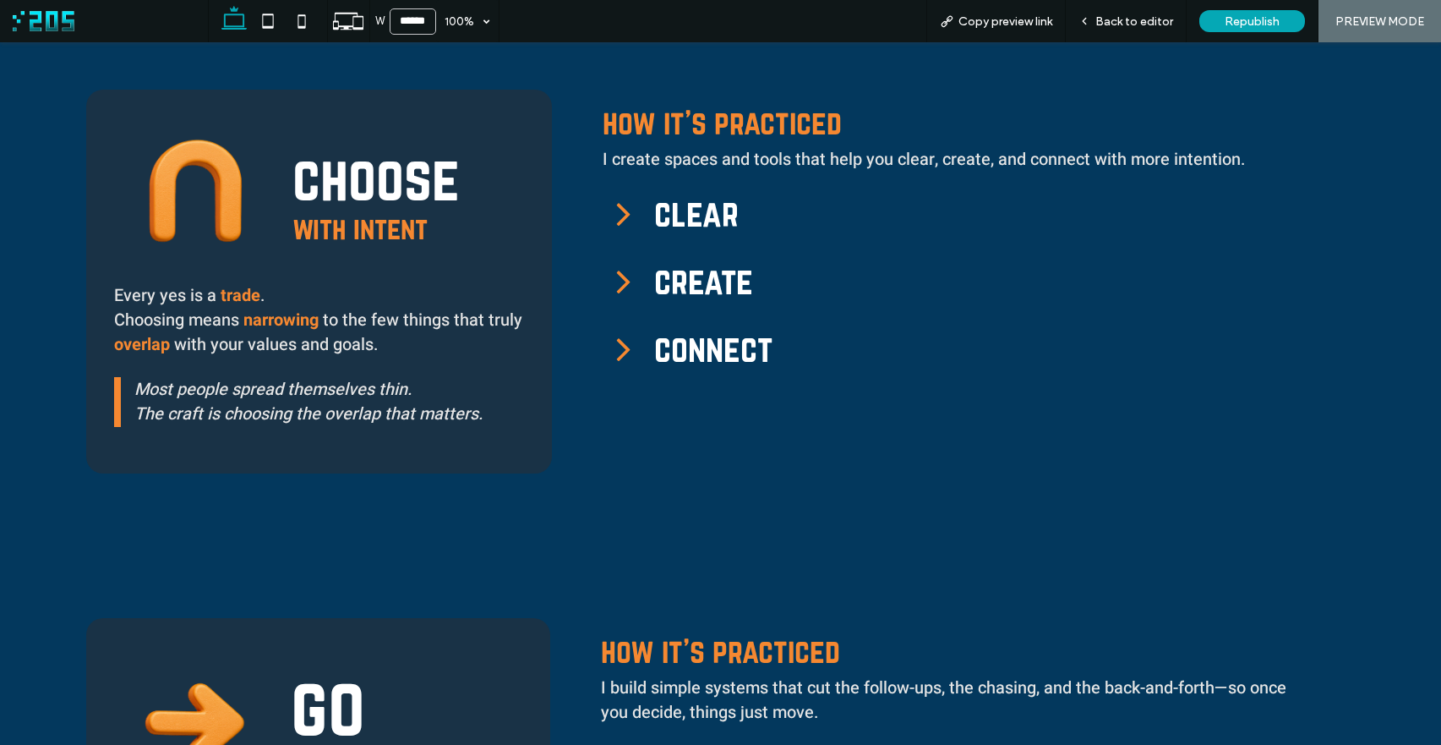
click at [622, 276] on icon at bounding box center [623, 280] width 41 height 41
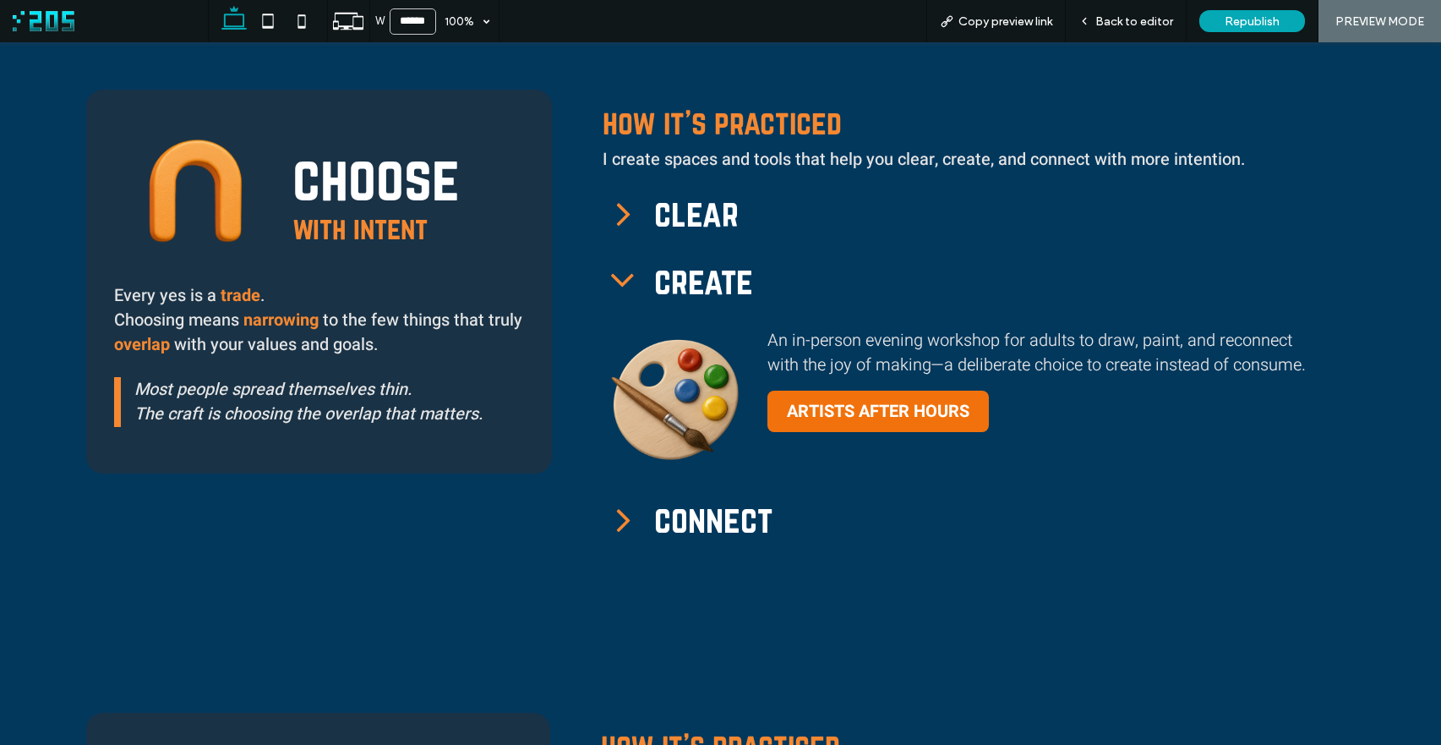
click at [622, 276] on icon at bounding box center [623, 280] width 41 height 41
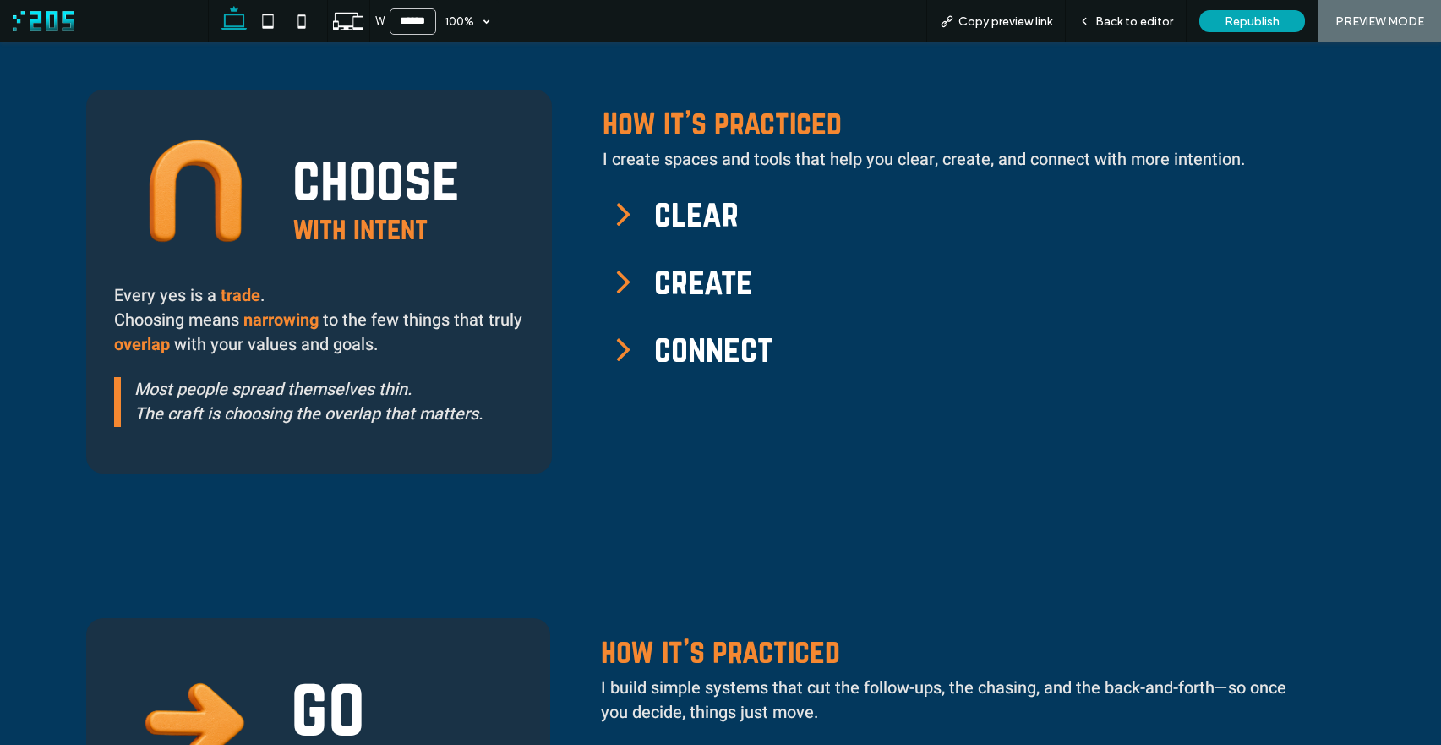
click at [622, 276] on icon at bounding box center [623, 280] width 41 height 41
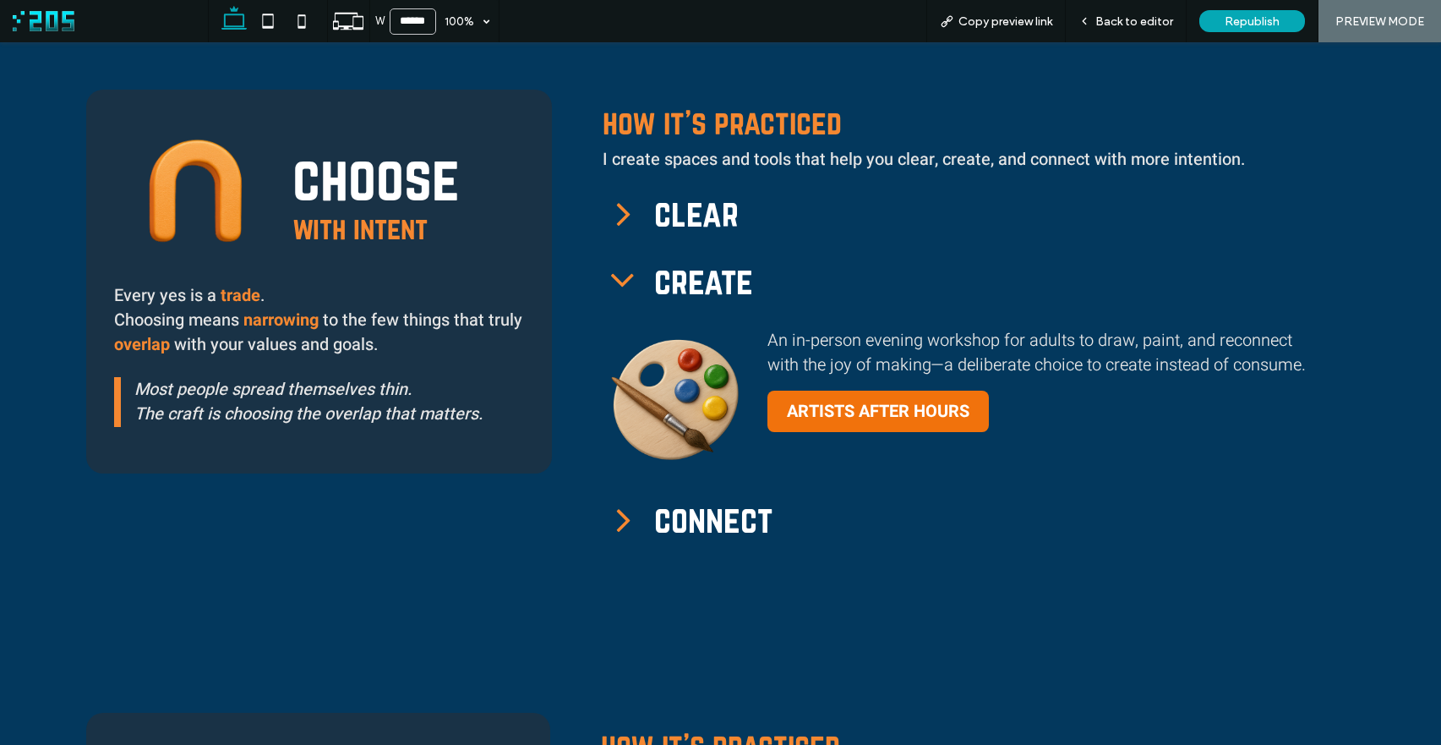
click at [622, 276] on icon at bounding box center [623, 280] width 41 height 41
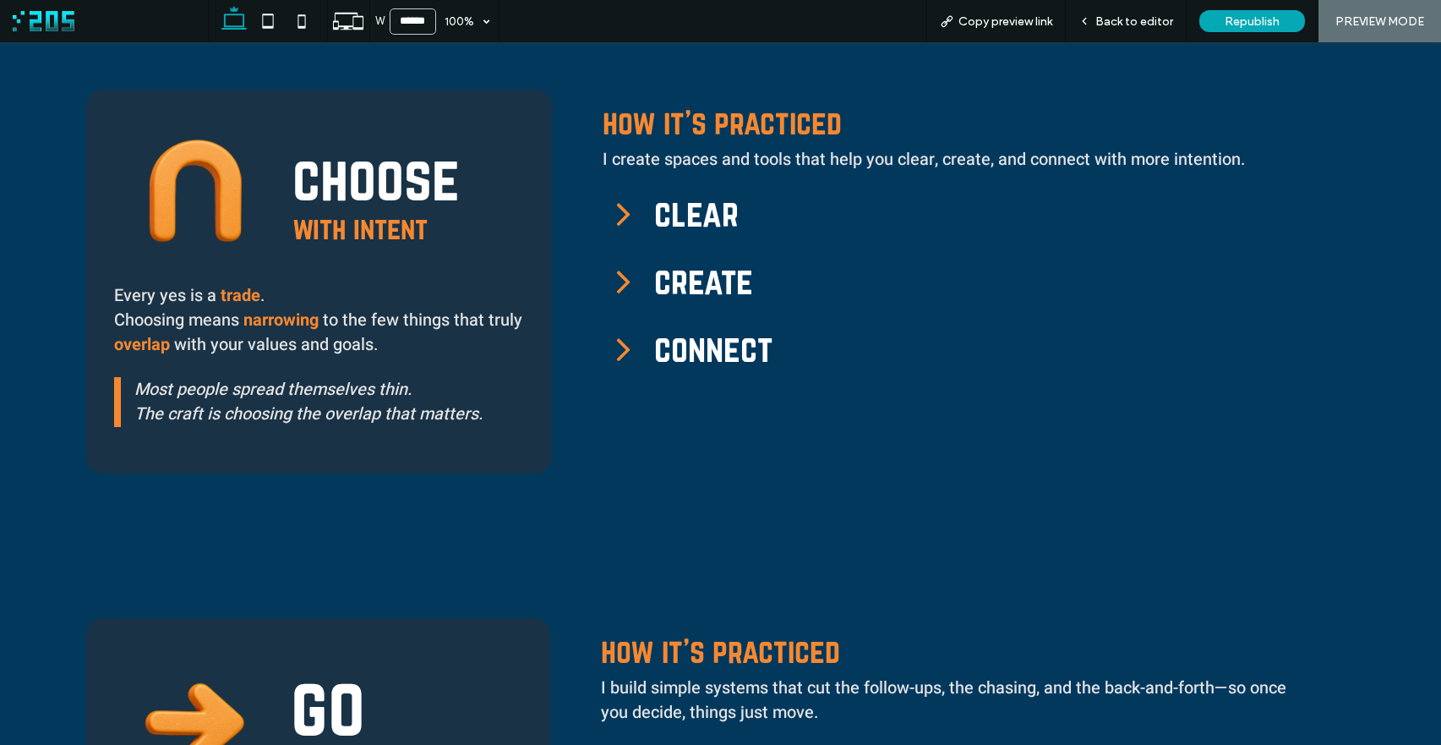
click at [622, 350] on icon at bounding box center [624, 350] width 14 height 23
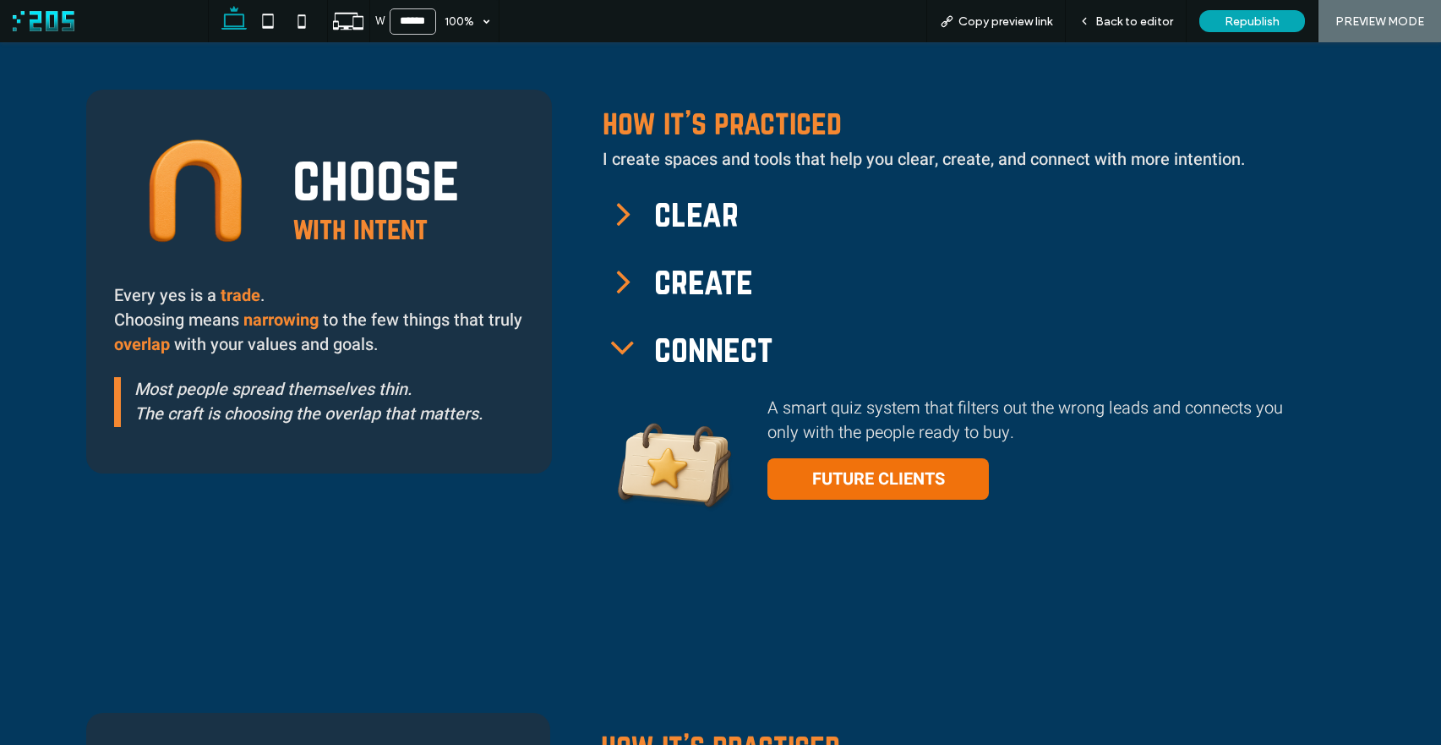
click at [622, 350] on icon at bounding box center [622, 348] width 23 height 14
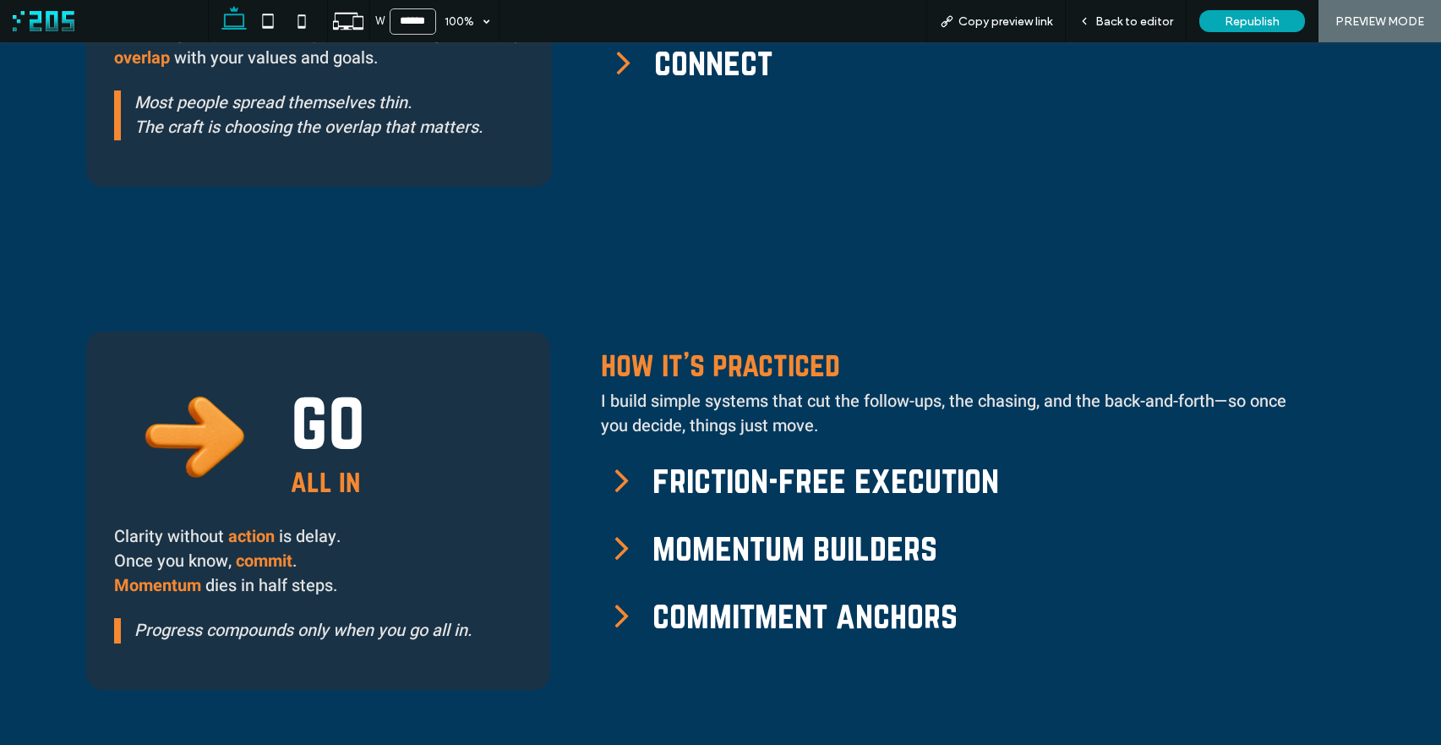
scroll to position [1705, 0]
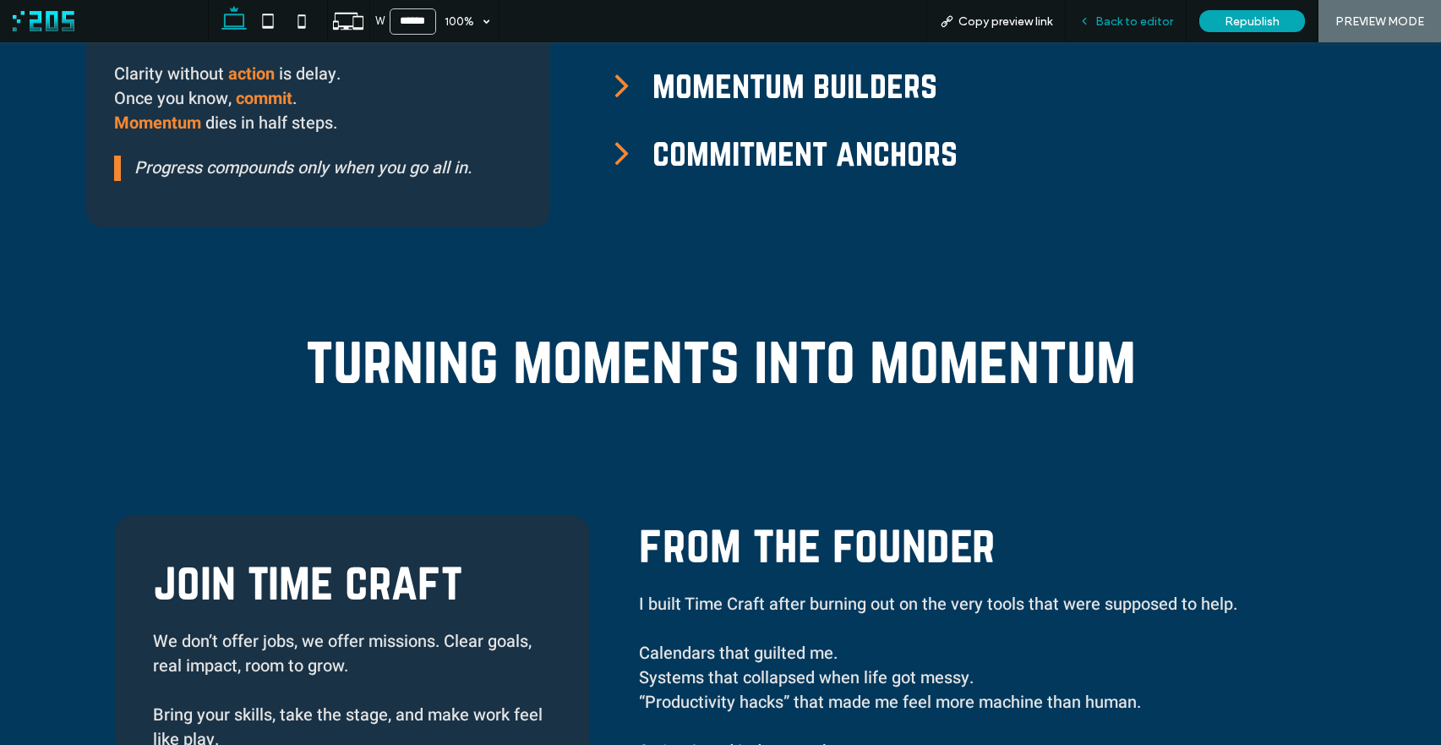
drag, startPoint x: 1111, startPoint y: 19, endPoint x: 1031, endPoint y: 1, distance: 81.4
click at [1111, 19] on span "Back to editor" at bounding box center [1134, 21] width 78 height 14
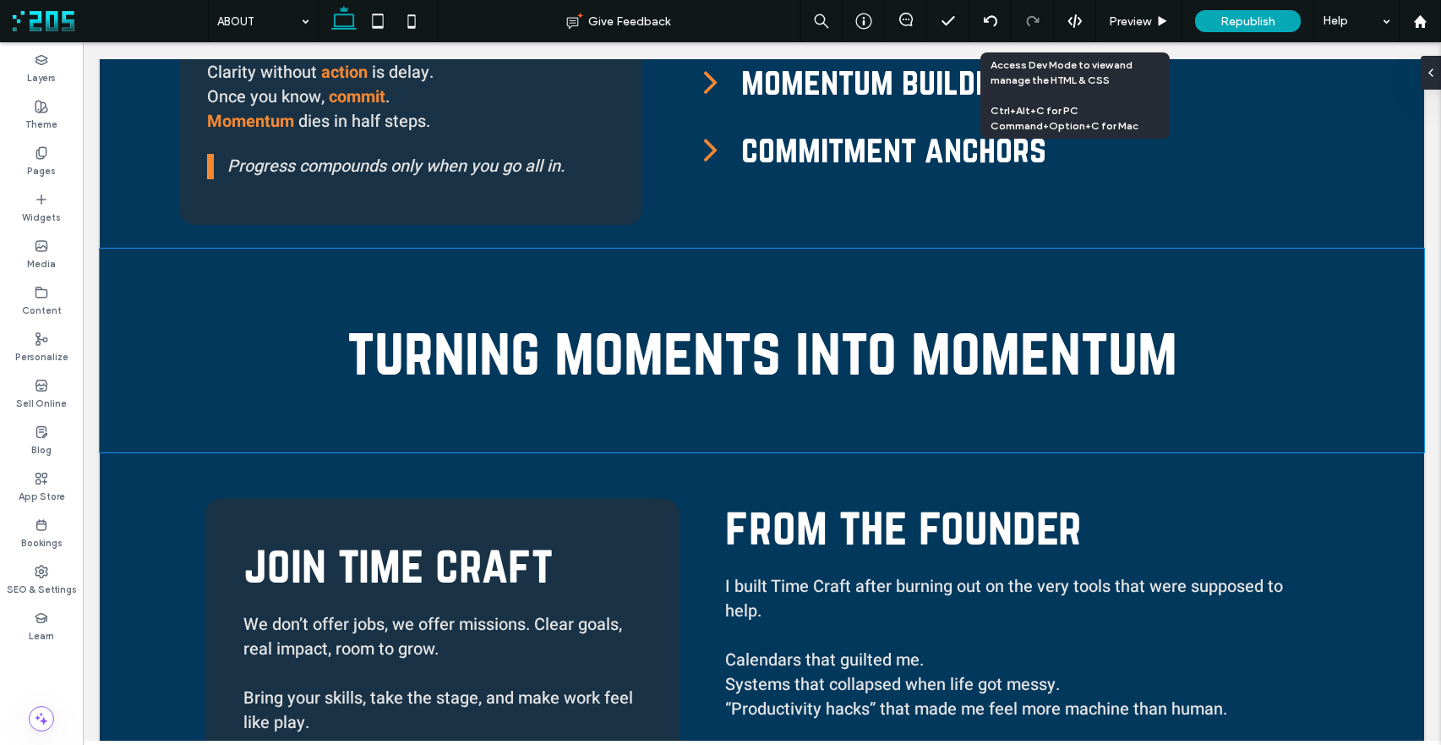
scroll to position [2138, 0]
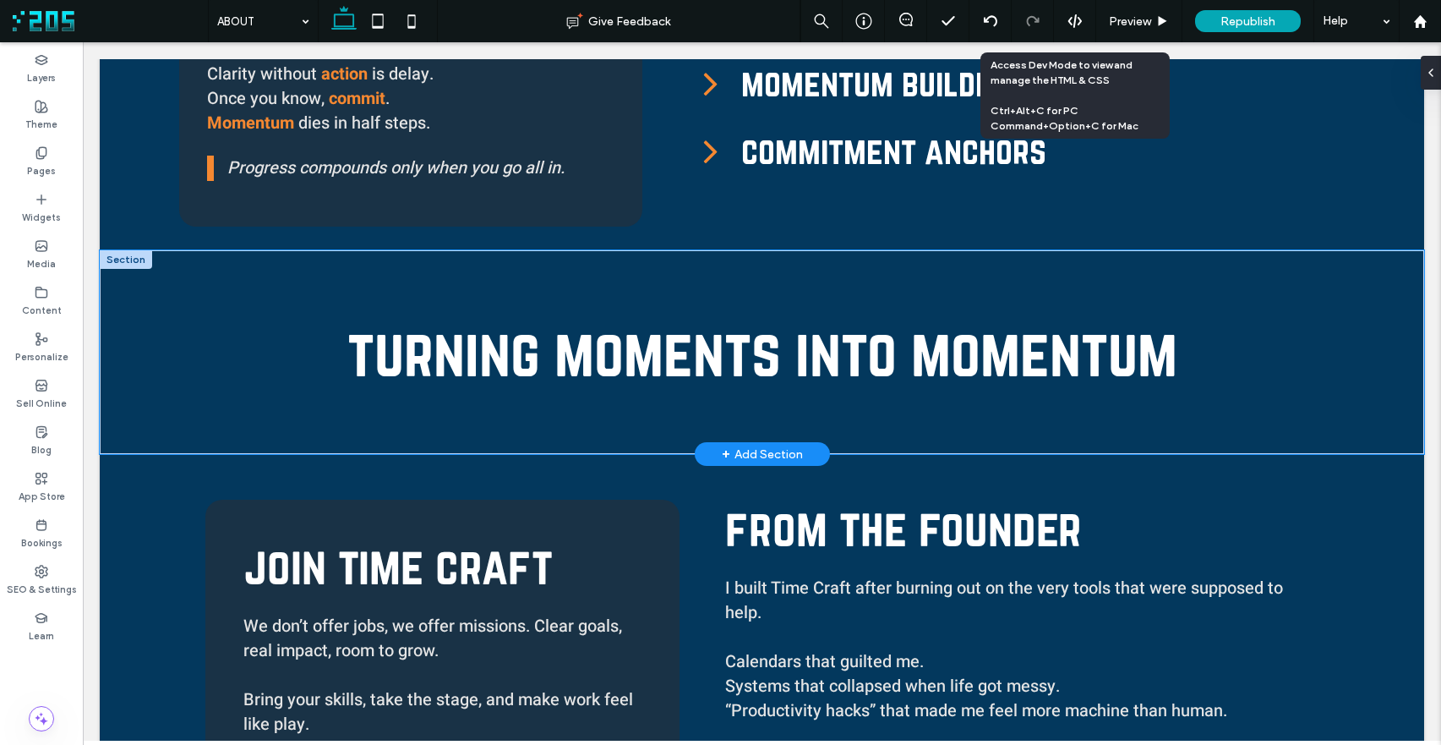
click at [171, 334] on div "turning moments into momentum" at bounding box center [762, 352] width 1324 height 204
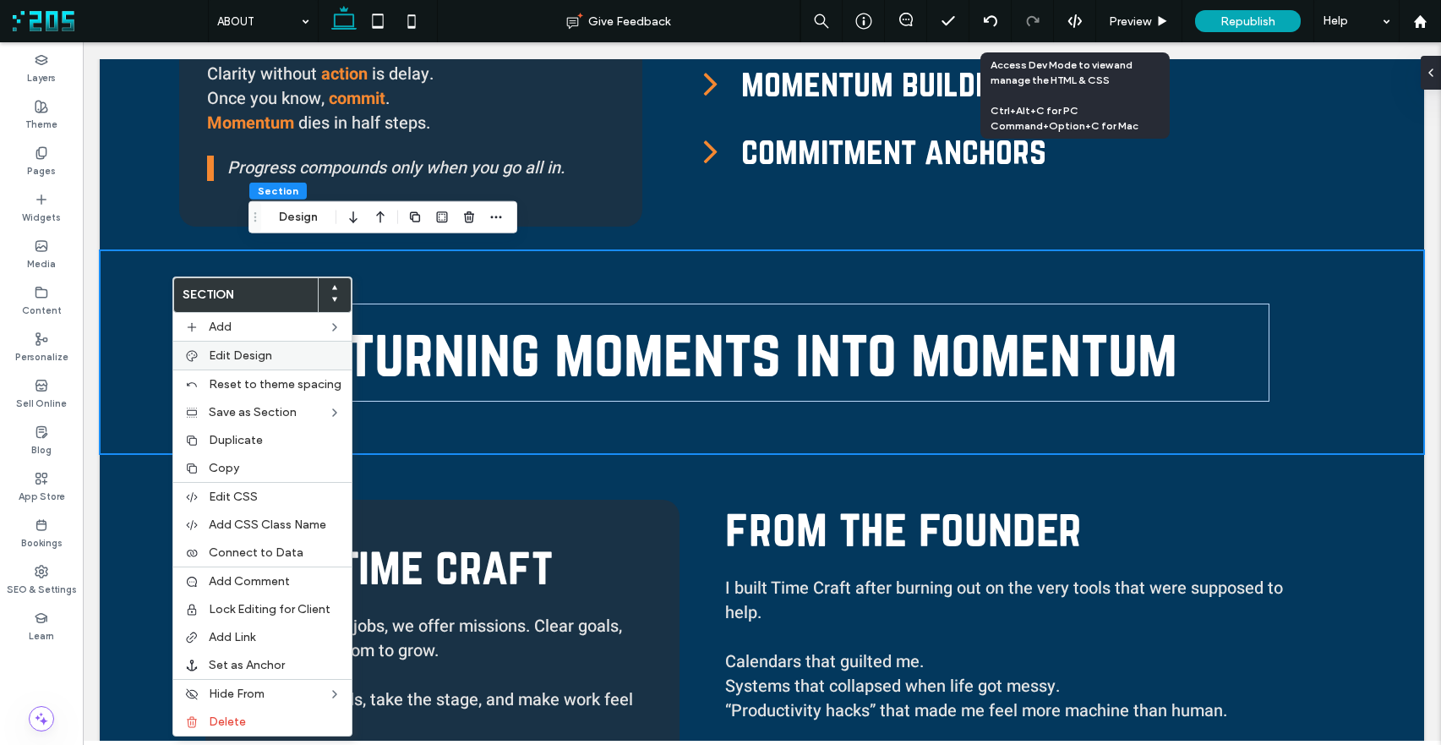
click at [251, 356] on span "Edit Design" at bounding box center [240, 355] width 63 height 14
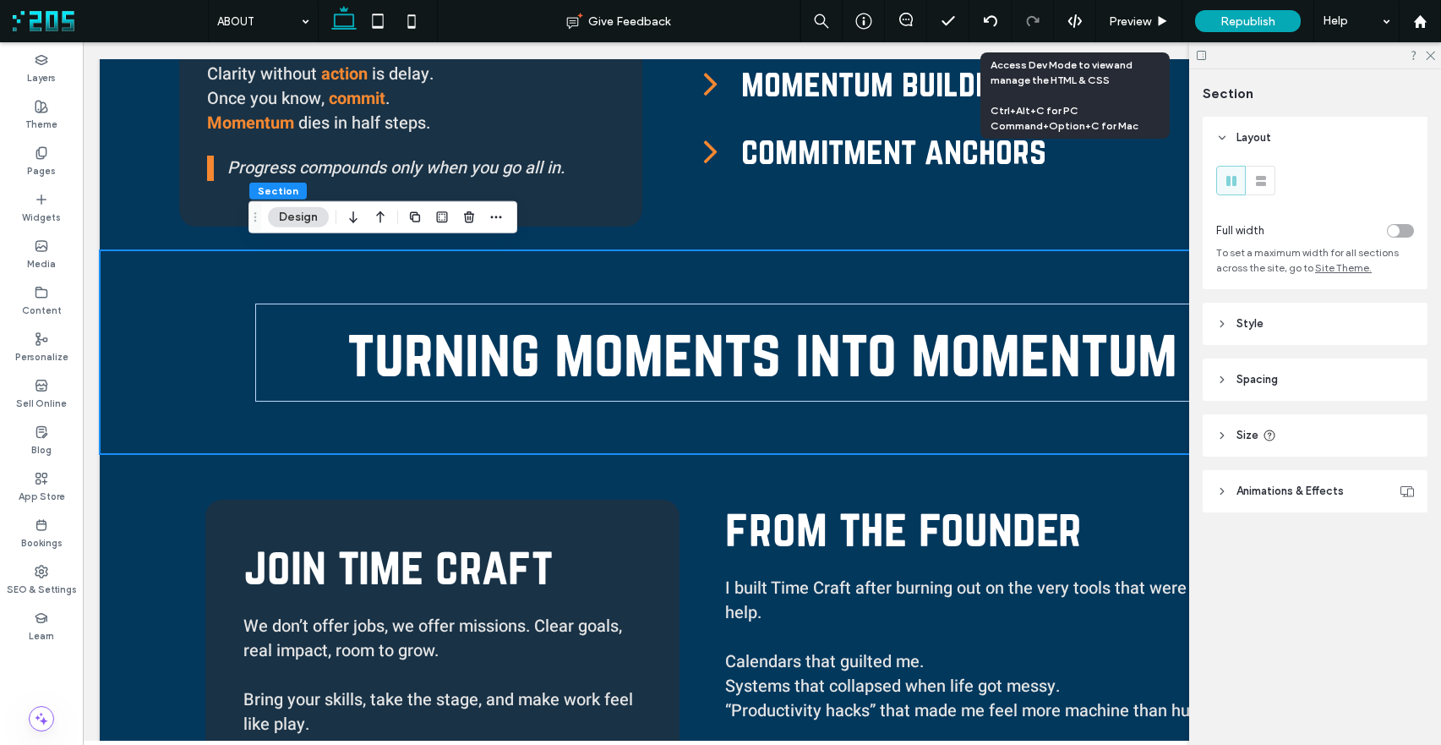
click at [1281, 323] on header "Style" at bounding box center [1315, 324] width 225 height 42
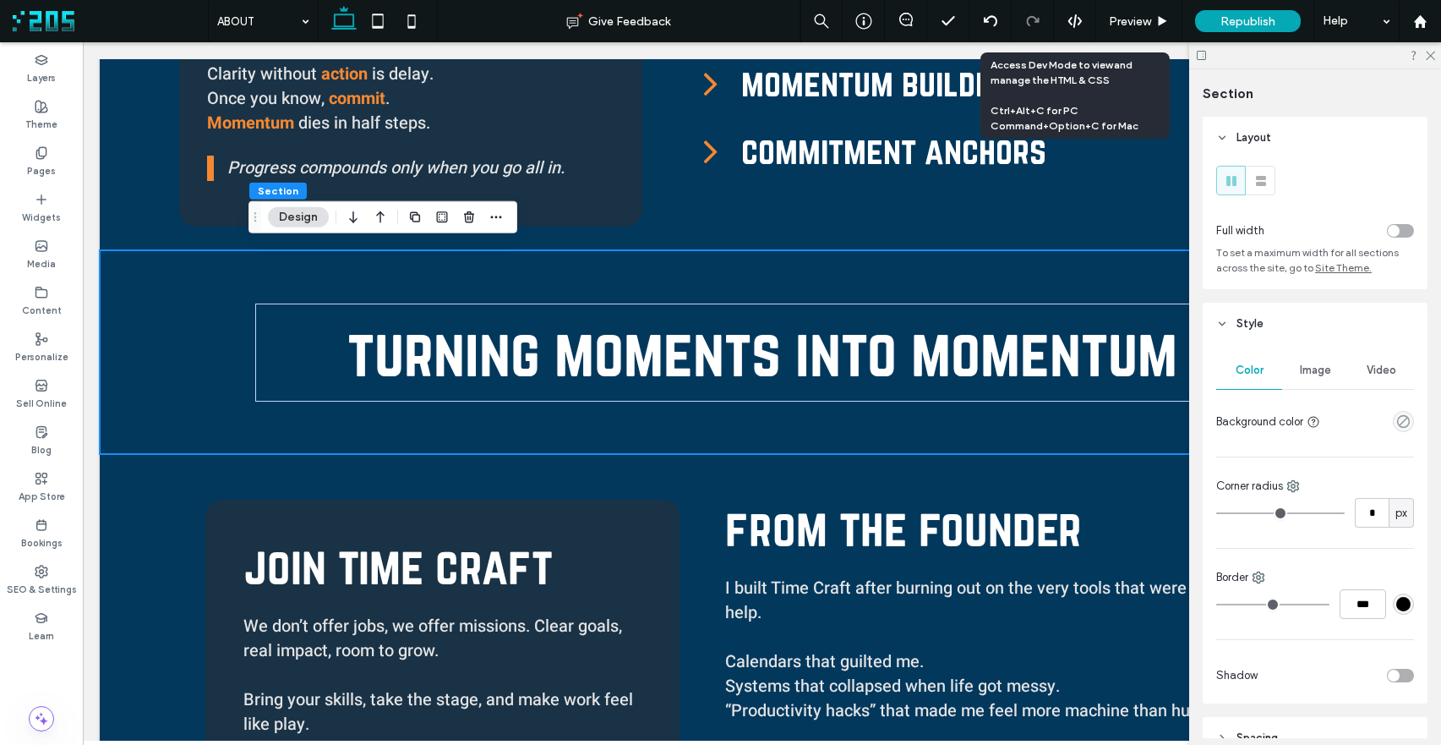
click at [1281, 323] on header "Style" at bounding box center [1315, 324] width 225 height 42
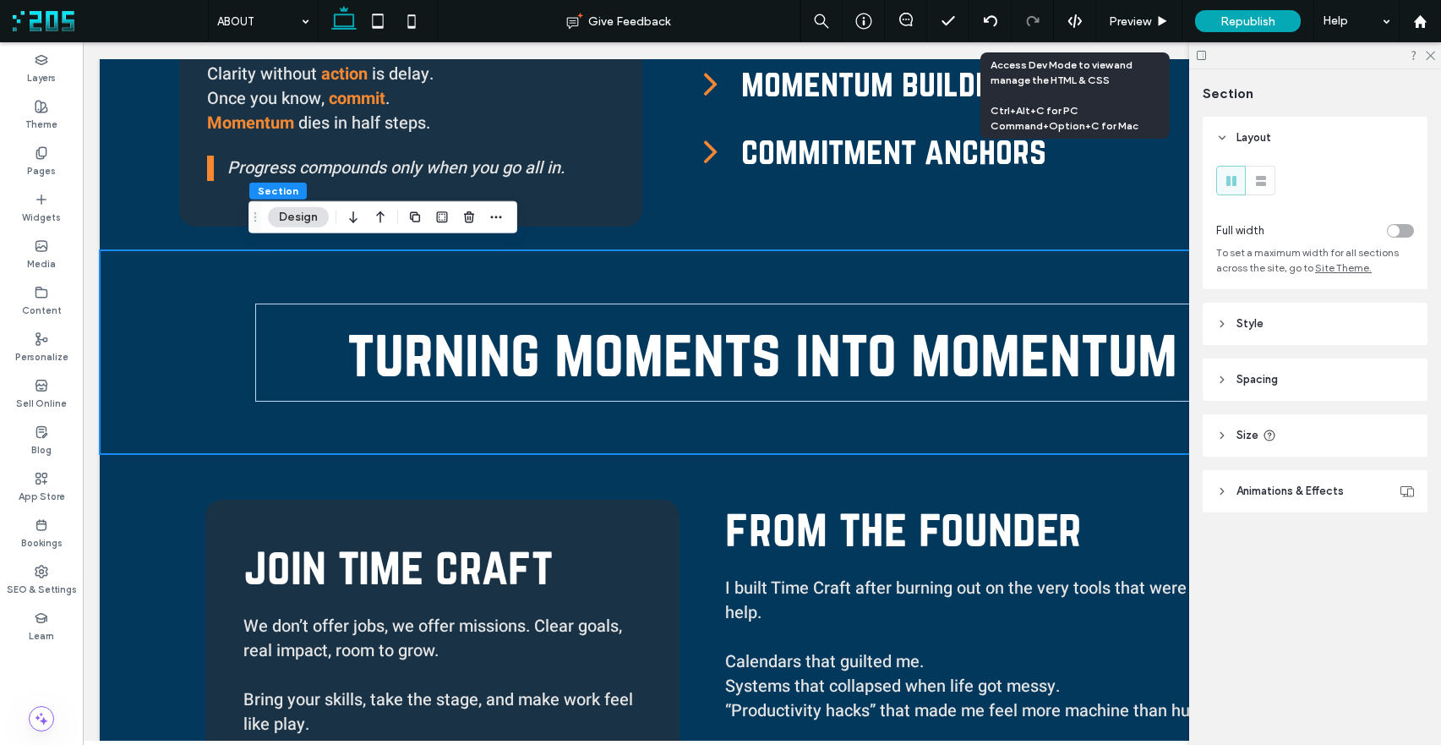
click at [1335, 504] on header "Animations & Effects" at bounding box center [1315, 491] width 225 height 42
click at [1331, 547] on div "None" at bounding box center [1309, 554] width 170 height 17
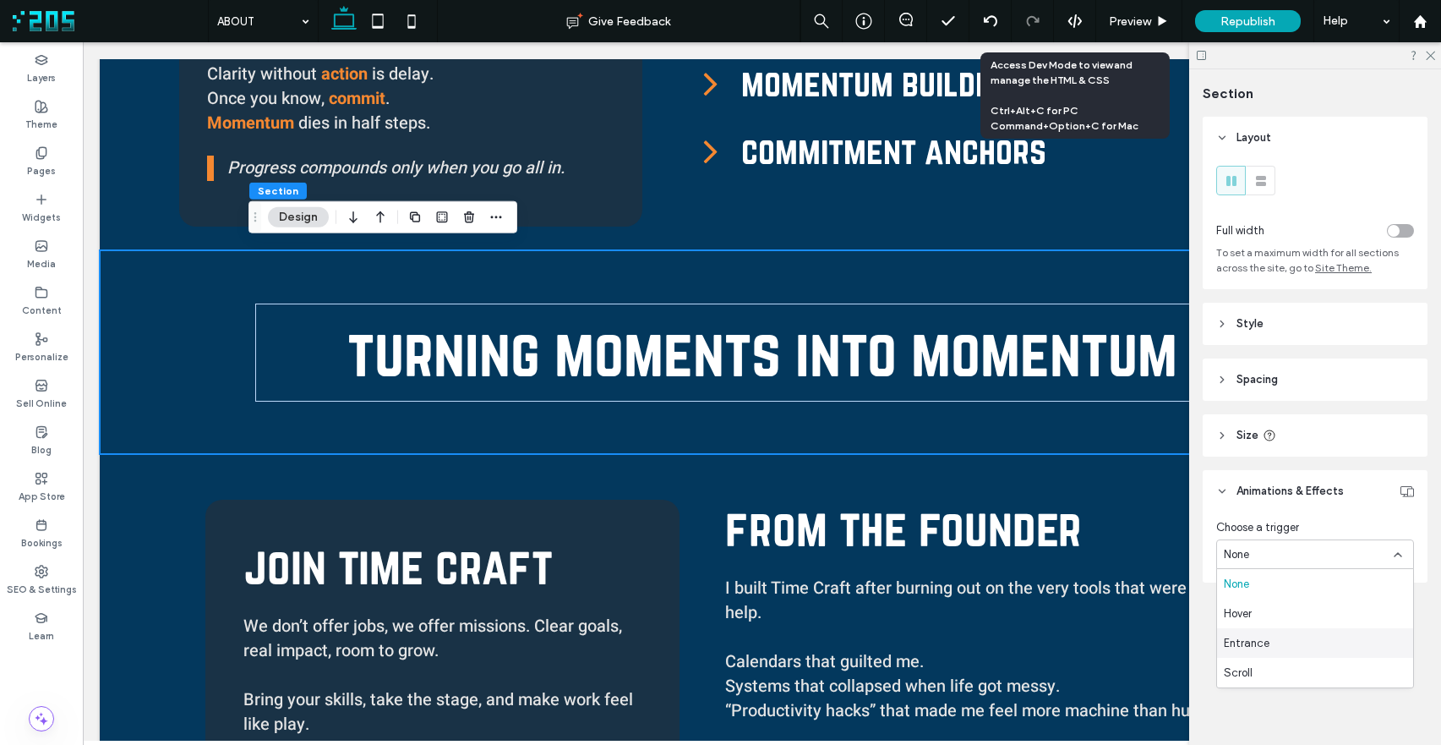
click at [1314, 643] on div "Entrance" at bounding box center [1315, 643] width 196 height 30
click at [1302, 613] on div "None" at bounding box center [1309, 617] width 170 height 17
click at [1297, 469] on div "Fade In" at bounding box center [1315, 470] width 196 height 30
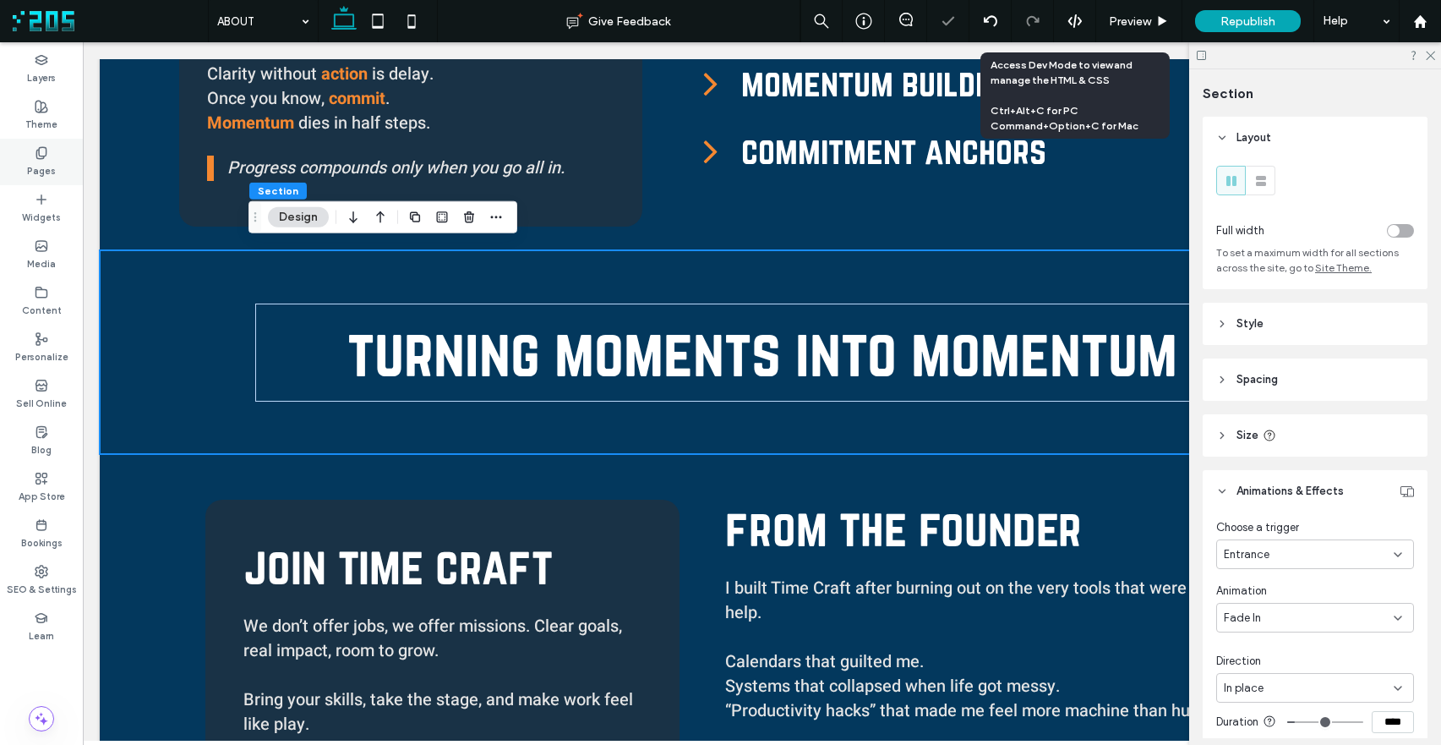
click at [34, 169] on label "Pages" at bounding box center [41, 169] width 29 height 19
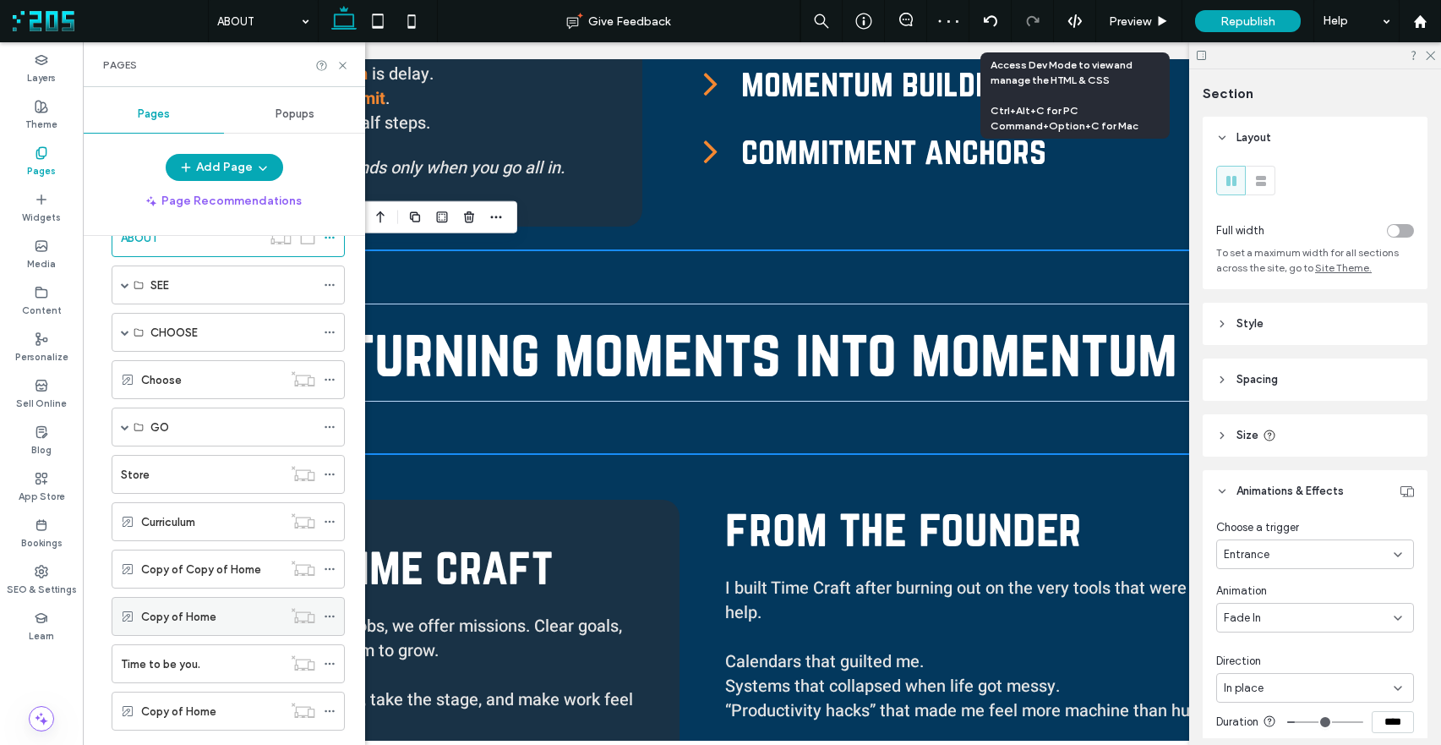
scroll to position [0, 0]
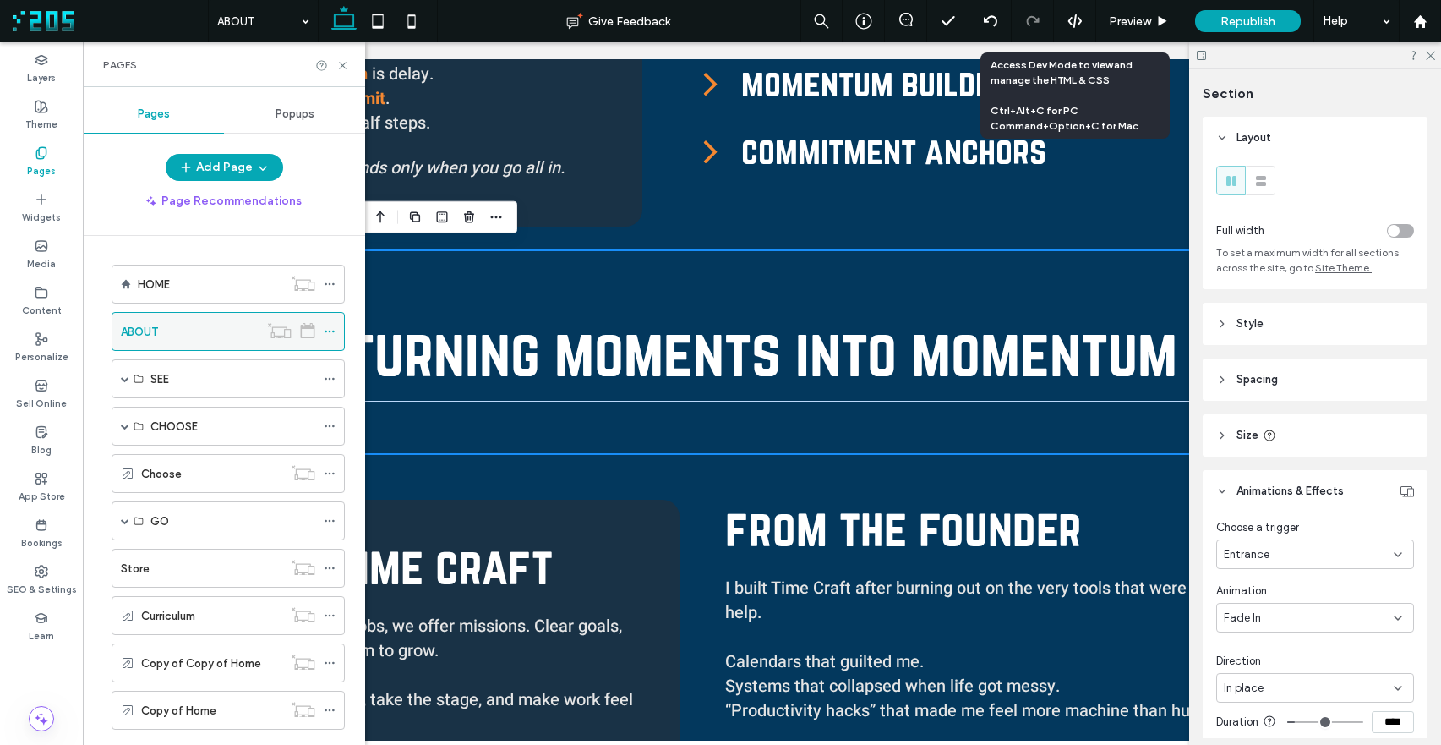
click at [325, 328] on icon at bounding box center [330, 331] width 12 height 12
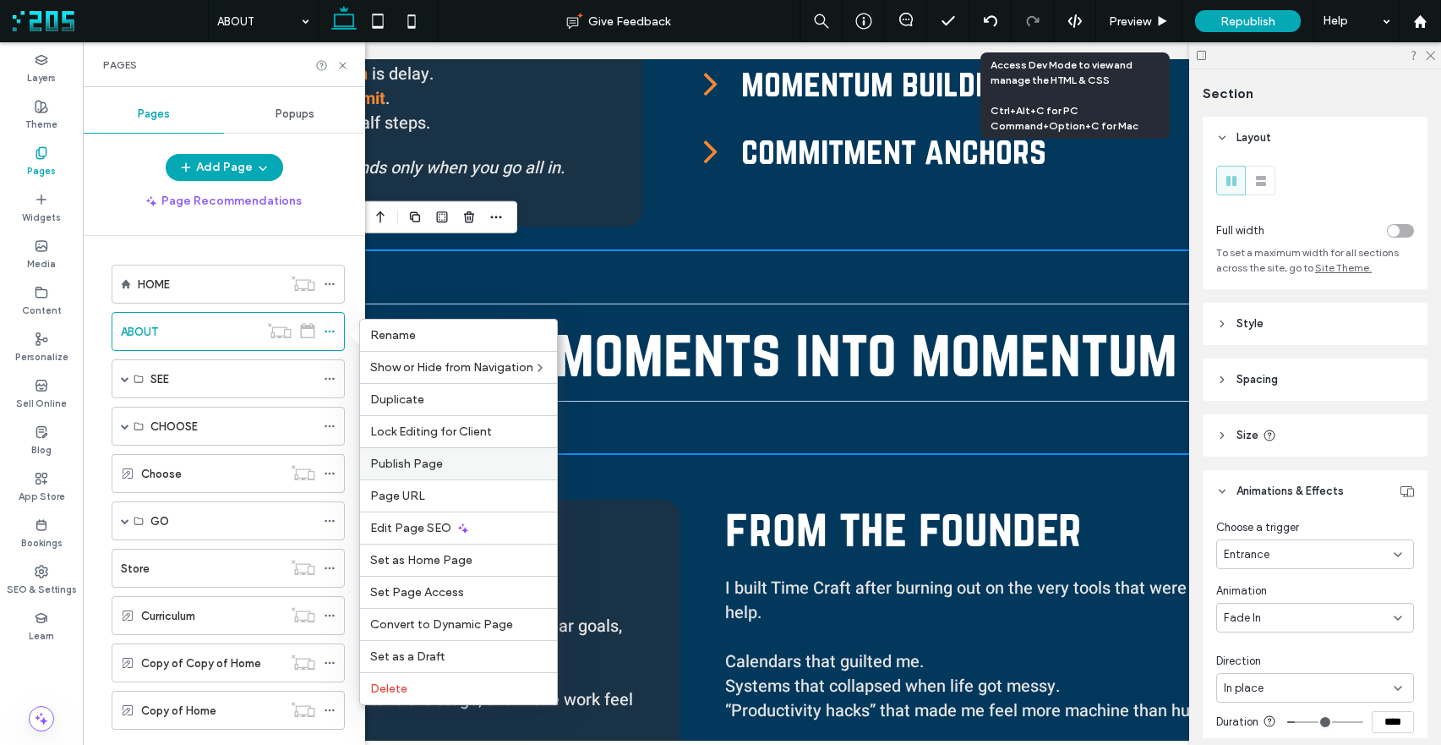
click at [412, 470] on span "Publish Page" at bounding box center [406, 463] width 73 height 14
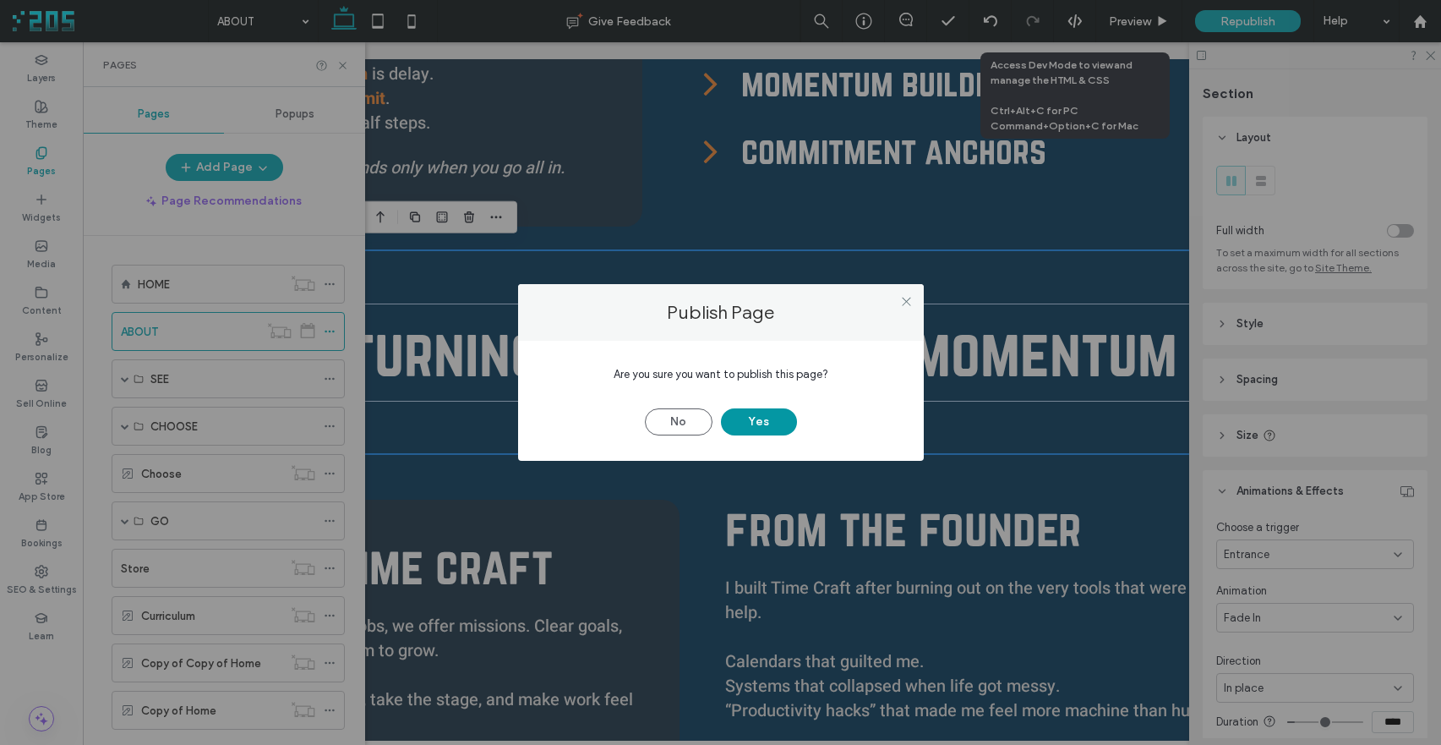
click at [779, 429] on button "Yes" at bounding box center [759, 421] width 76 height 27
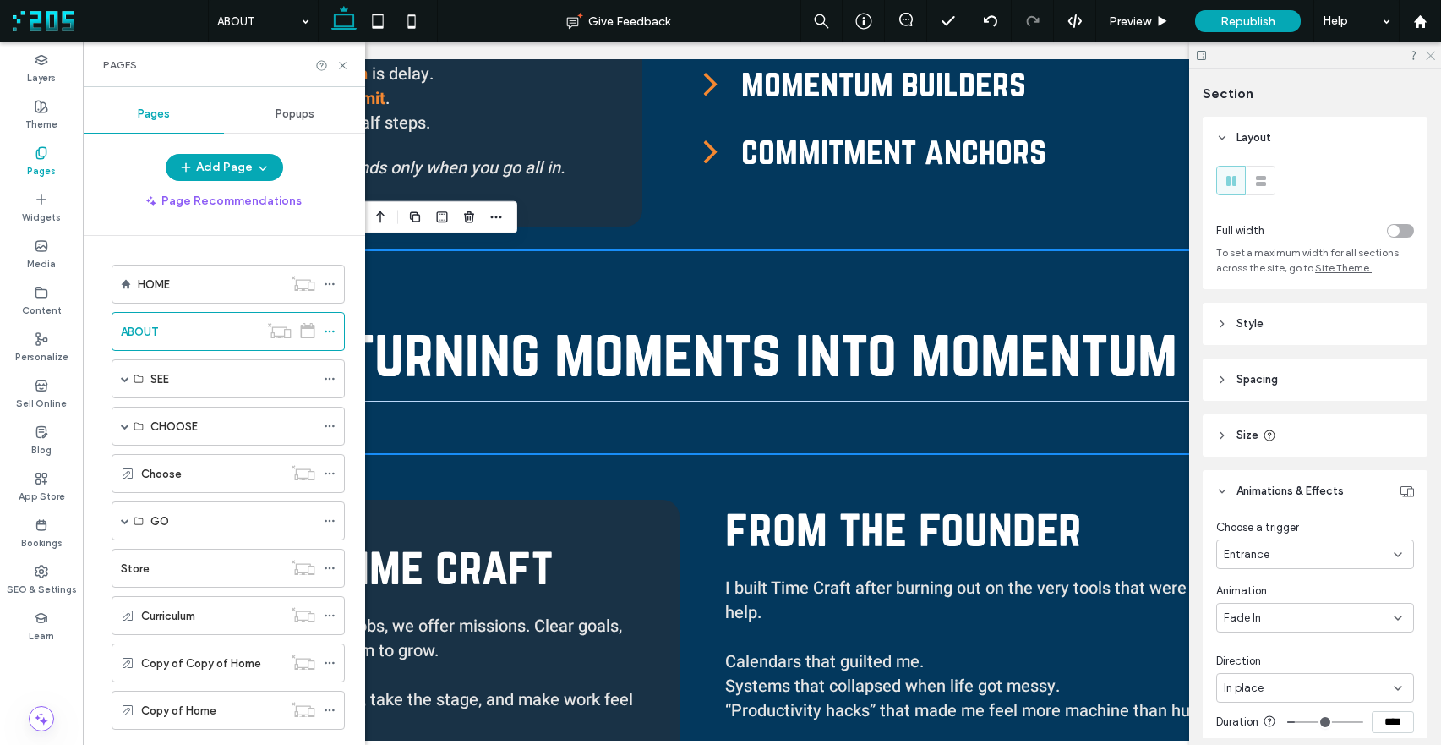
click at [1428, 56] on icon at bounding box center [1429, 54] width 11 height 11
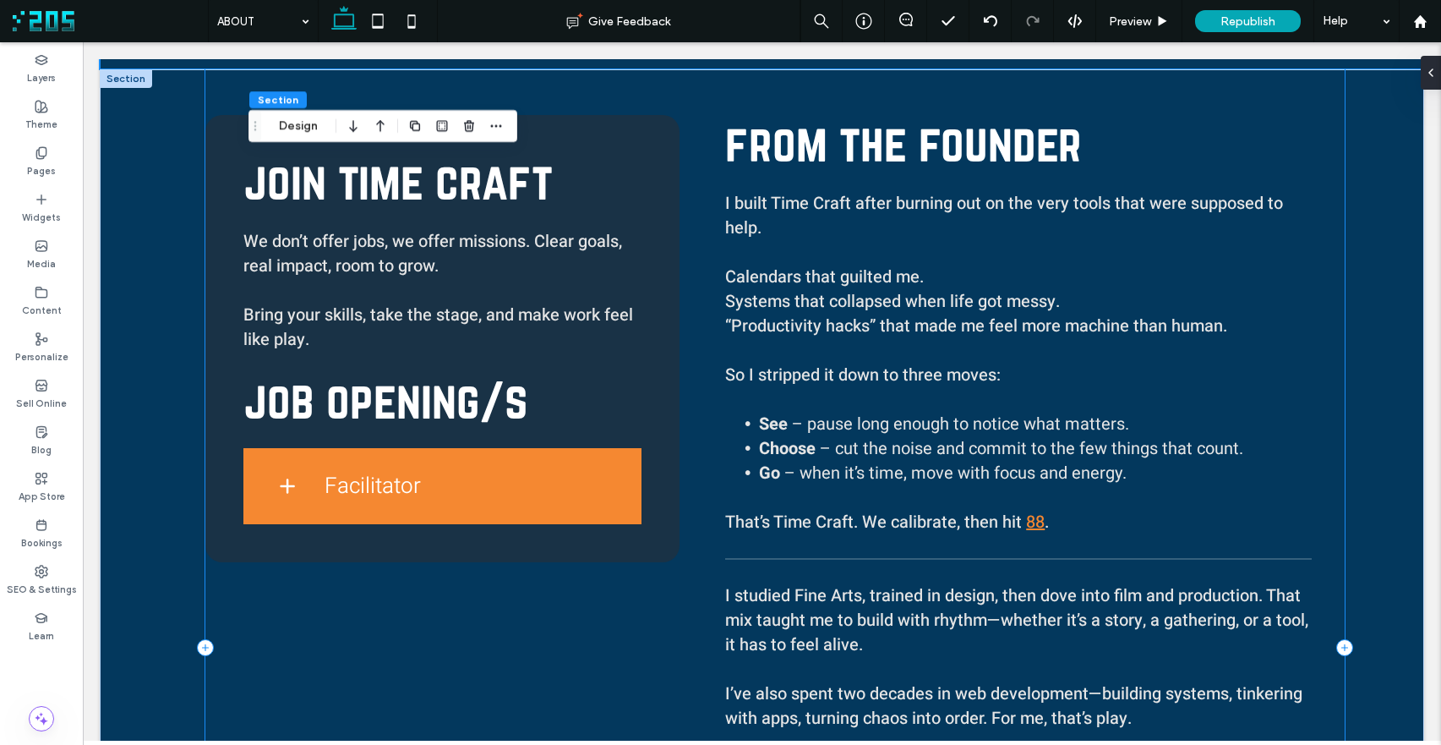
scroll to position [2521, 0]
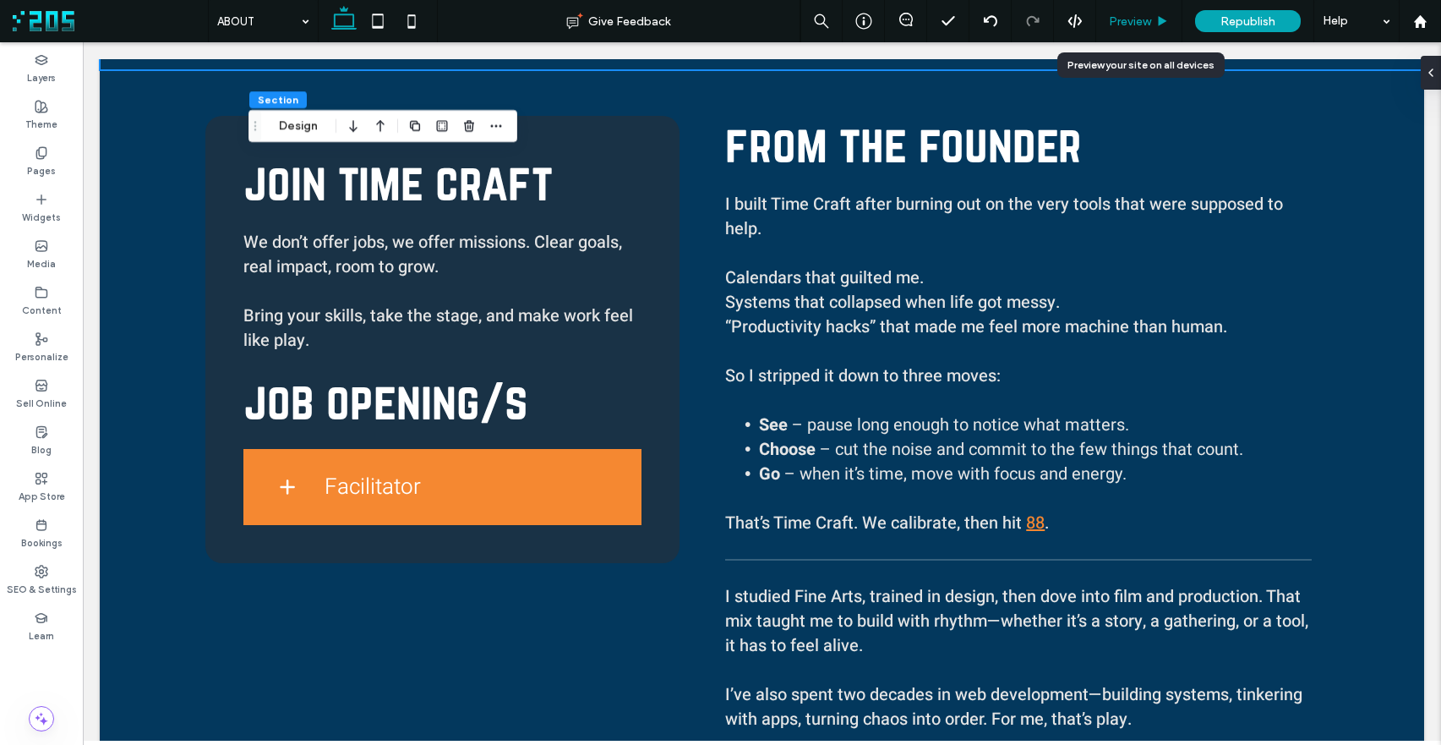
click at [1129, 14] on span "Preview" at bounding box center [1130, 21] width 42 height 14
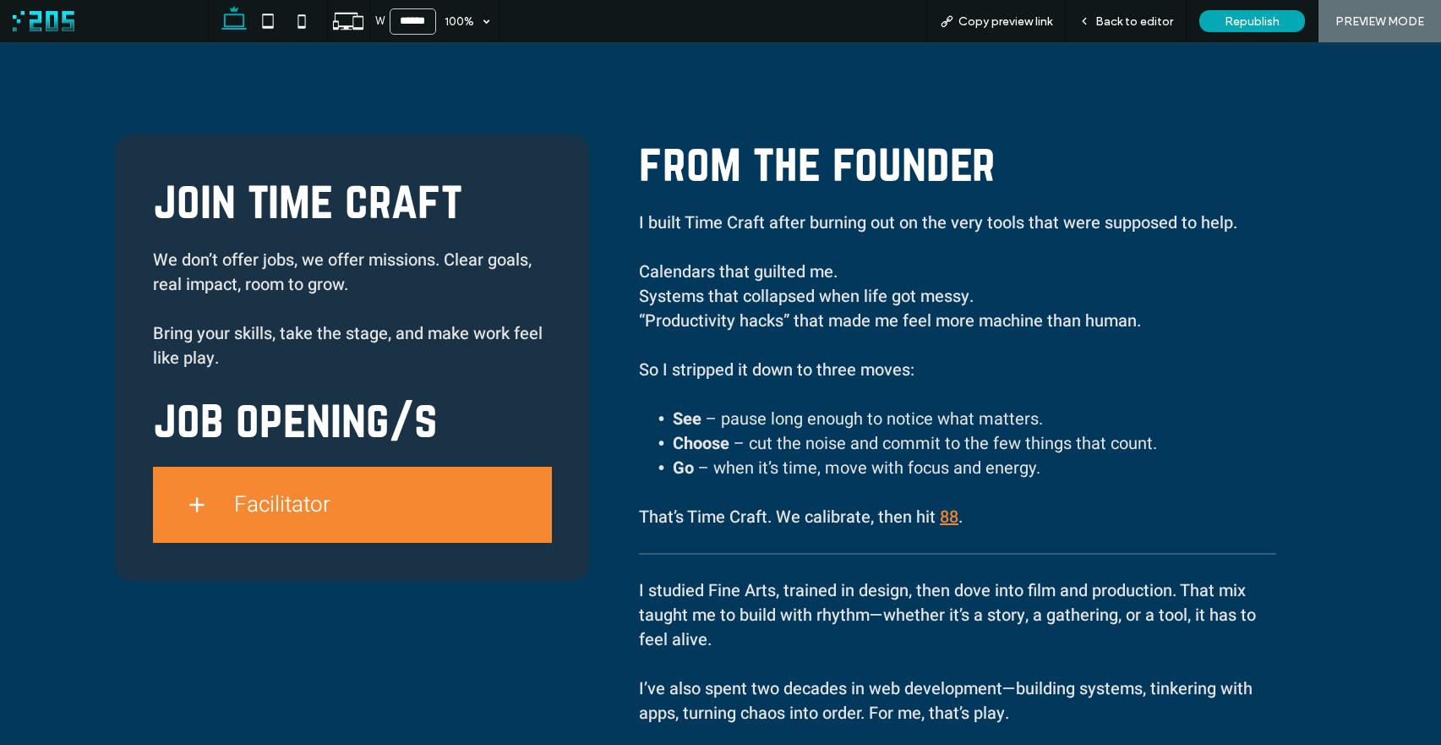
scroll to position [2552, 0]
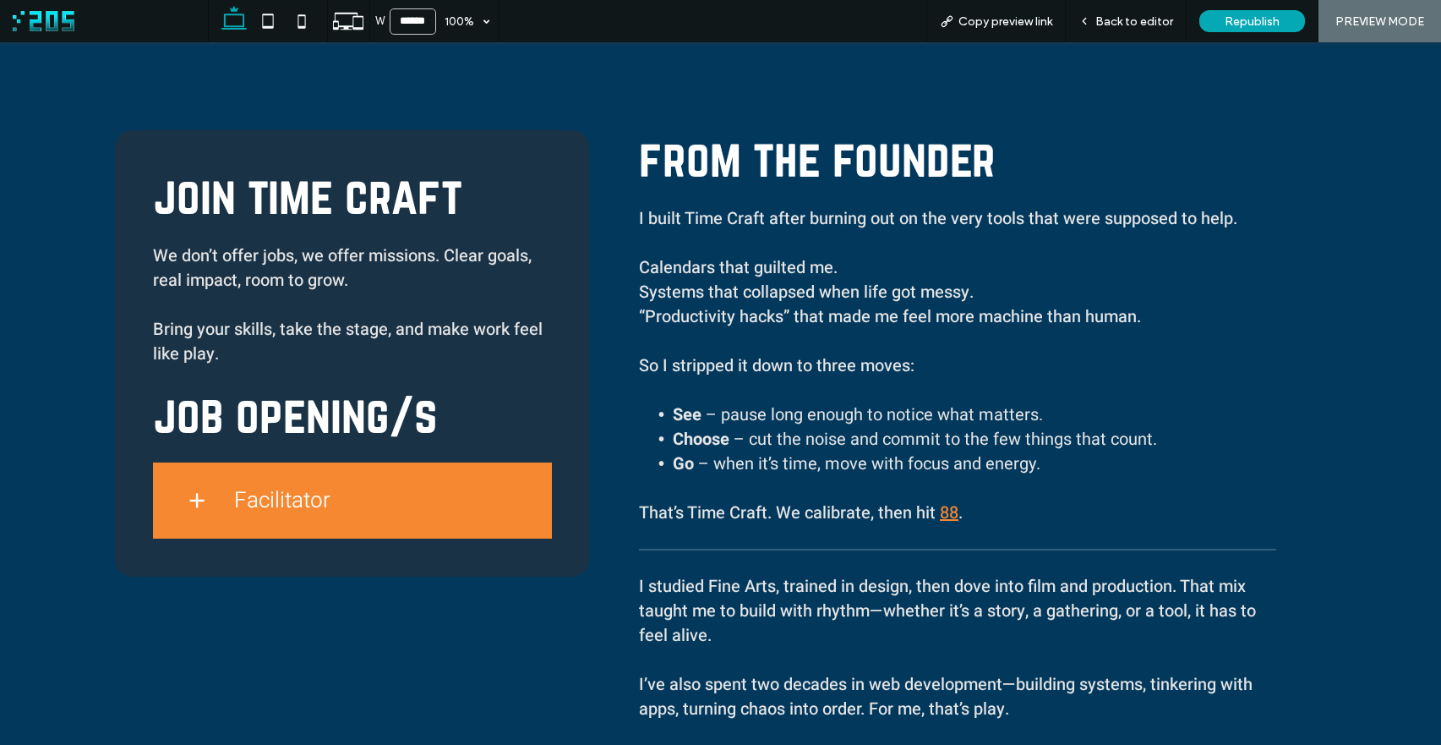
click at [945, 500] on link "88" at bounding box center [949, 512] width 19 height 25
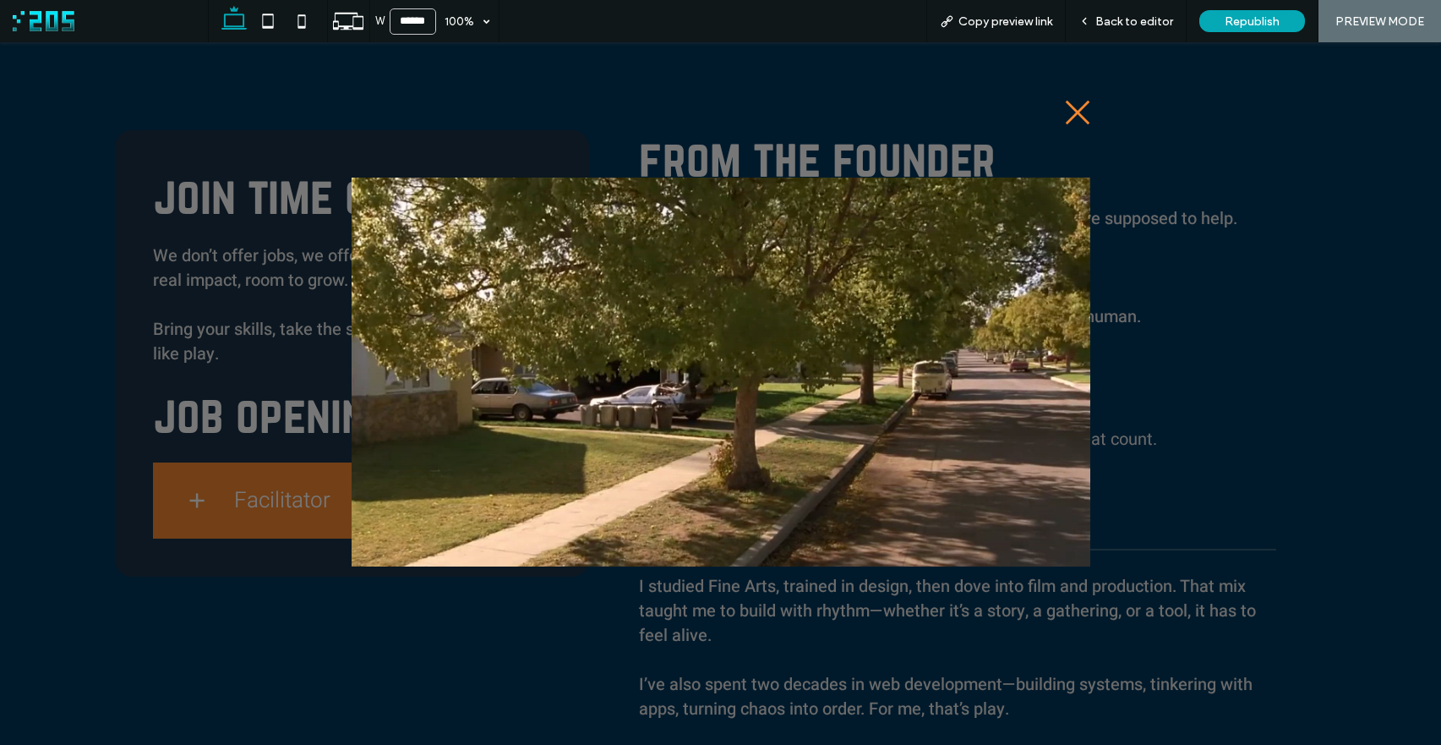
click at [1088, 110] on icon ".st0-1091118977{fill-rule:evenodd;clip-rule:evenodd;}" at bounding box center [1077, 112] width 25 height 25
